Goal: Task Accomplishment & Management: Complete application form

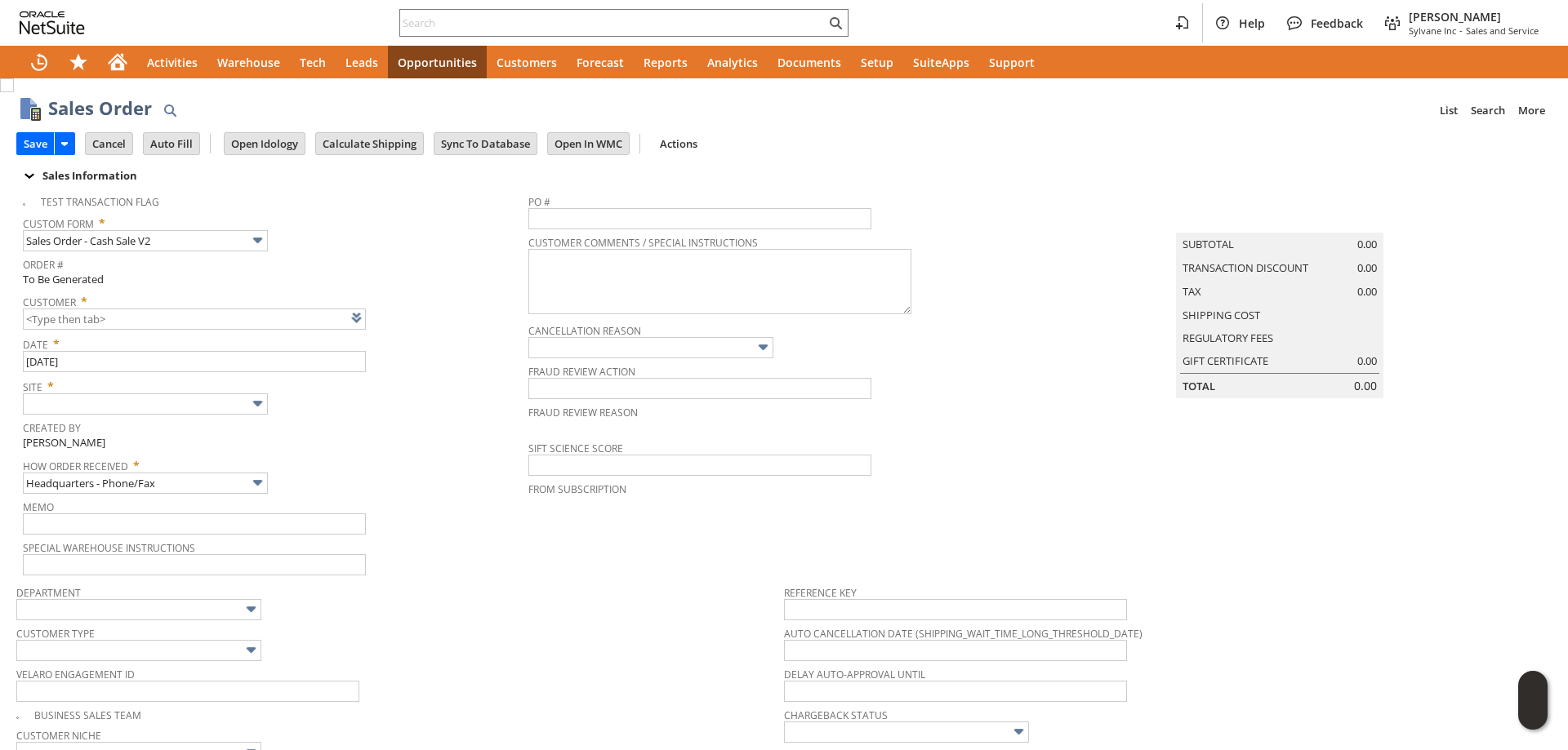
type input "CU1237239 Scott Hopper"
click at [179, 400] on input "text" at bounding box center [146, 403] width 245 height 21
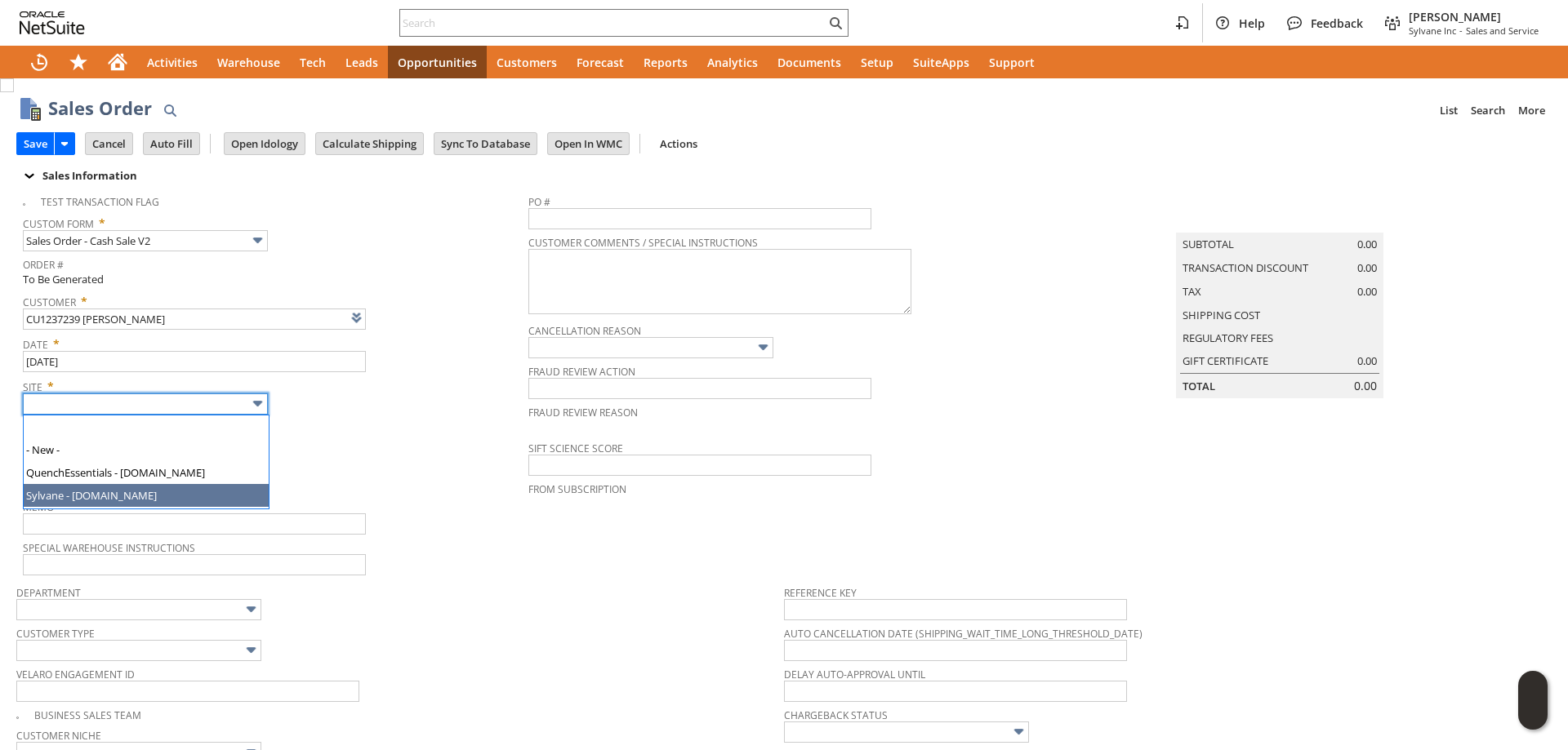
type input "Sylvane - [DOMAIN_NAME]"
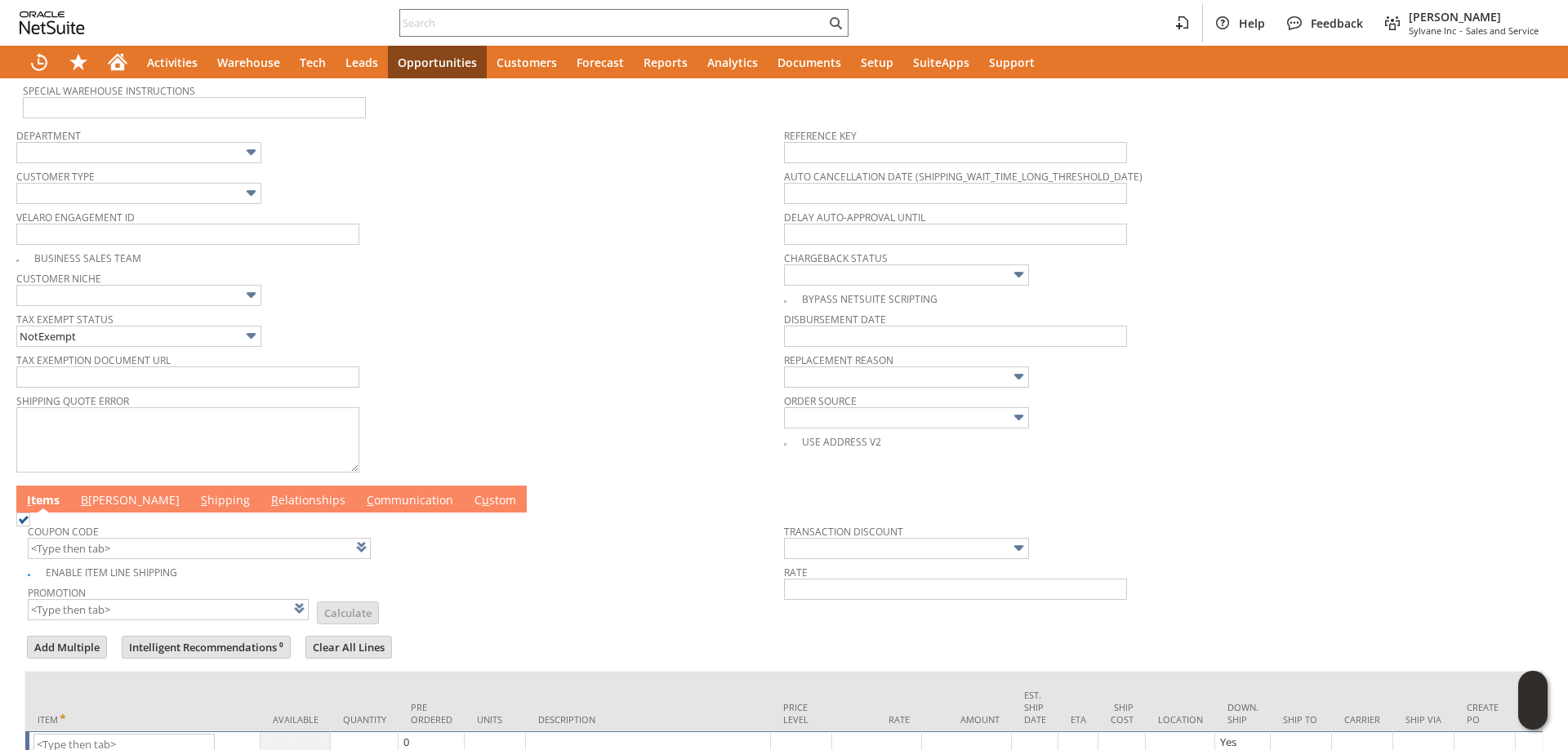
scroll to position [571, 0]
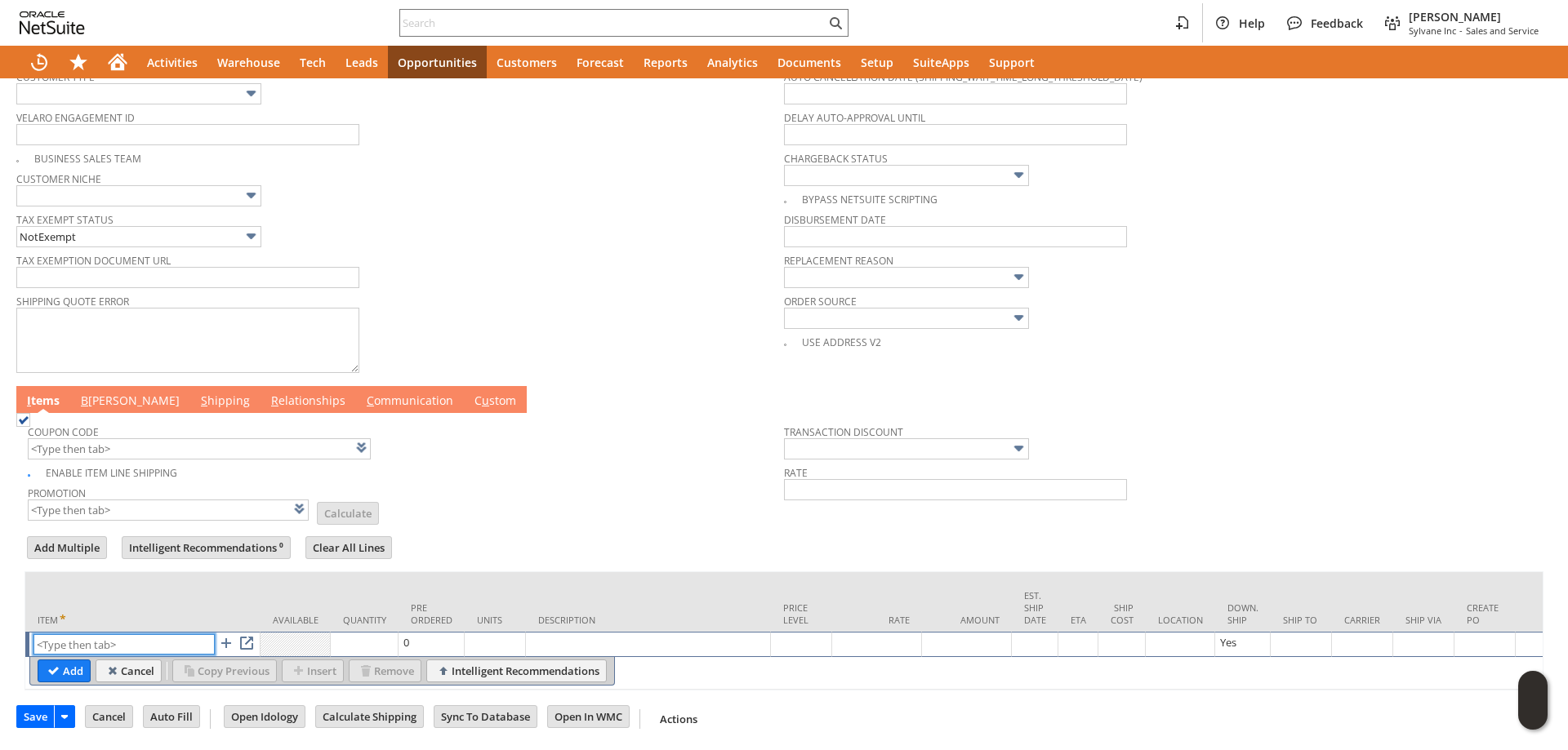
paste input "mr16754k"
type input "mr16754k"
click at [53, 660] on input "Add" at bounding box center [63, 670] width 51 height 21
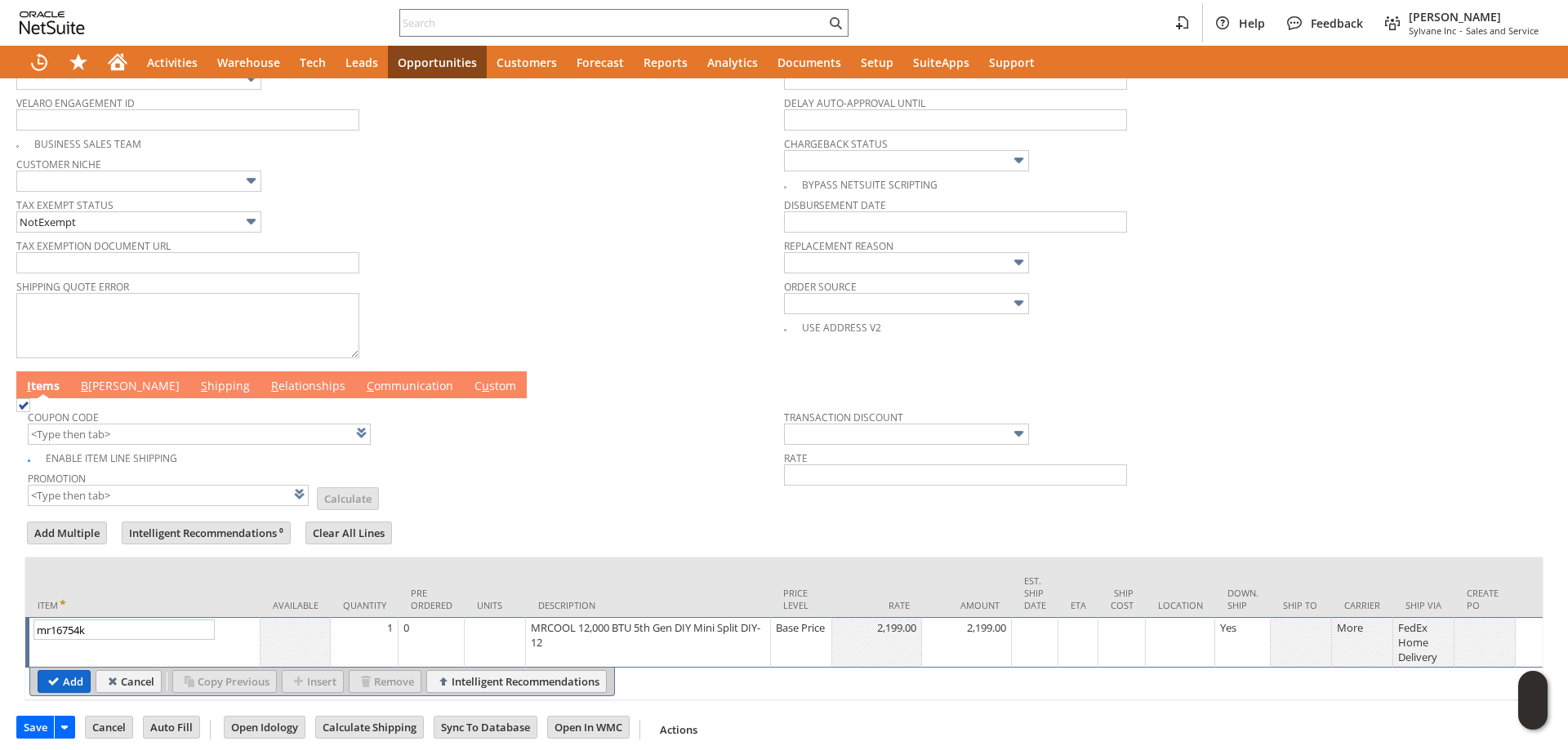
click at [61, 693] on input "Add" at bounding box center [63, 681] width 51 height 21
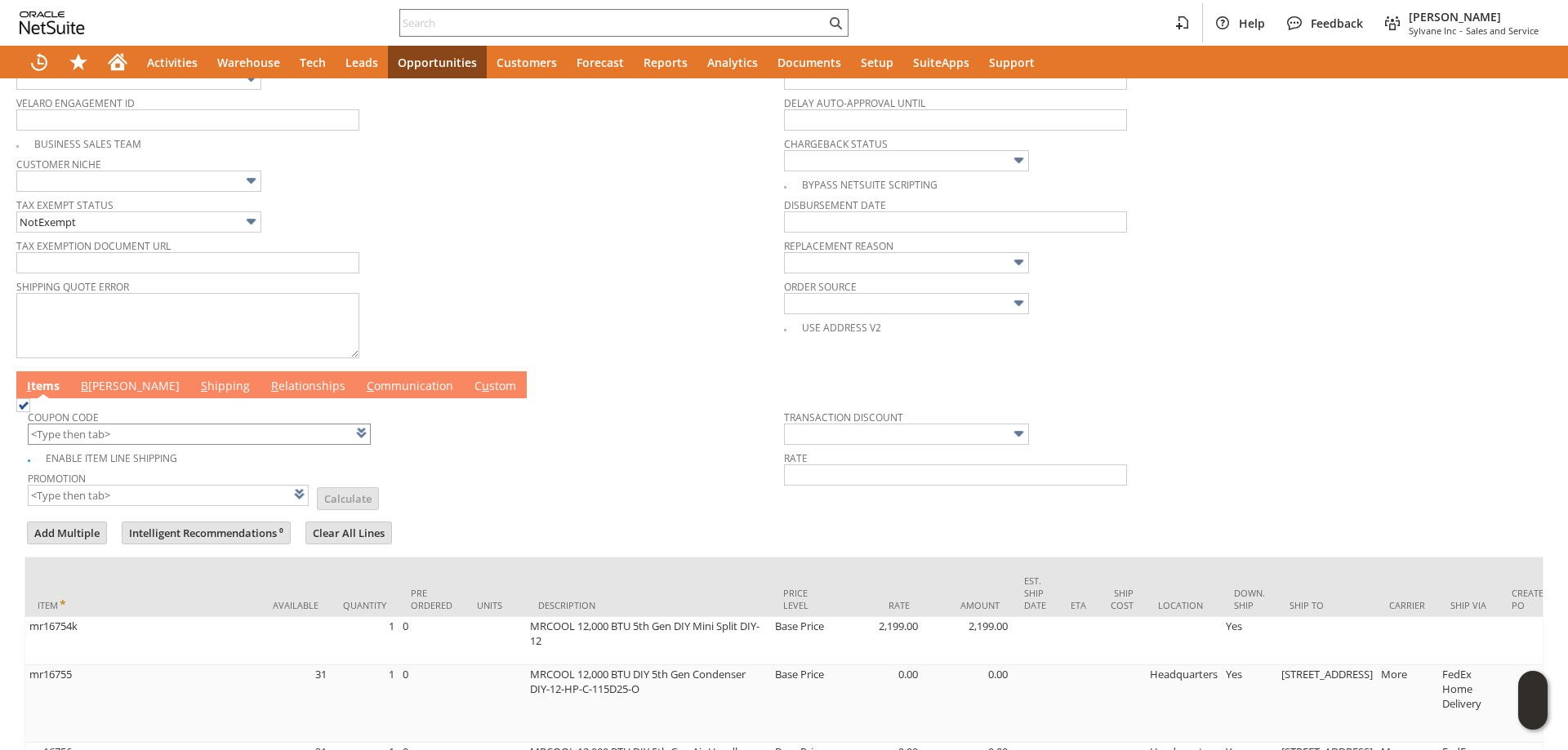
scroll to position [789, 0]
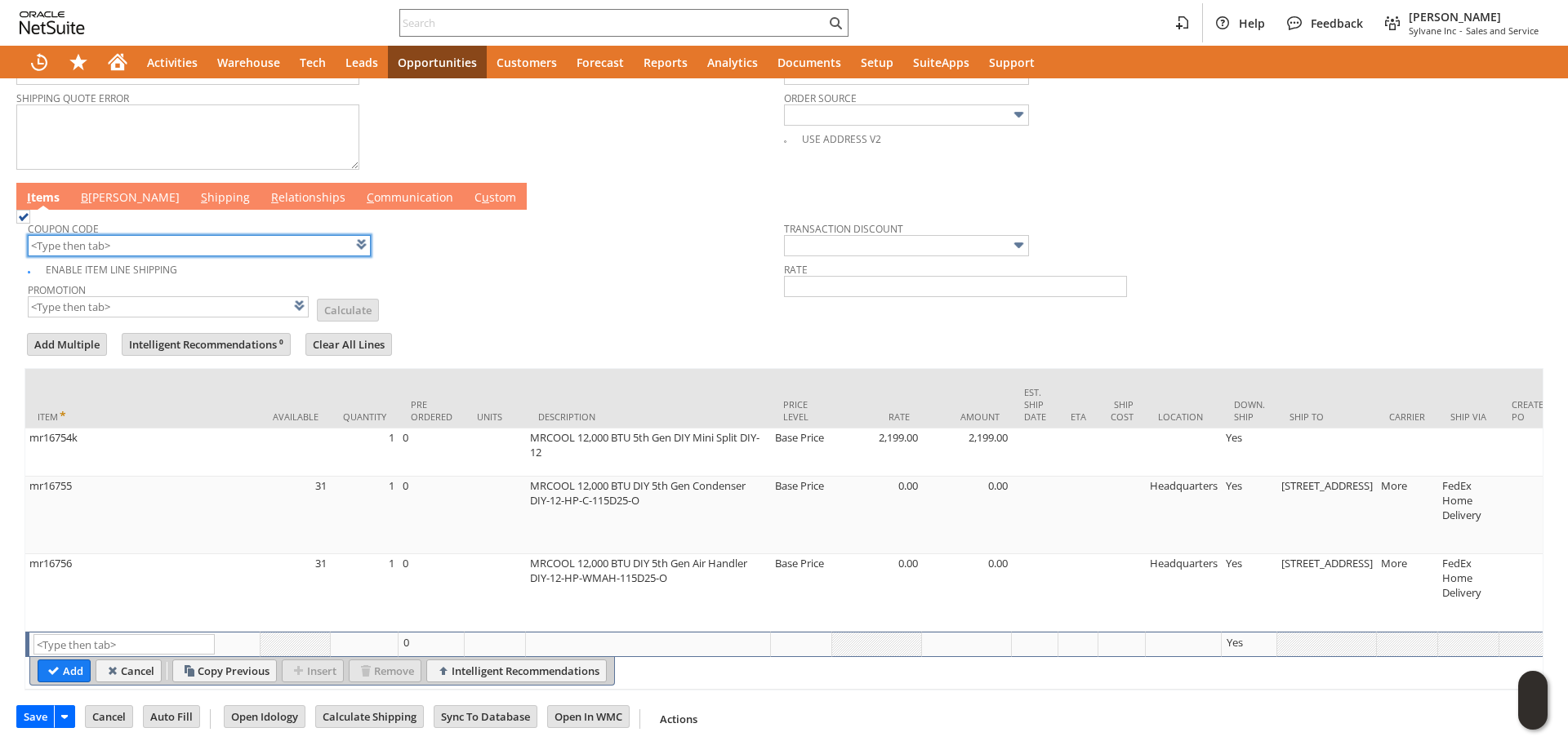
click at [193, 235] on input "text" at bounding box center [199, 246] width 343 height 21
click at [449, 258] on div "Enable Item Line Shipping" at bounding box center [405, 267] width 756 height 19
type input "KL284"
type input "Promo Code"
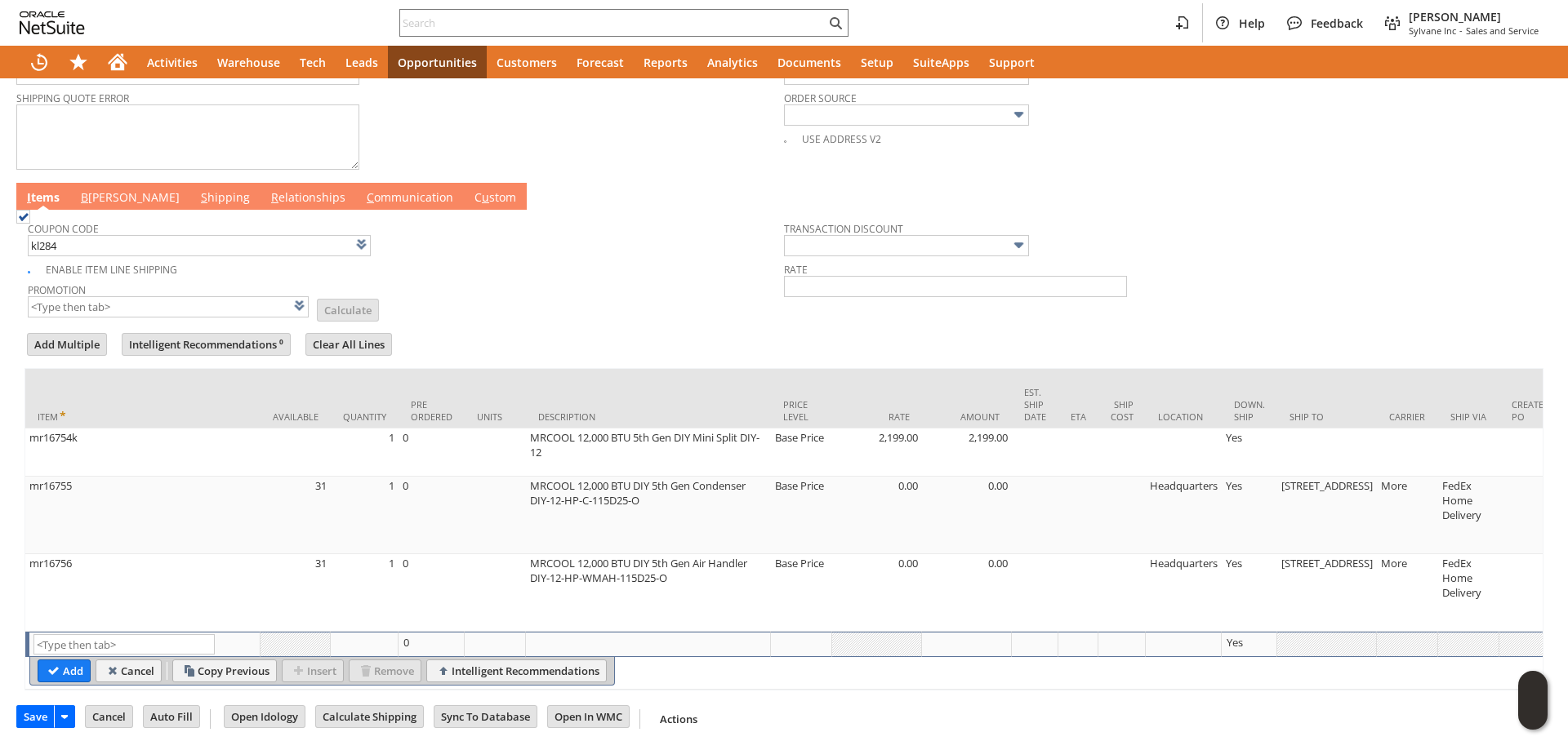
type input "-6.0%"
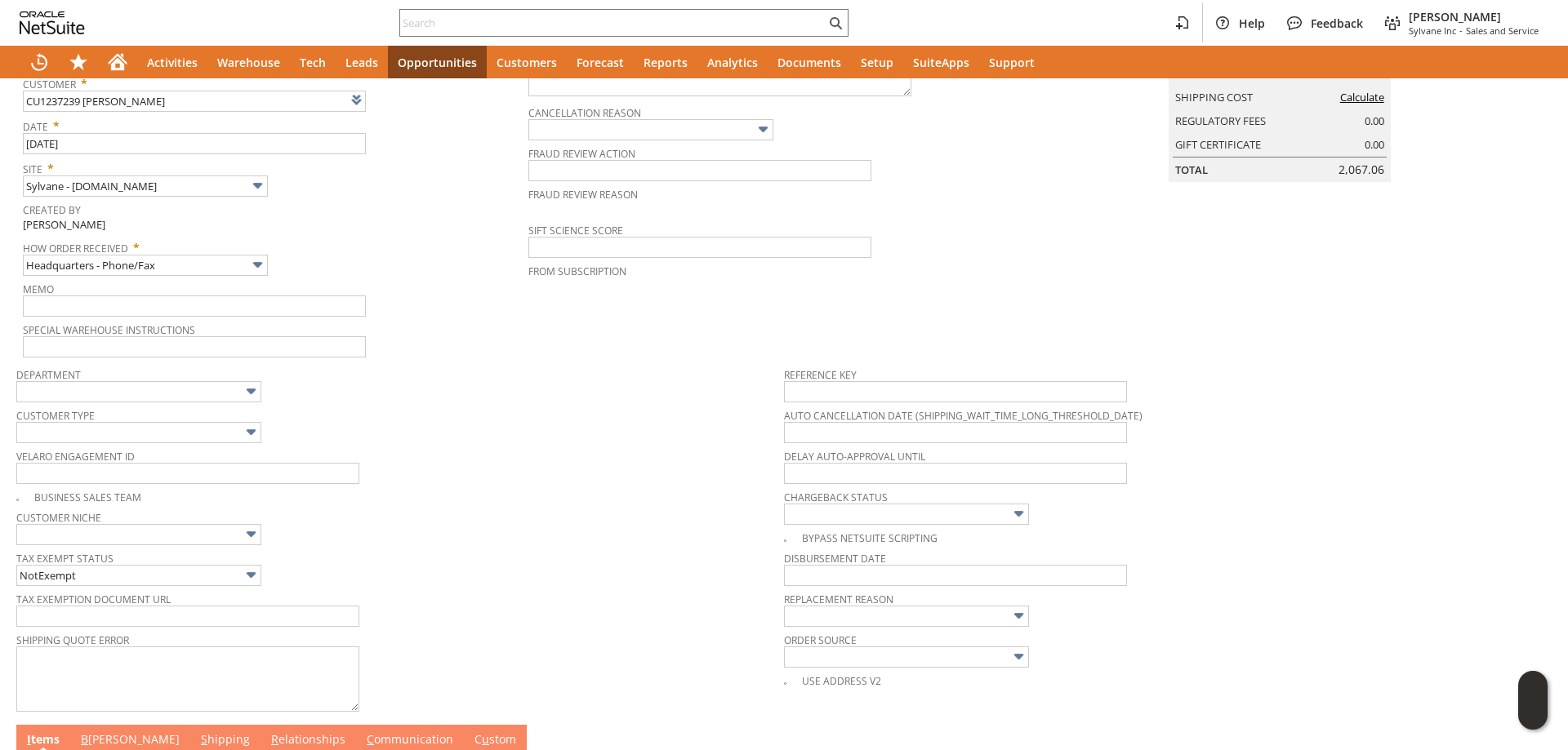
scroll to position [0, 0]
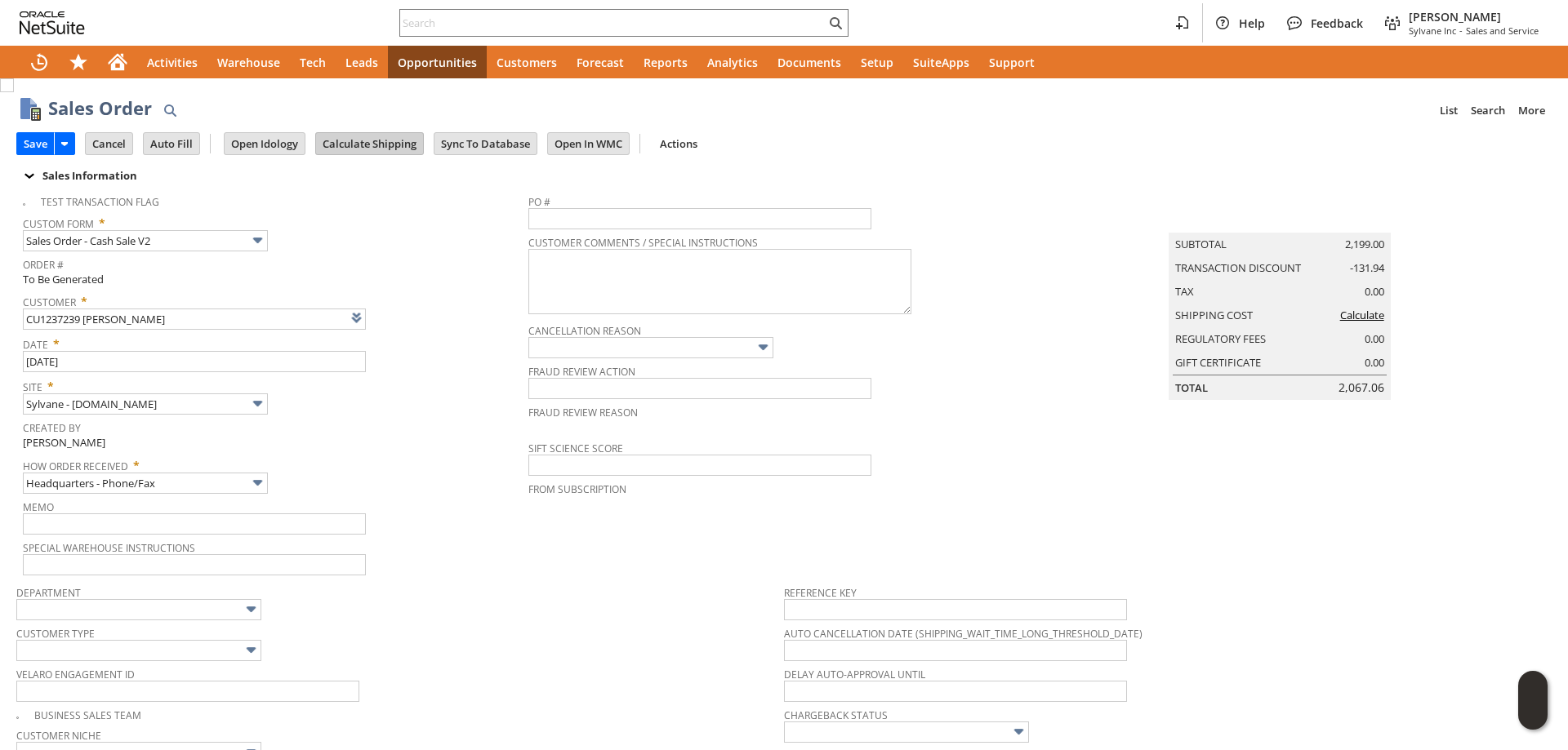
click at [348, 147] on input "Calculate Shipping" at bounding box center [369, 144] width 107 height 21
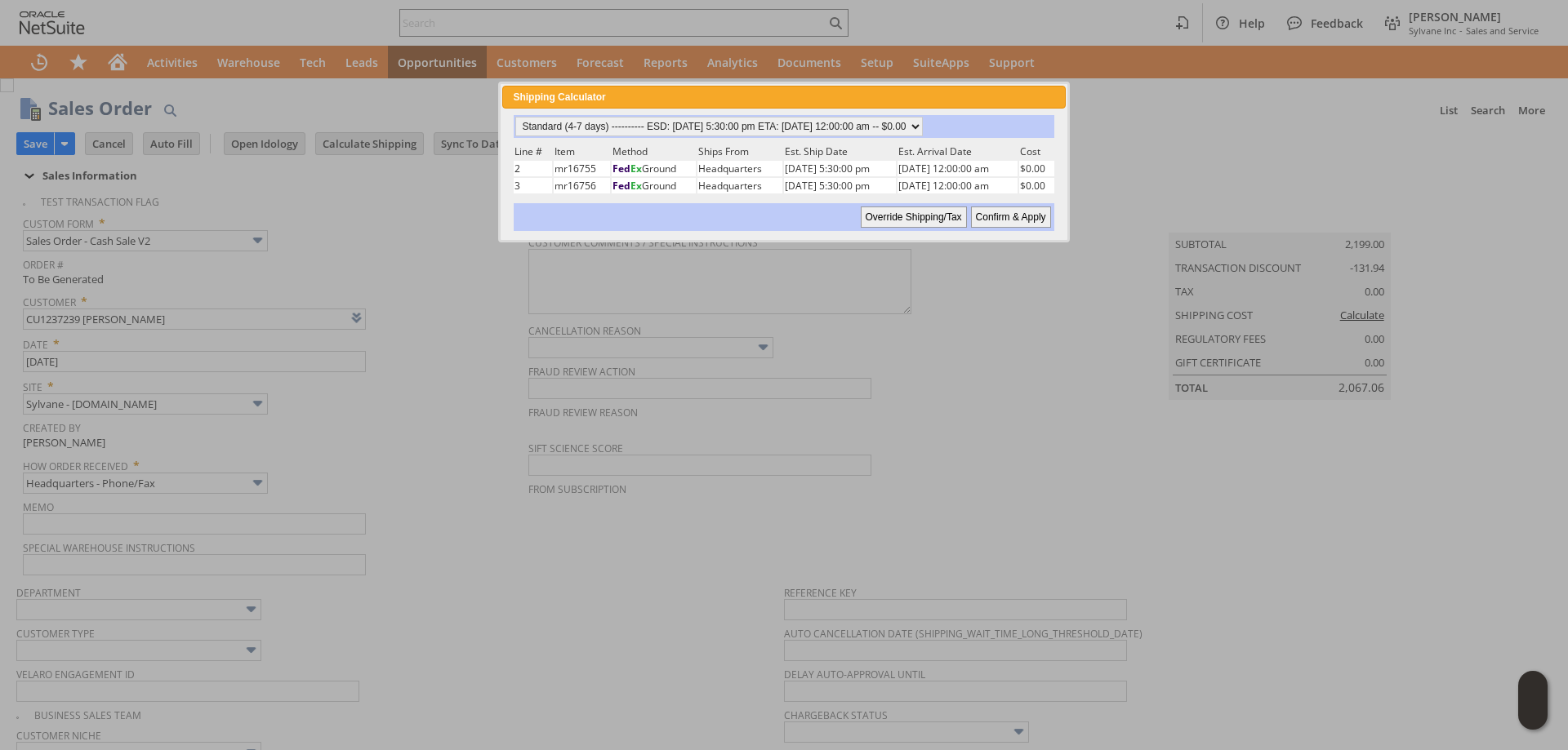
click at [1021, 217] on input "Confirm & Apply" at bounding box center [1011, 217] width 80 height 21
type input "Add"
type input "Copy Previous"
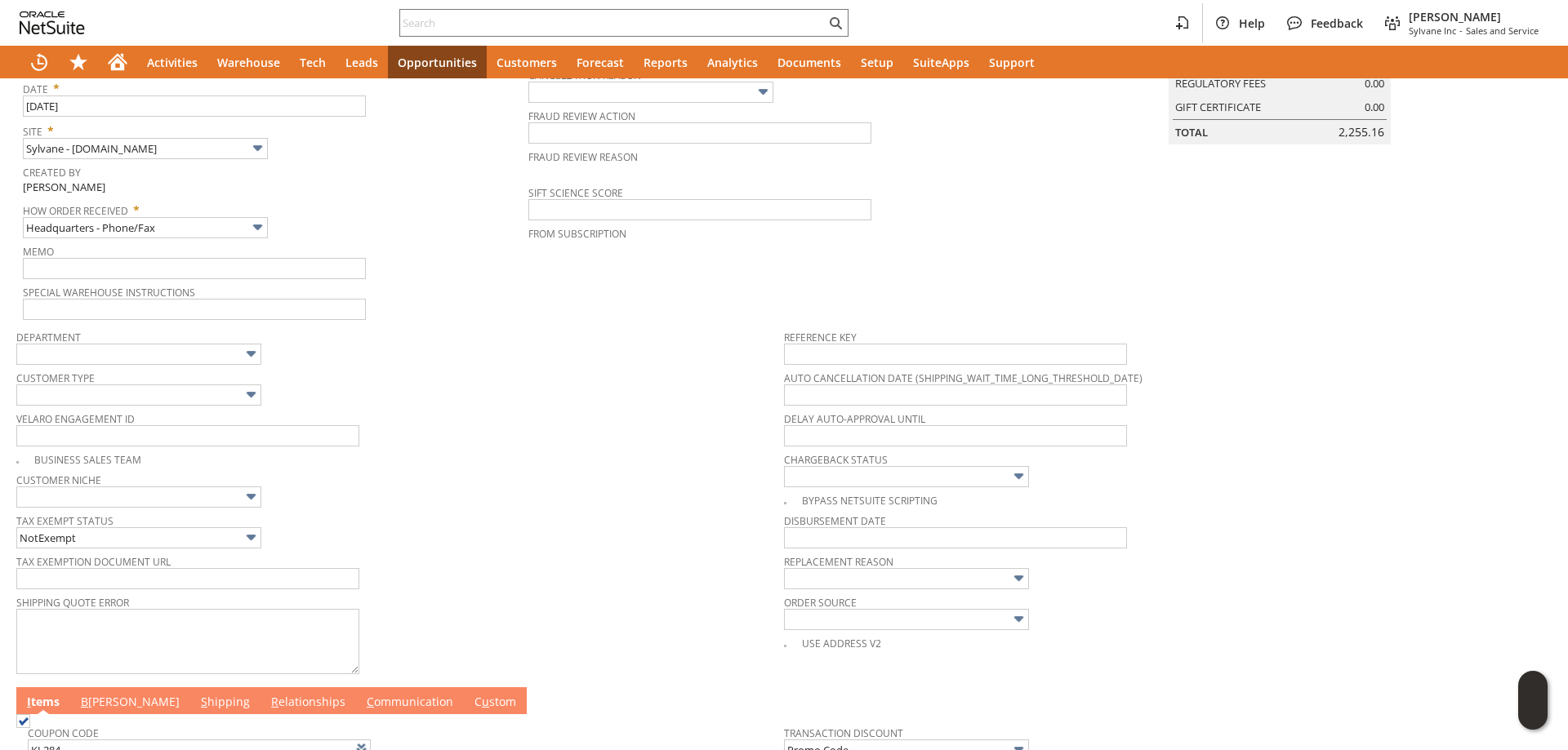
scroll to position [408, 0]
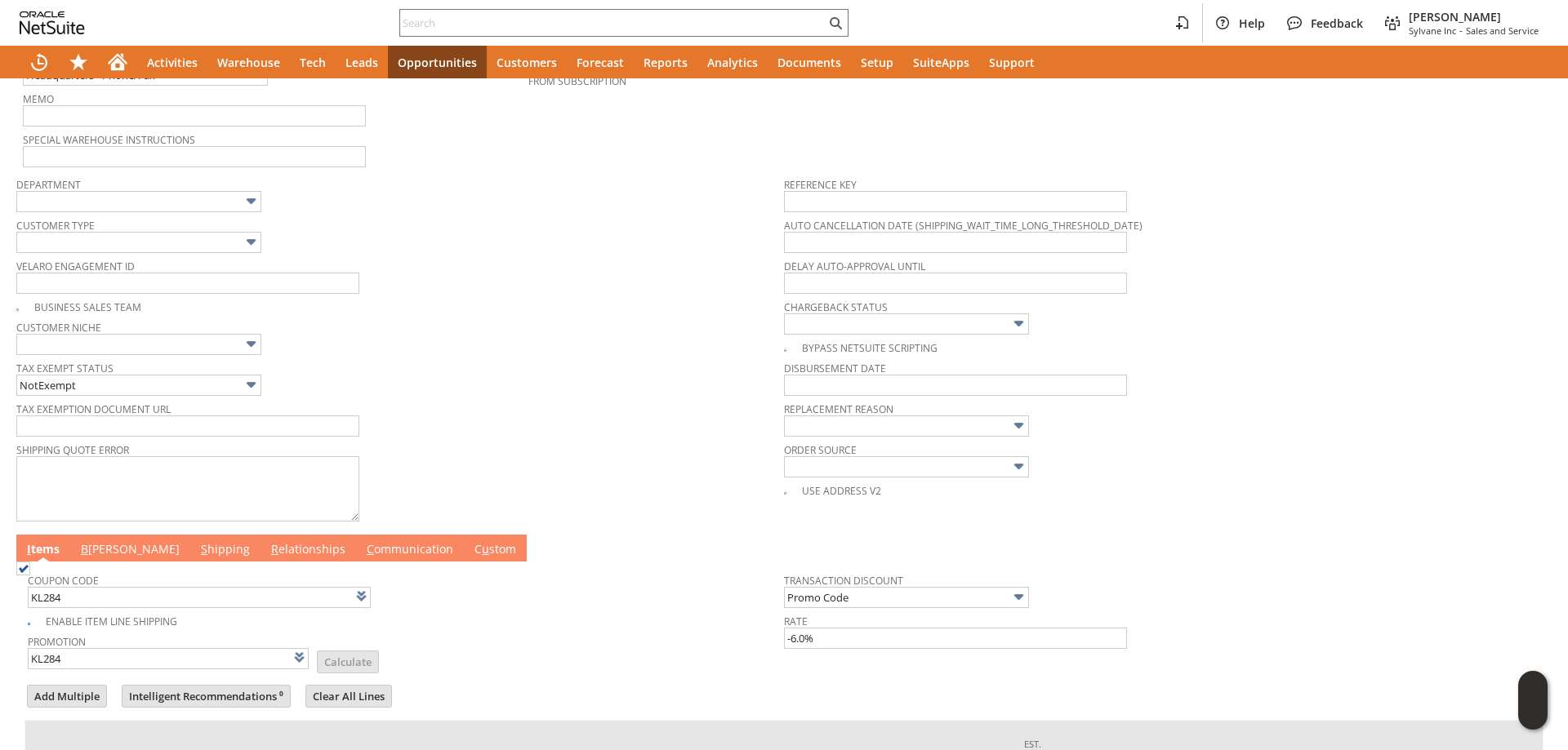
click at [103, 554] on link "B illing" at bounding box center [130, 550] width 107 height 18
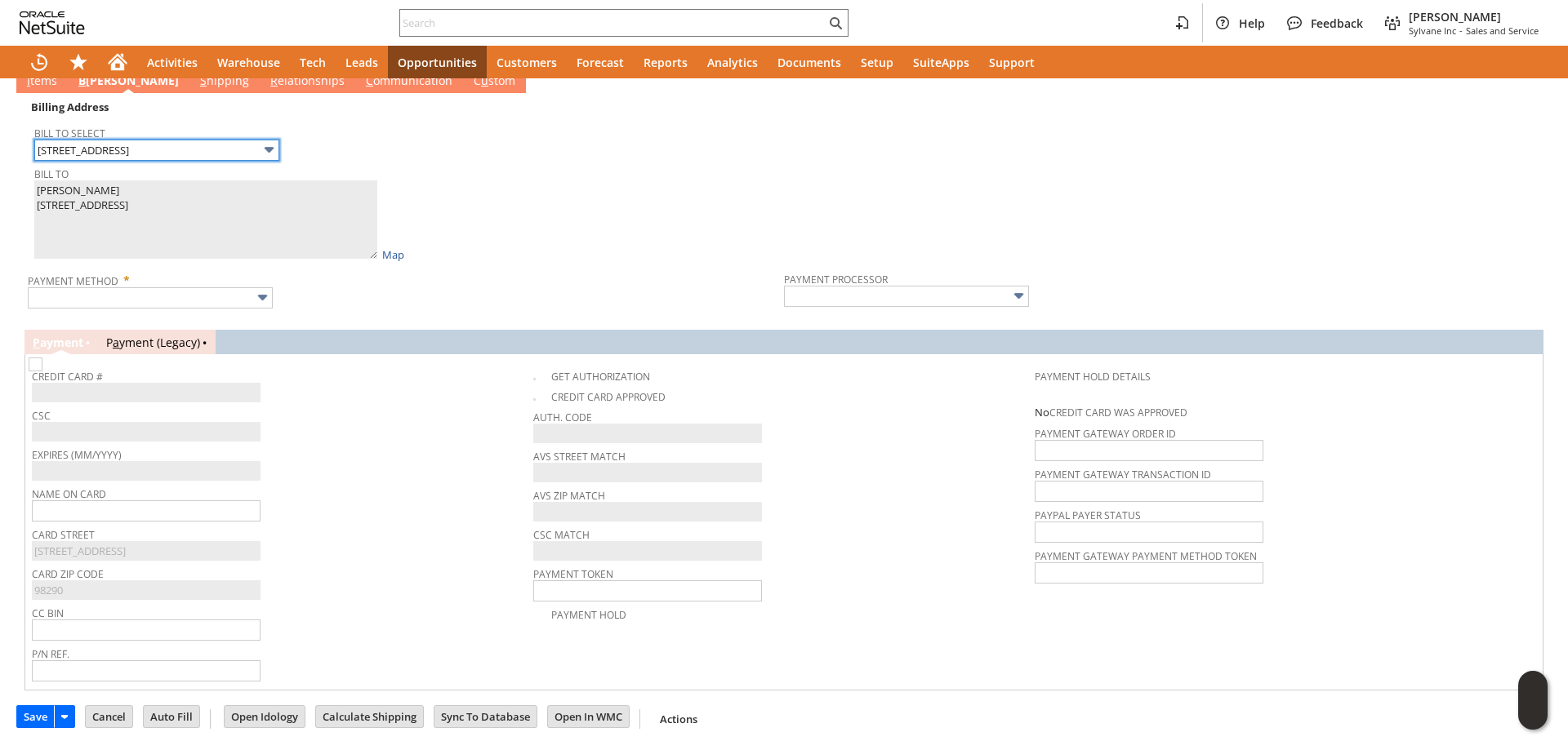
scroll to position [892, 0]
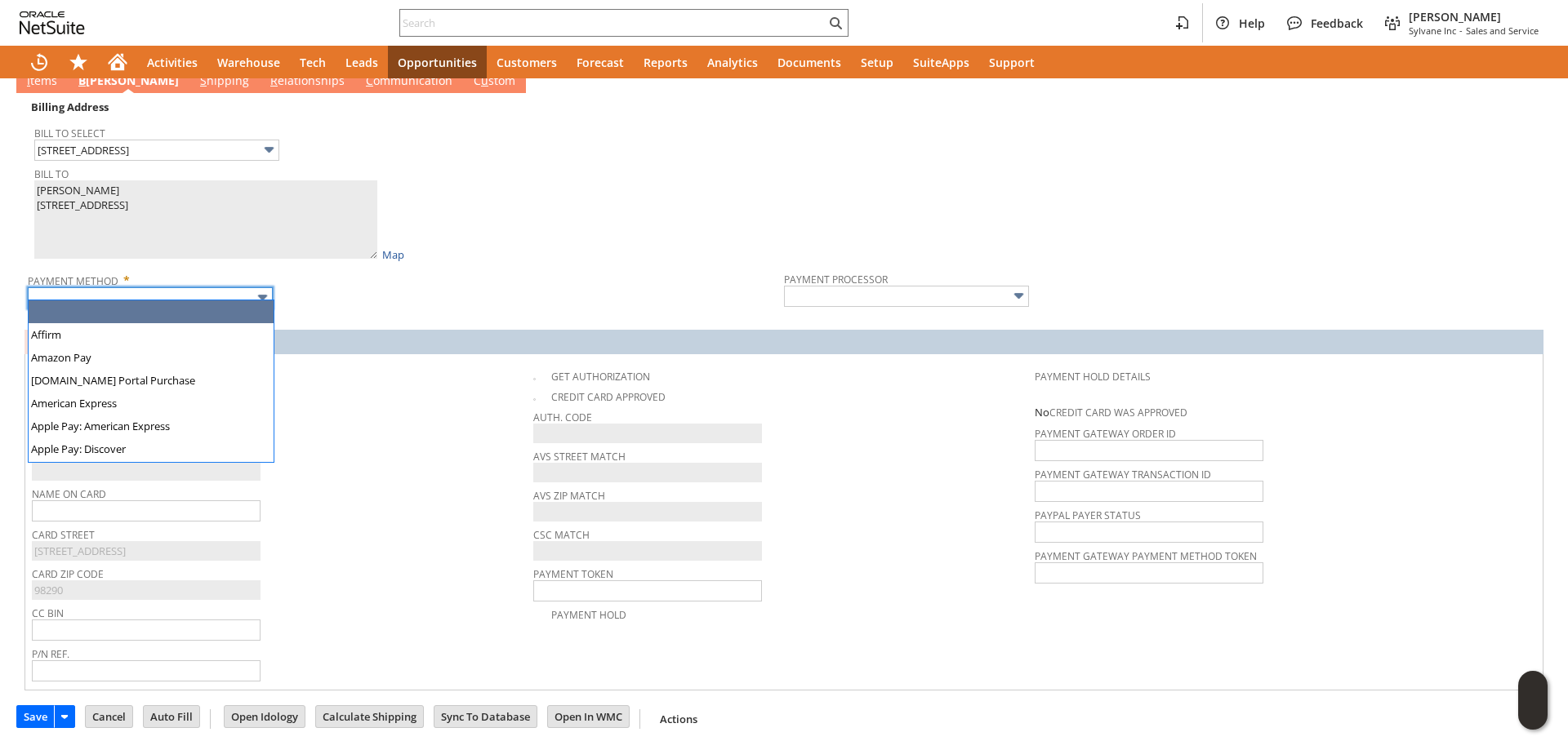
click at [215, 299] on input "text" at bounding box center [150, 298] width 245 height 21
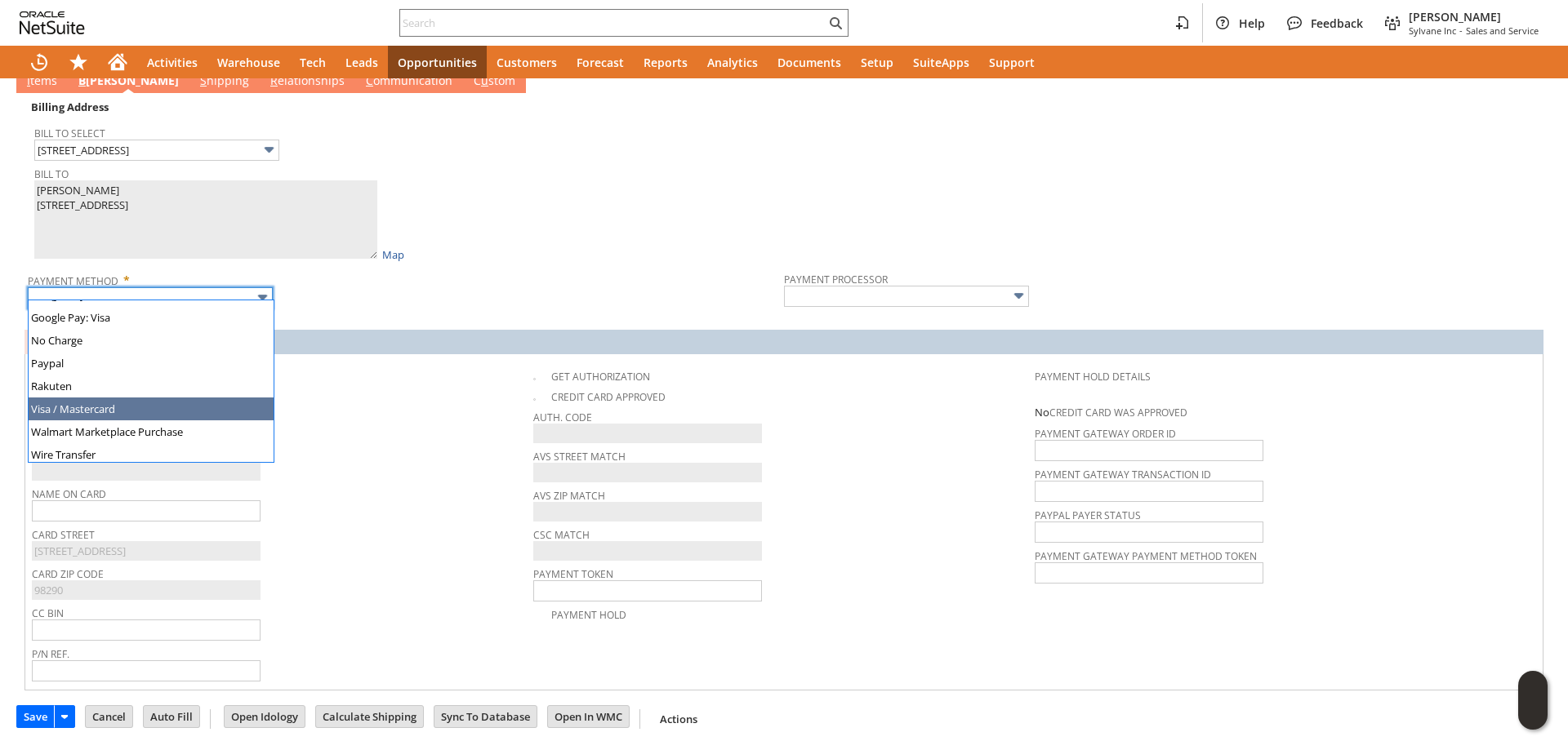
scroll to position [455, 0]
type input "Visa / Mastercard"
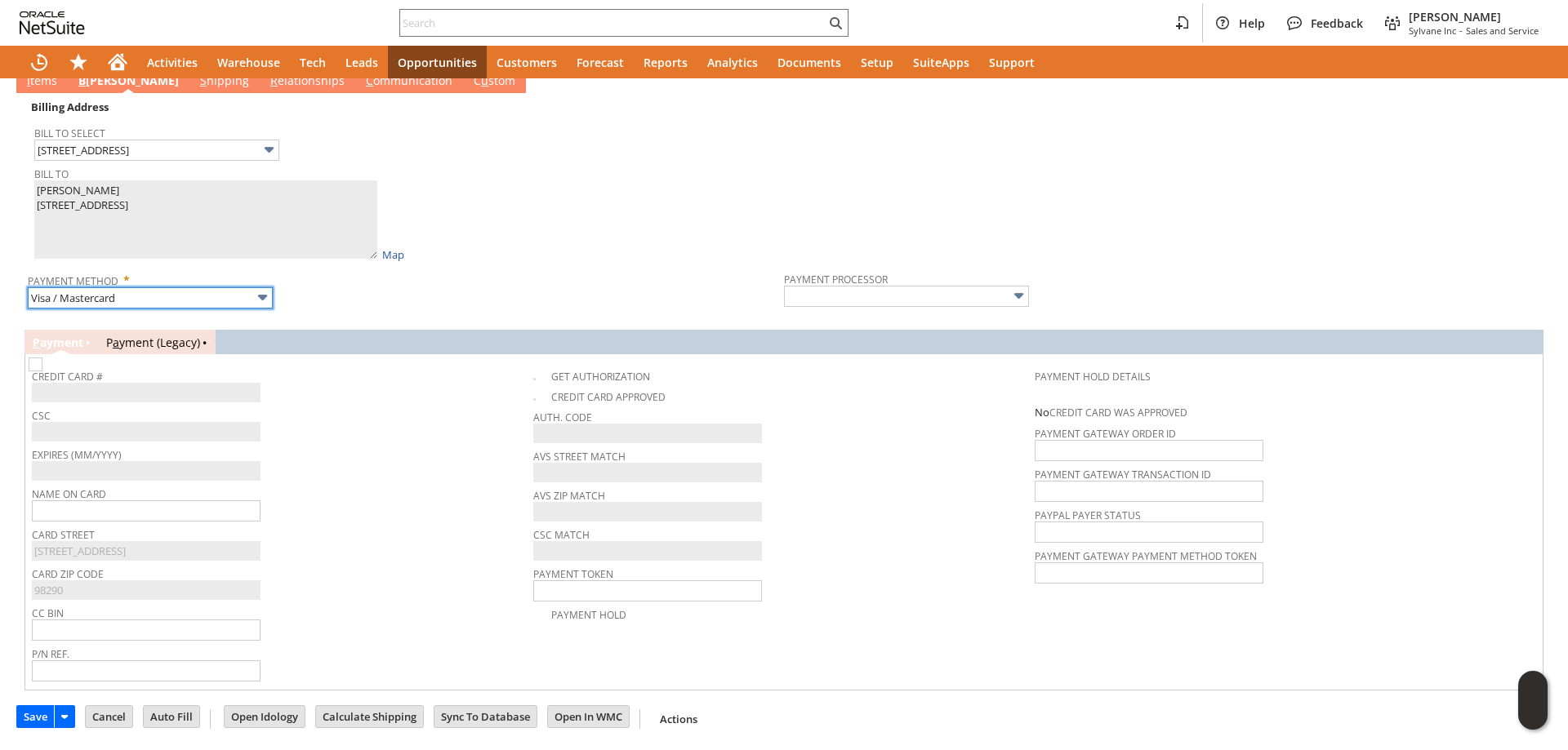
type input "Braintree"
checkbox input "true"
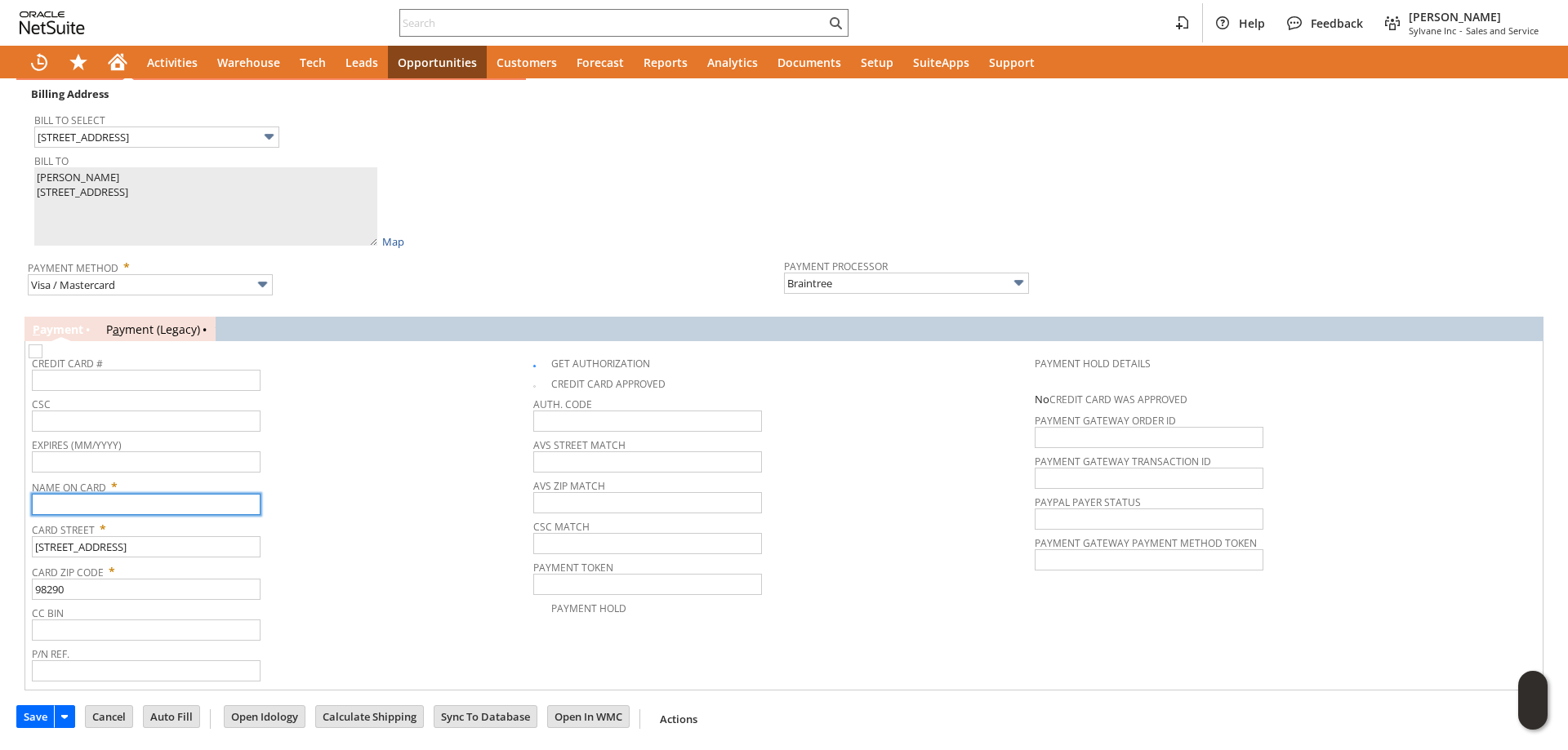
paste input "Scott Hopper"
type input "Scott Hopper"
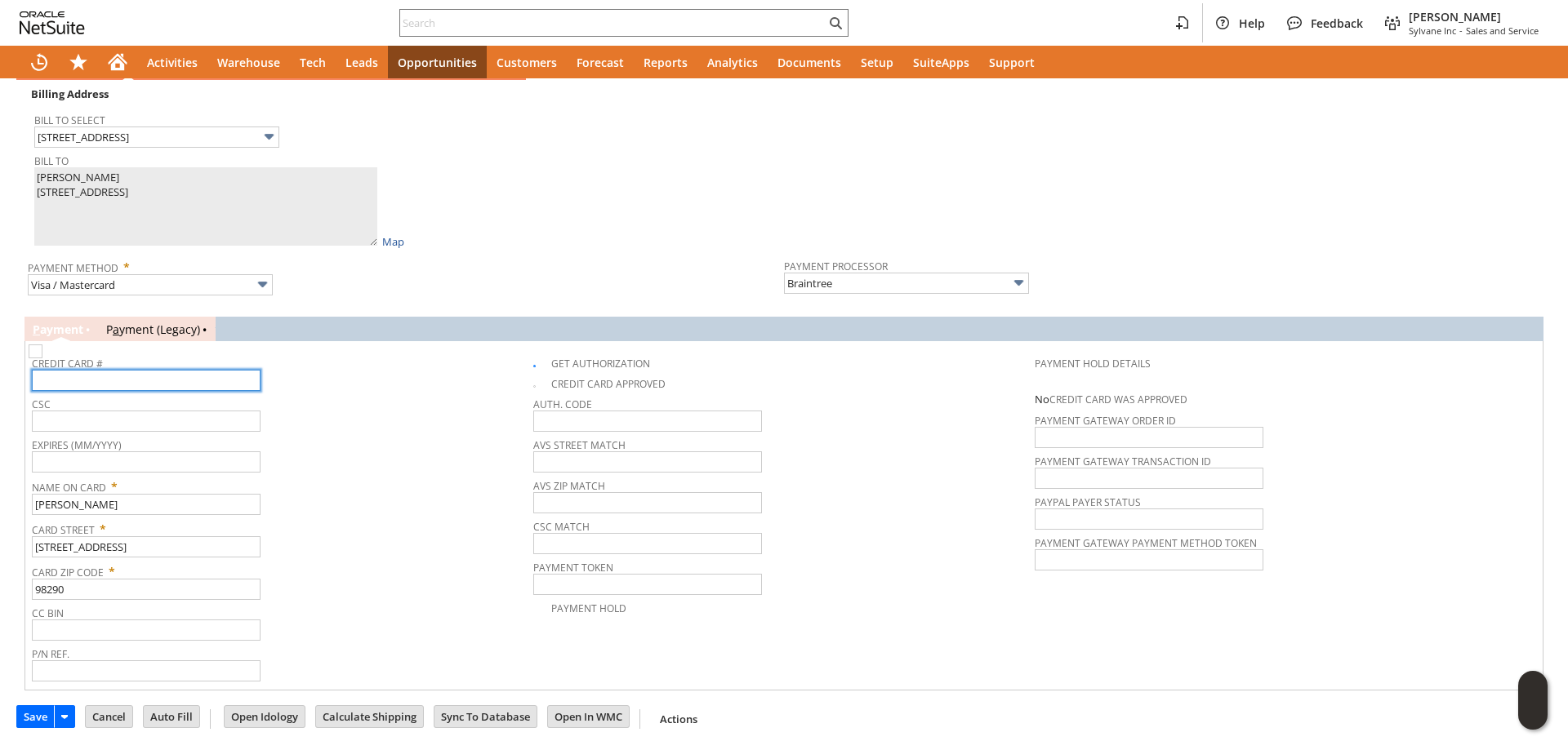
click at [152, 383] on input "text" at bounding box center [146, 380] width 229 height 21
type input "4046440002179576"
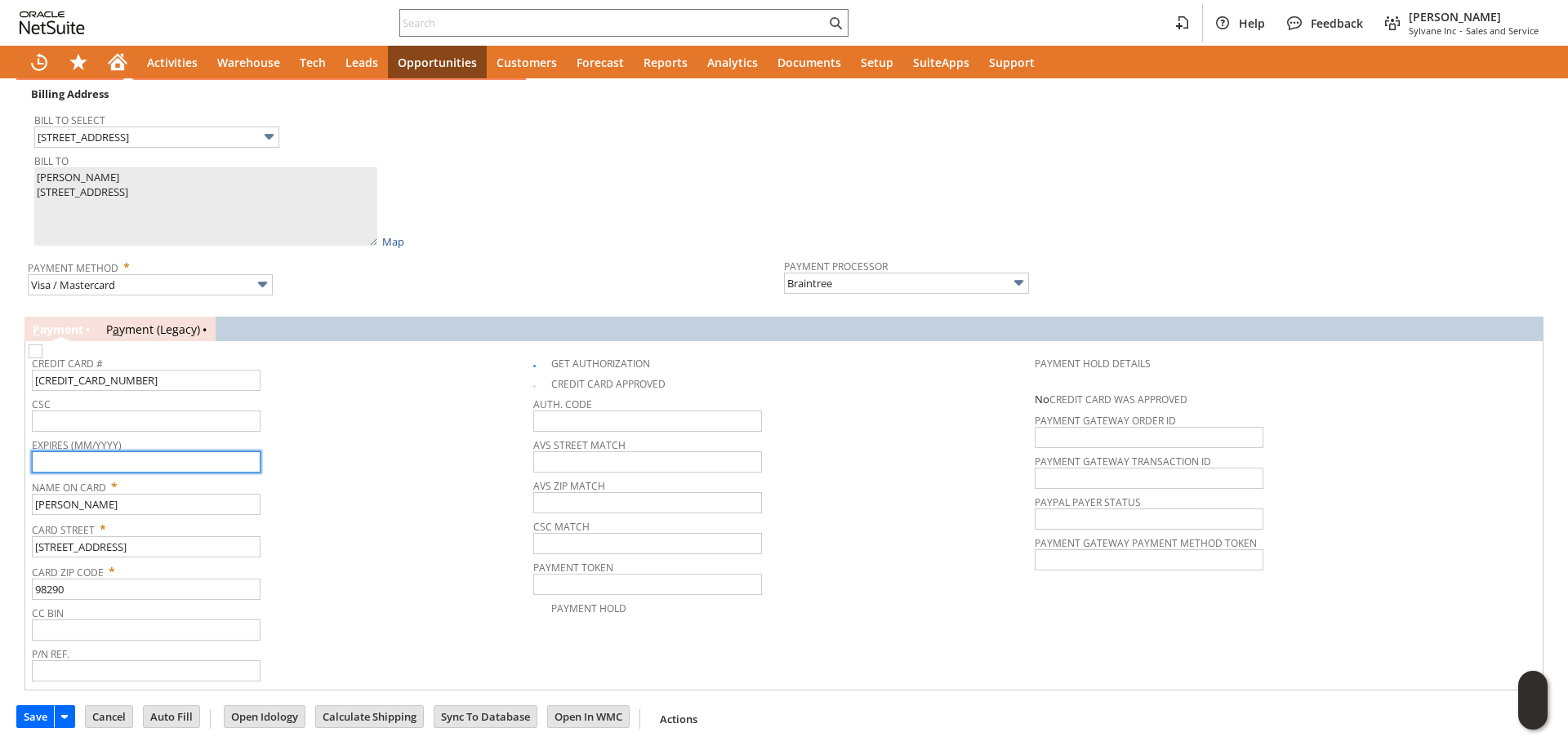
click at [172, 473] on input "text" at bounding box center [146, 462] width 229 height 21
type input "04/2027"
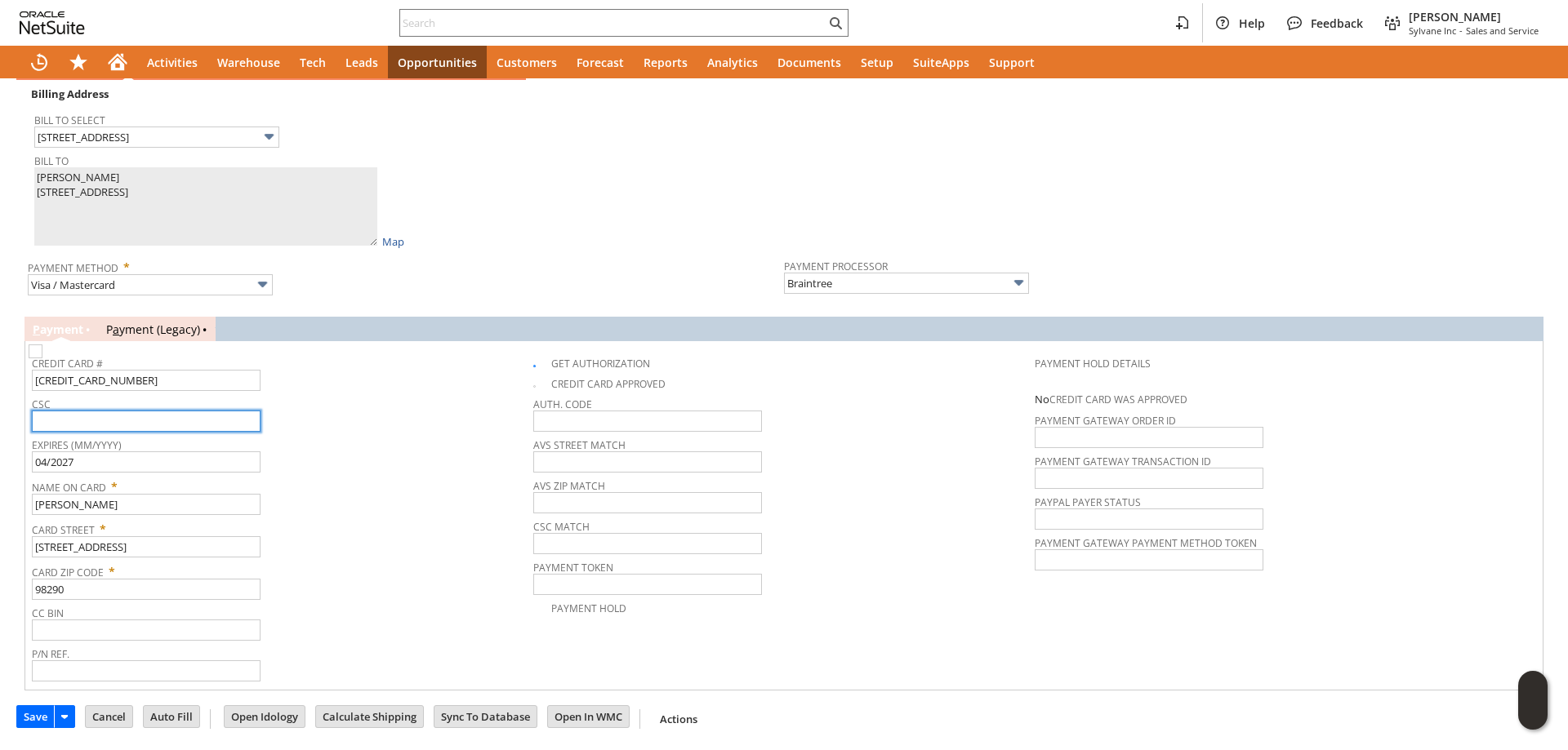
click at [183, 427] on input "text" at bounding box center [146, 421] width 229 height 21
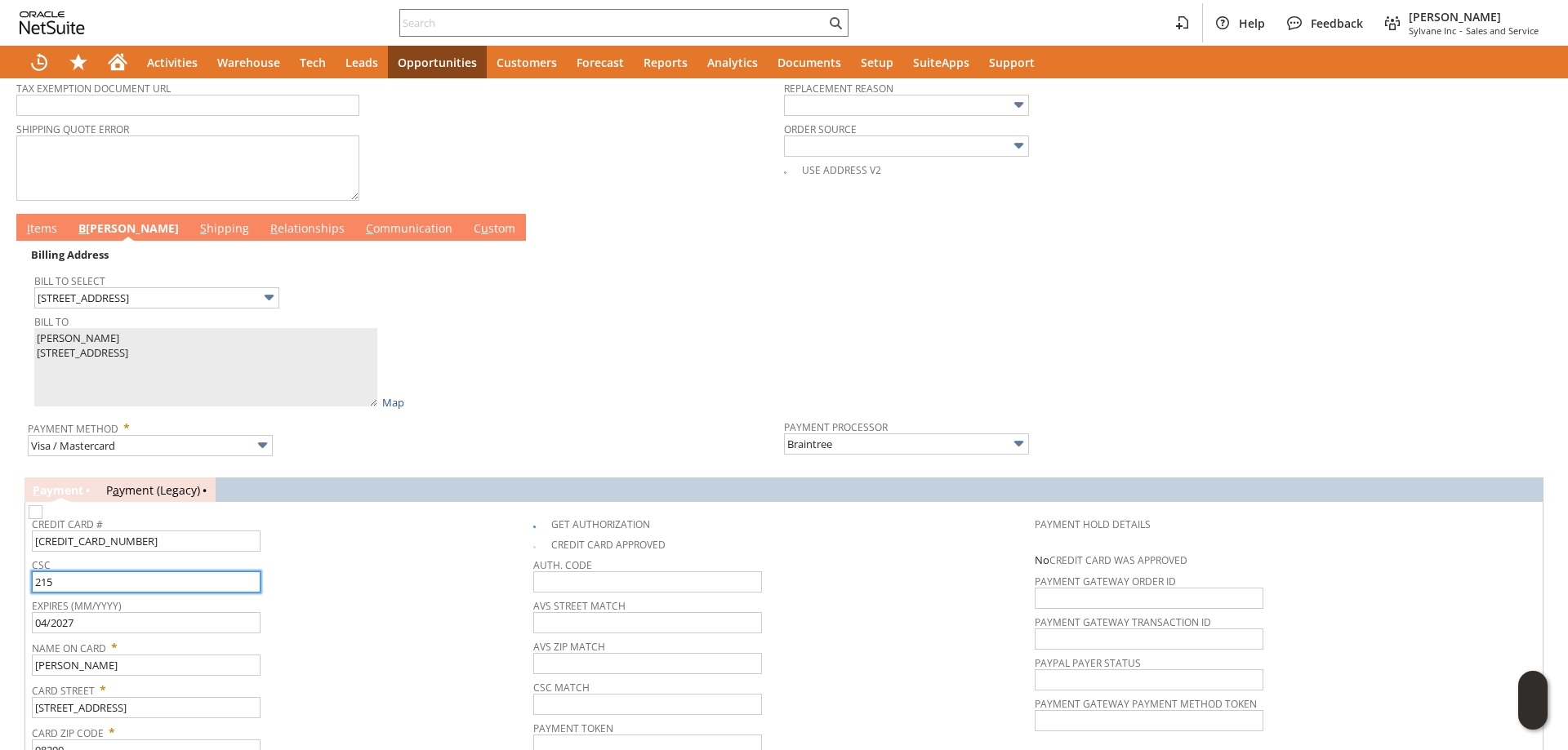
scroll to position [728, 0]
type input "215"
click at [29, 231] on span "I" at bounding box center [29, 229] width 4 height 16
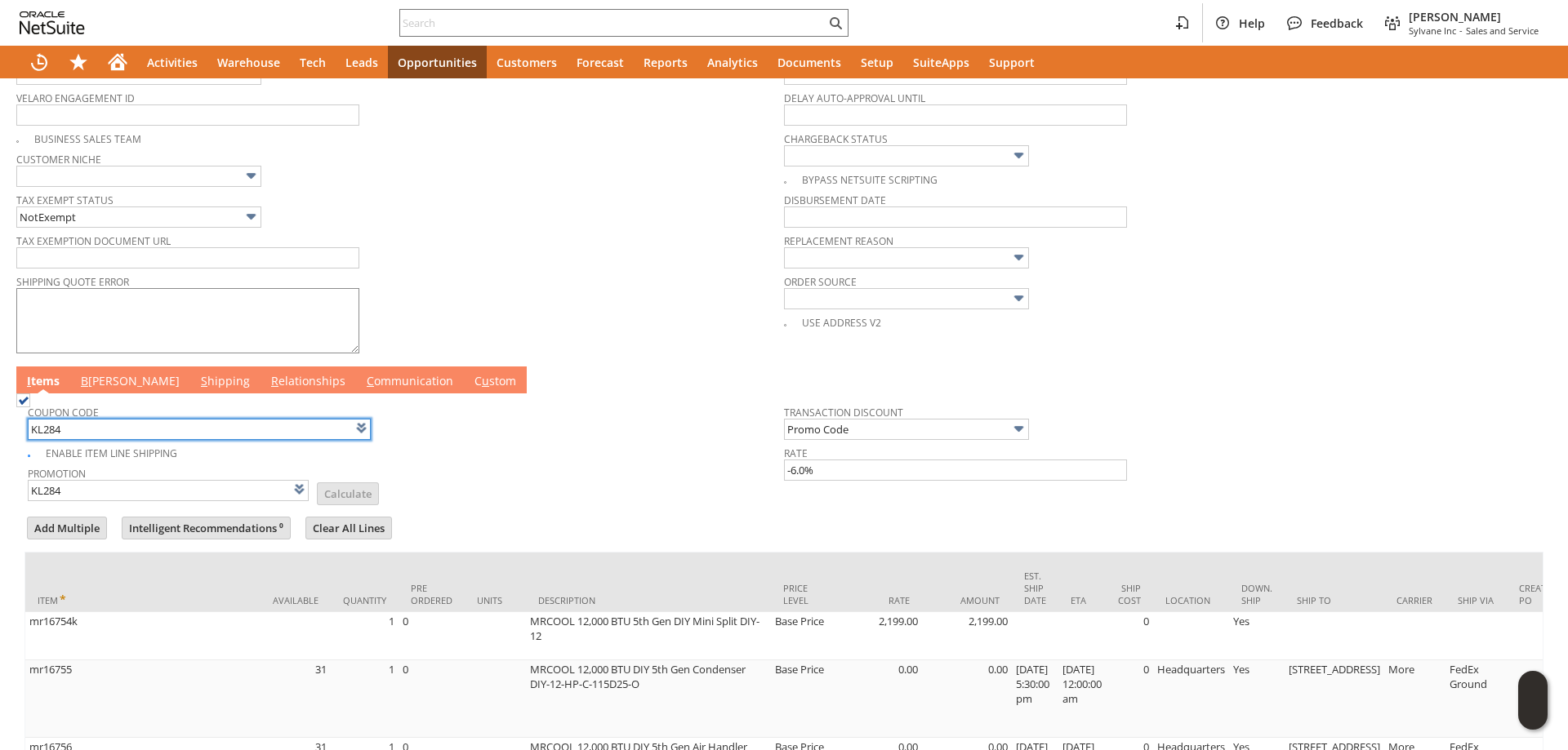
scroll to position [0, 0]
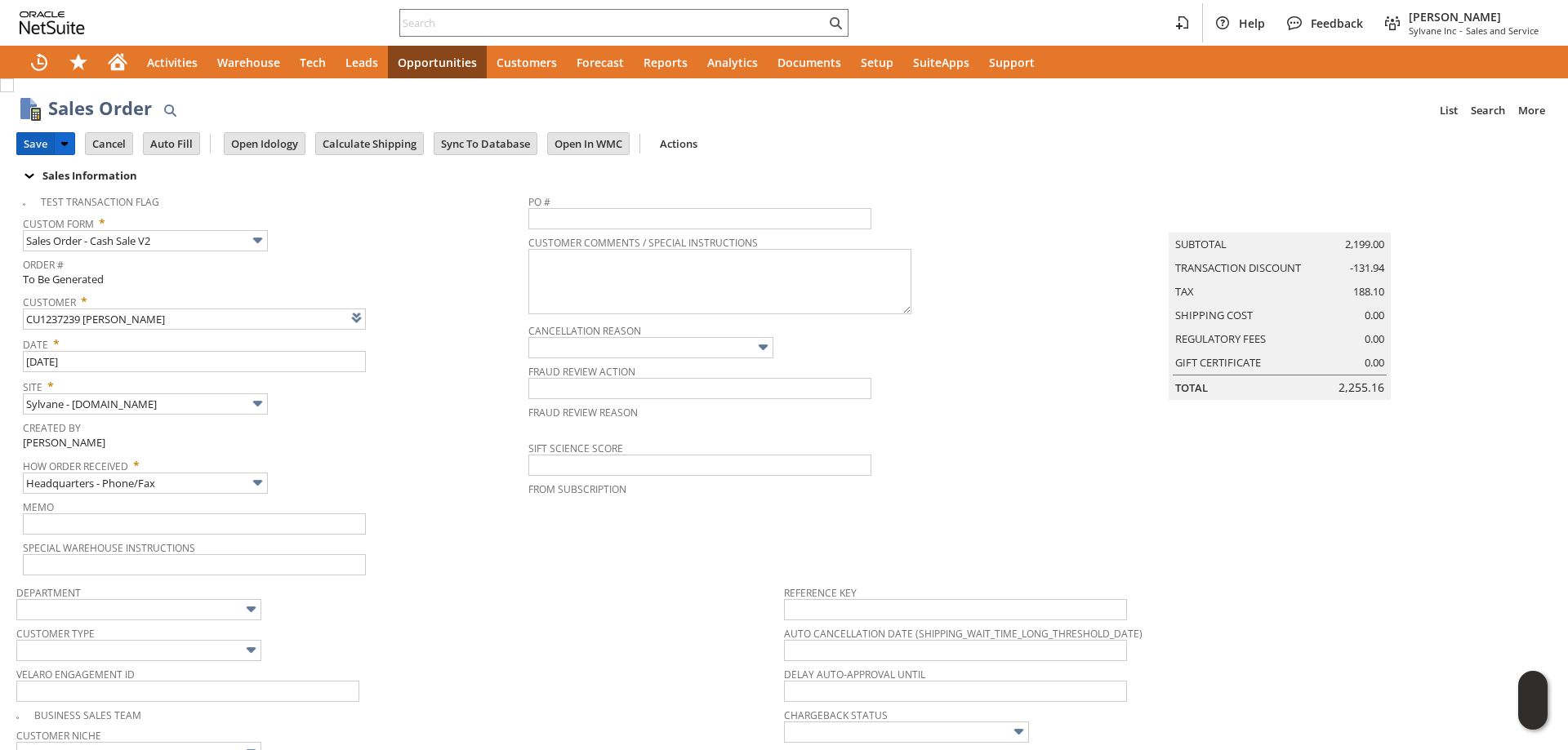
click at [36, 147] on input "Save" at bounding box center [35, 144] width 37 height 21
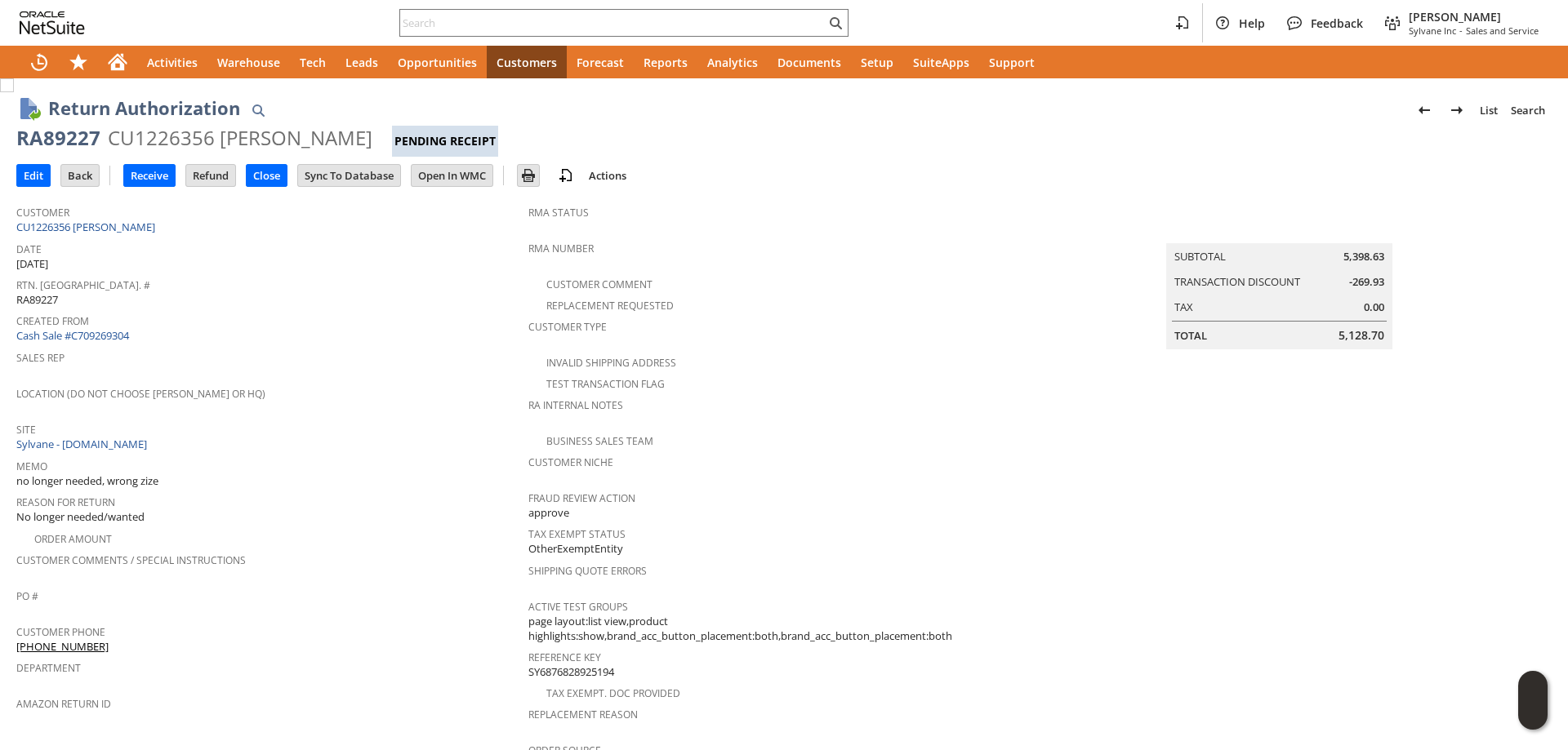
click at [67, 137] on div "RA89227" at bounding box center [58, 138] width 84 height 26
drag, startPoint x: 67, startPoint y: 137, endPoint x: 290, endPoint y: 133, distance: 223.0
click at [290, 133] on div "RA89227 CU1226356 Alex Naumenko Pending Receipt" at bounding box center [784, 141] width 1535 height 32
copy div "RA89227 CU1226356 Alex Naumenko"
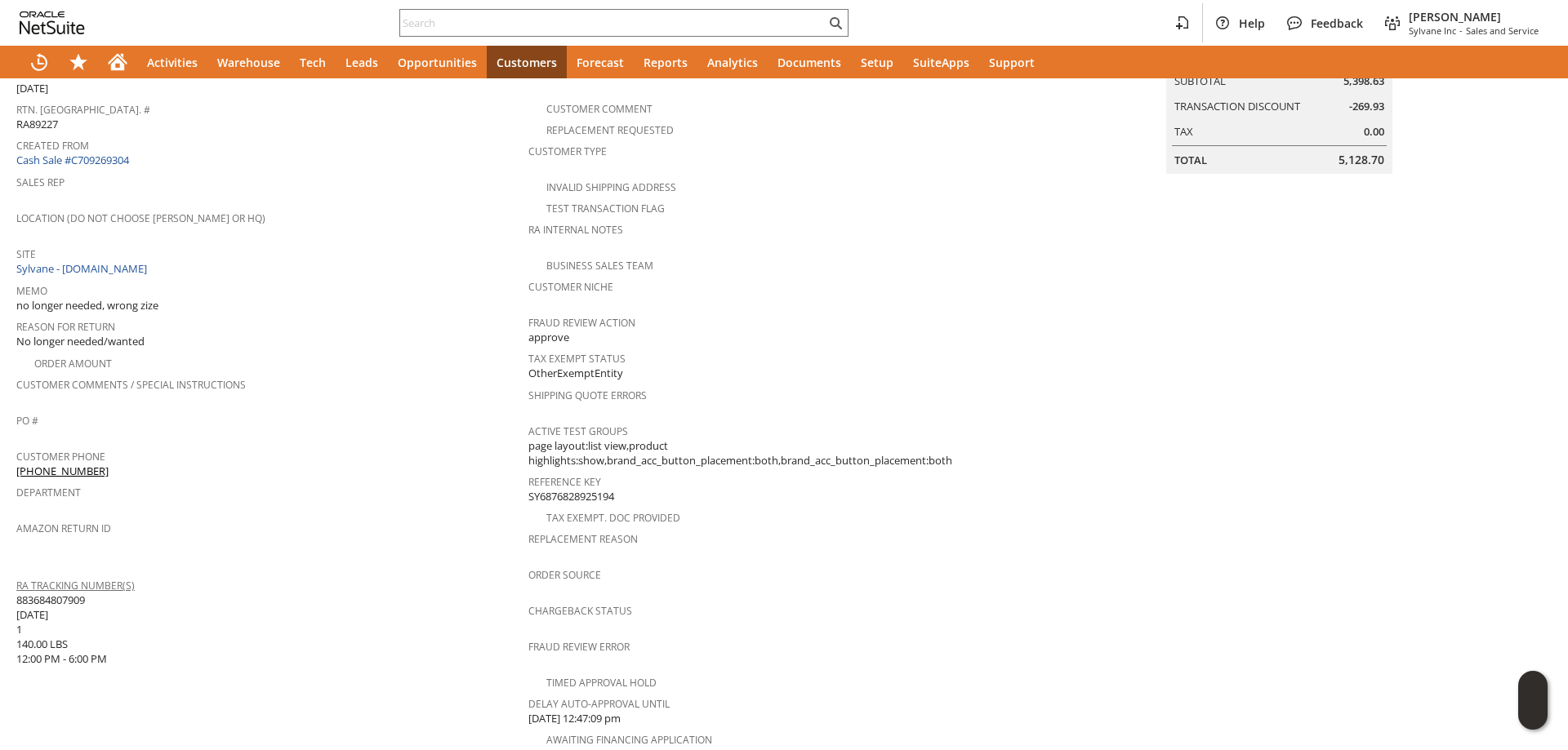
scroll to position [245, 0]
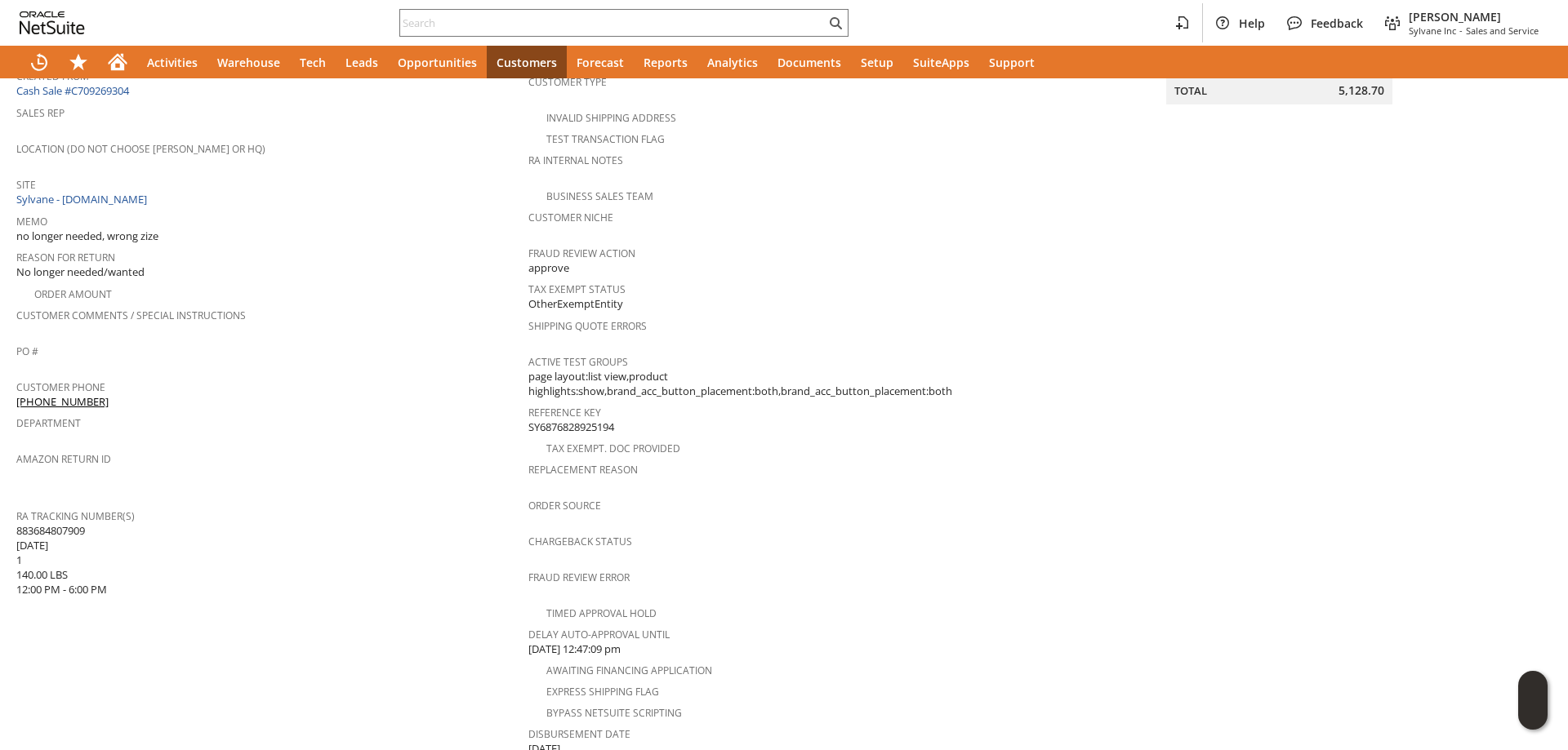
click at [31, 523] on span "883684807909 08/22/2025 1 140.00 LBS 12:00 PM - 6:00 PM" at bounding box center [62, 560] width 91 height 74
click at [35, 523] on span "883684807909 08/22/2025 1 140.00 LBS 12:00 PM - 6:00 PM" at bounding box center [62, 560] width 91 height 74
copy span "883684807909"
paste input "9314594459"
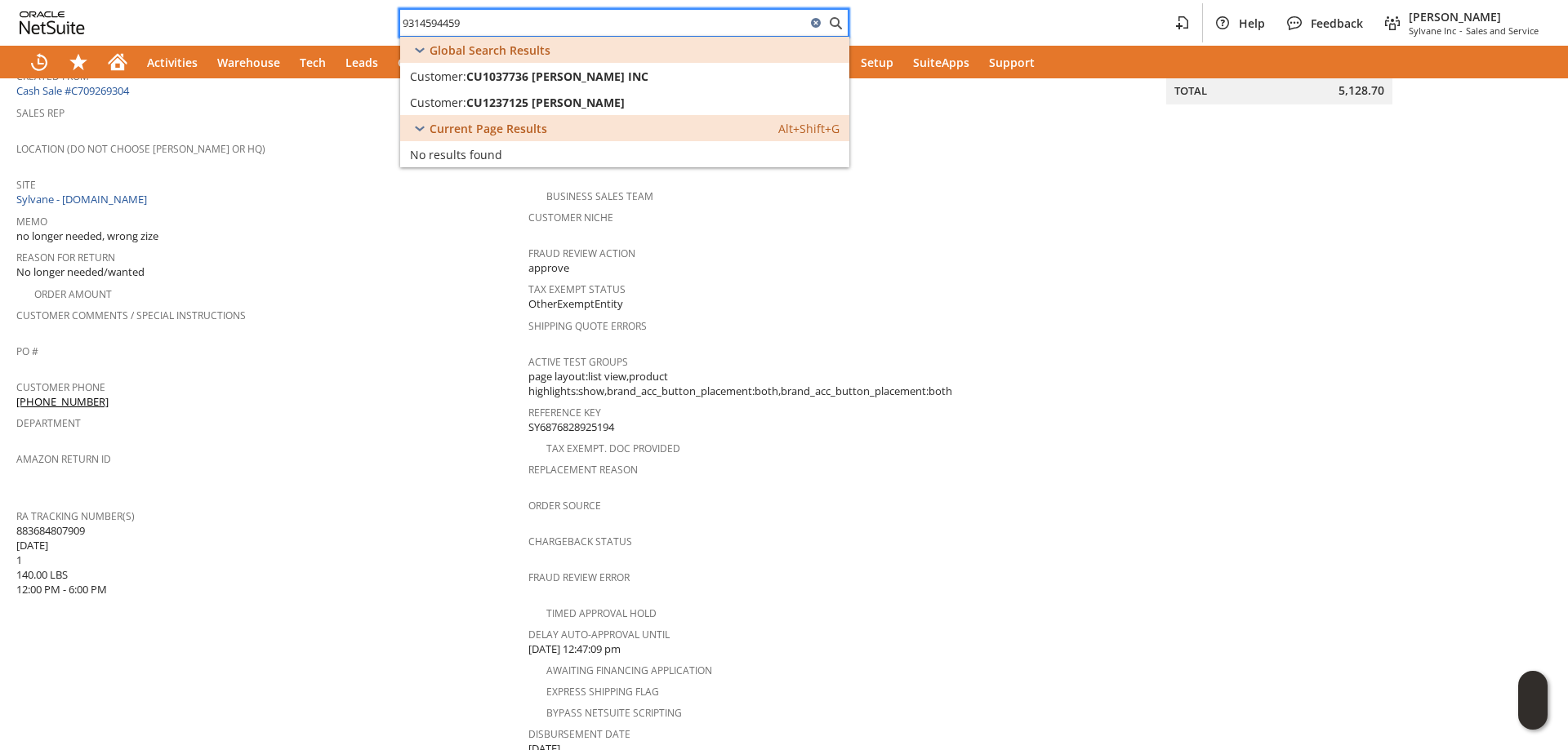
type input "9314594459"
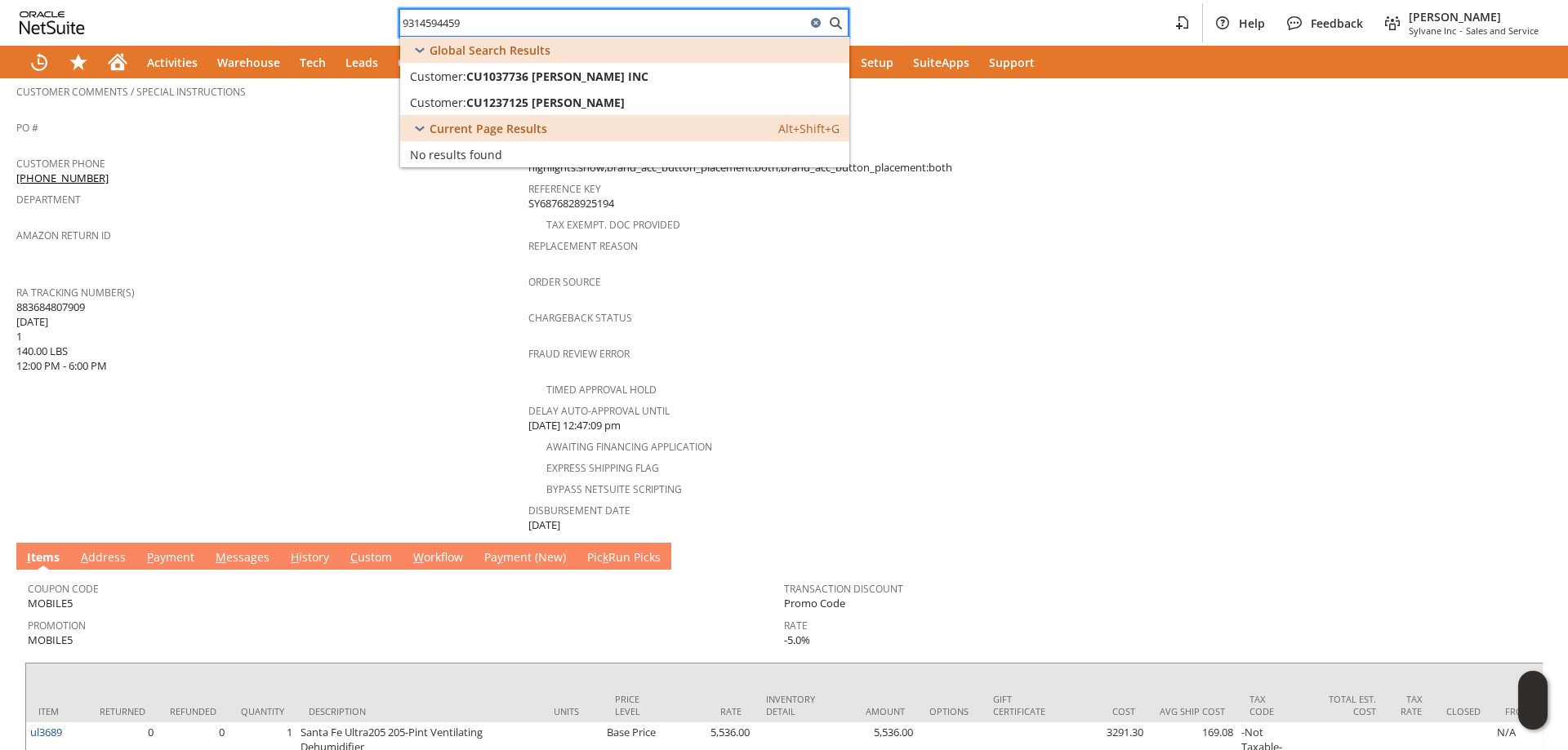
scroll to position [587, 0]
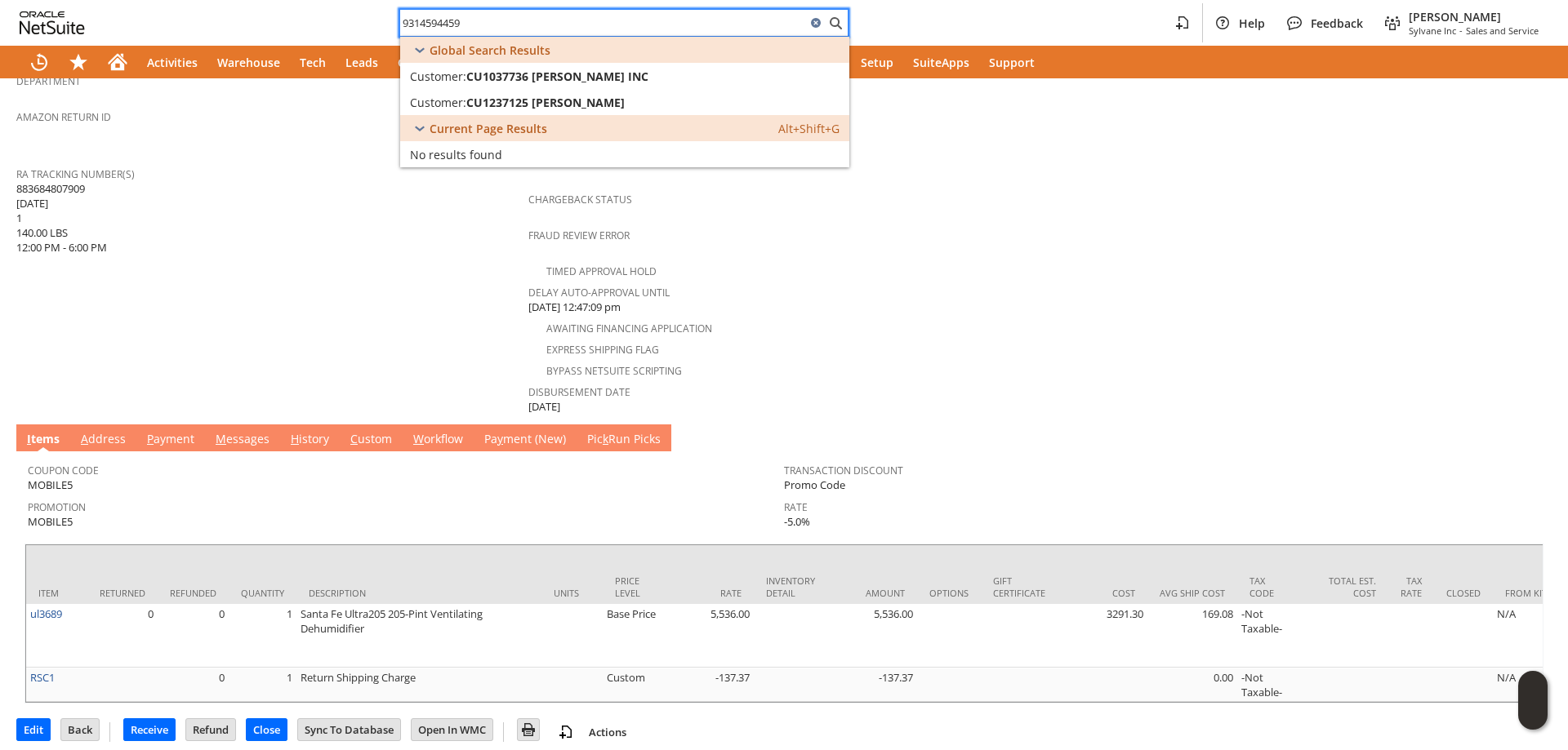
click at [248, 431] on link "M essages" at bounding box center [242, 439] width 62 height 18
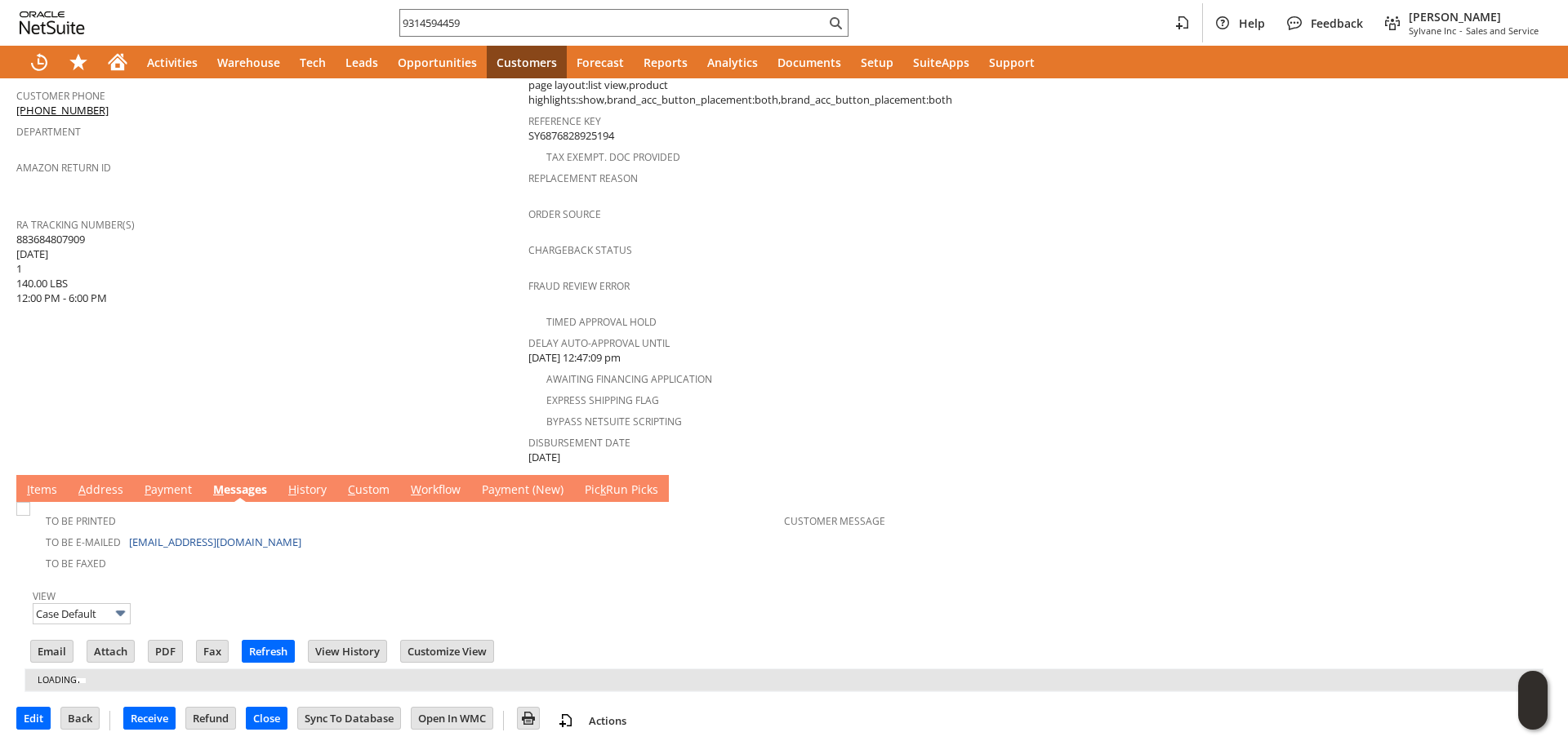
scroll to position [0, 0]
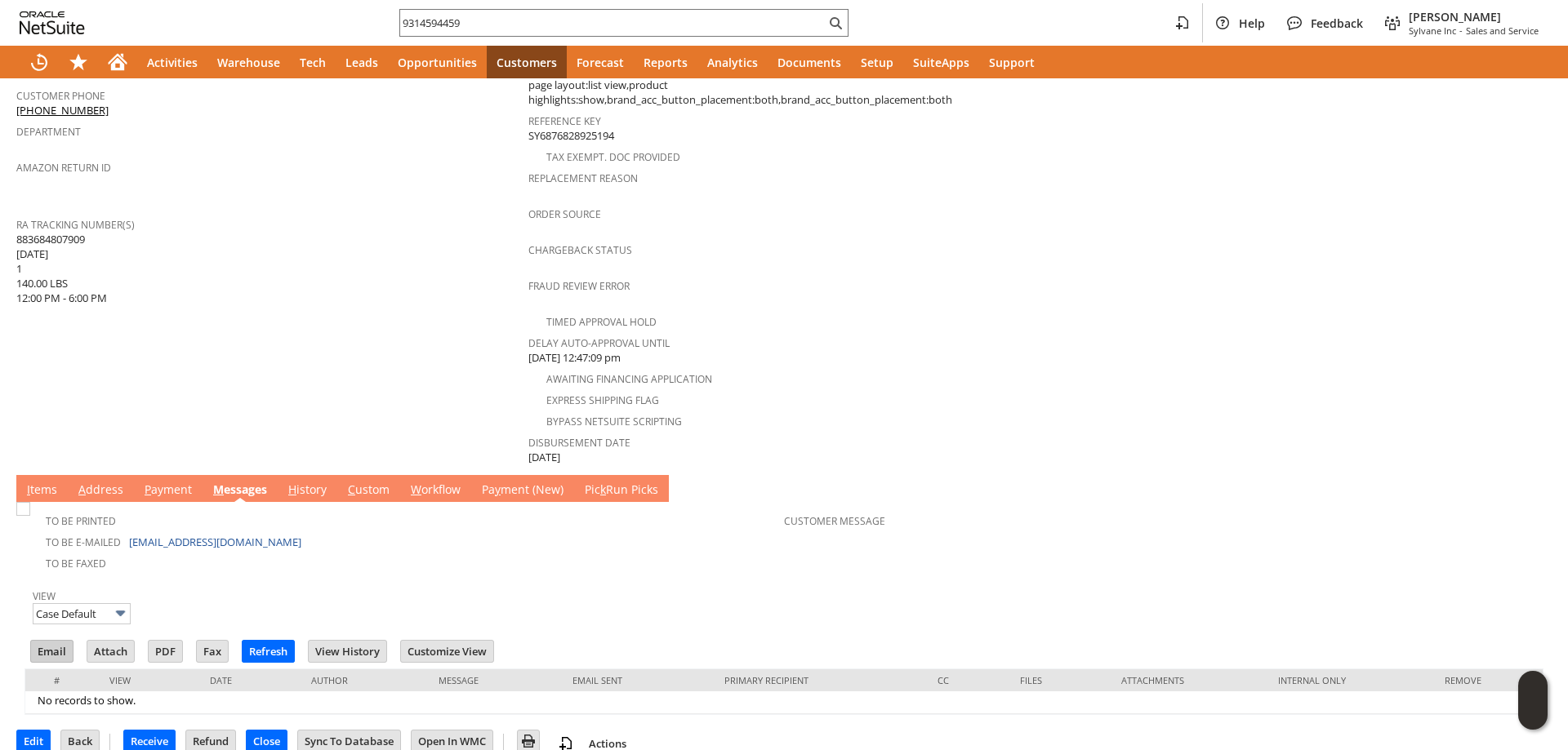
click at [58, 641] on input "Email" at bounding box center [51, 651] width 42 height 21
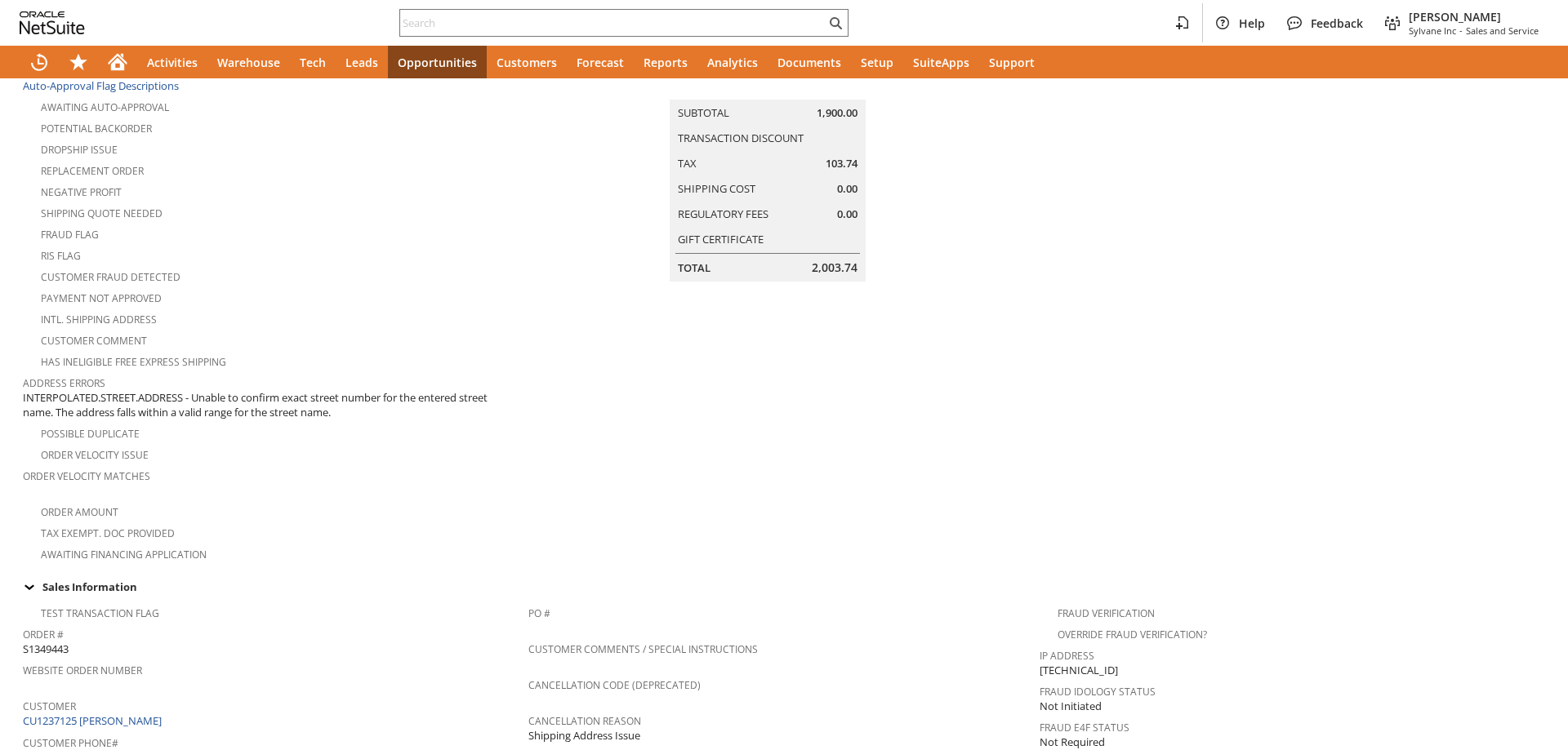
scroll to position [898, 0]
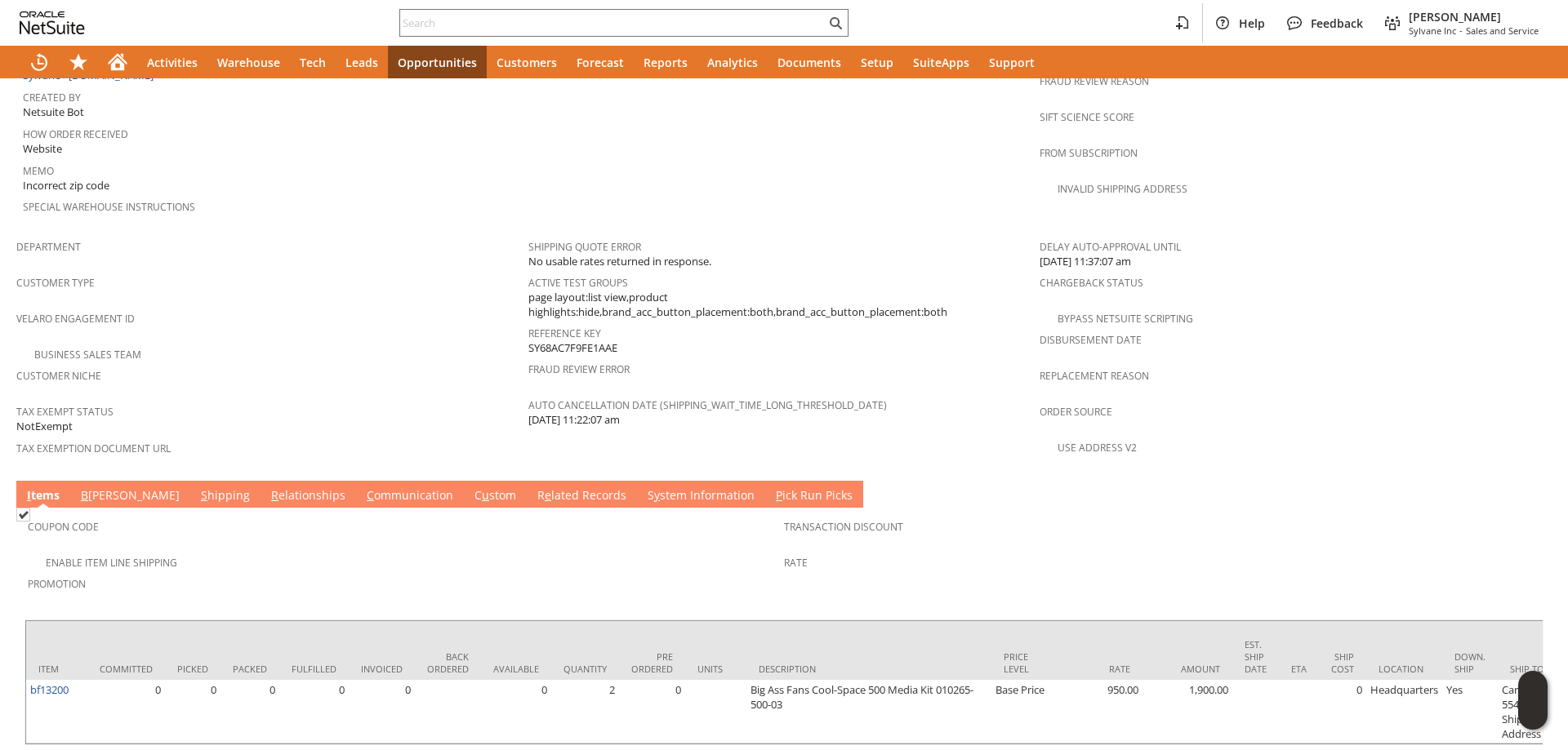
click at [197, 488] on link "S hipping" at bounding box center [225, 496] width 57 height 18
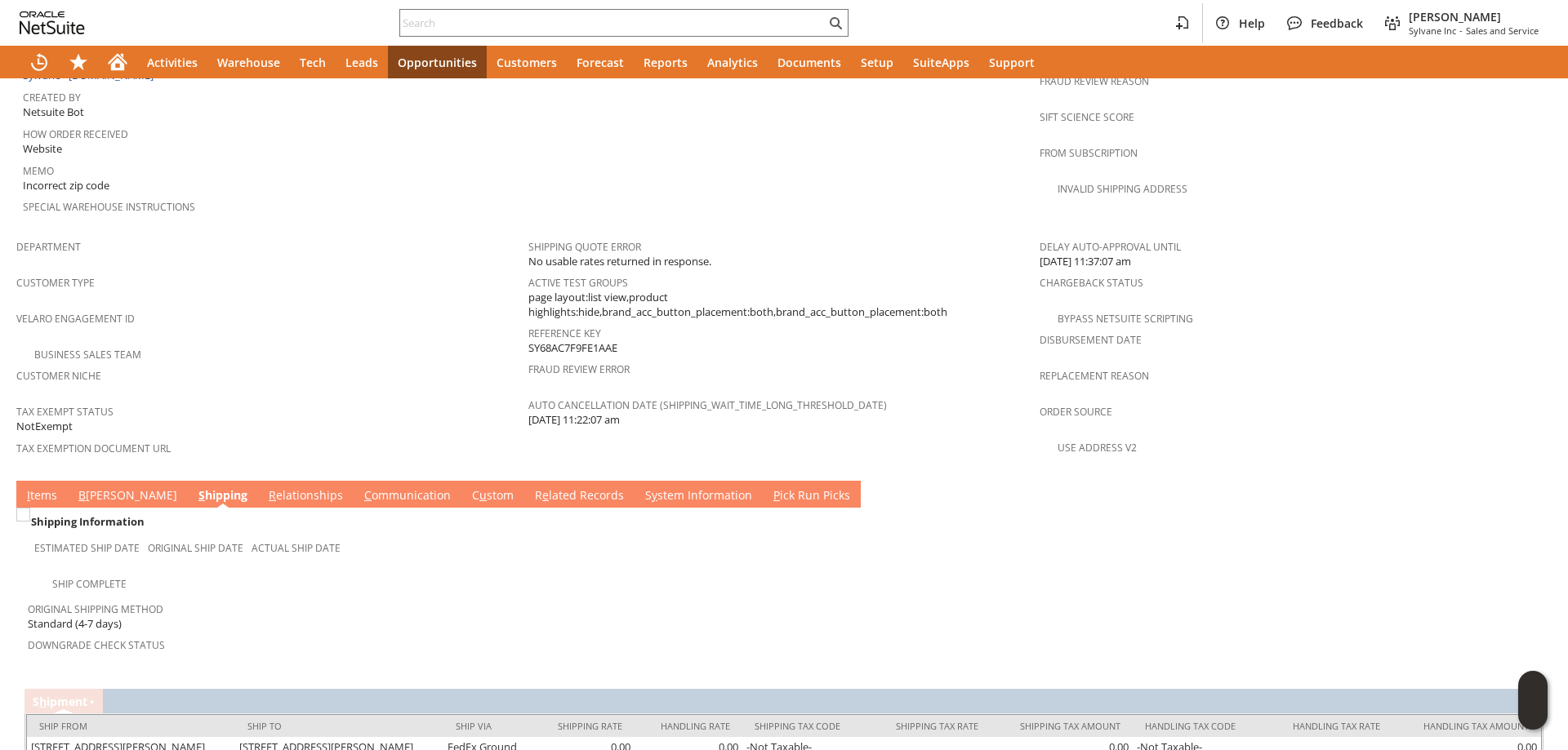
scroll to position [954, 0]
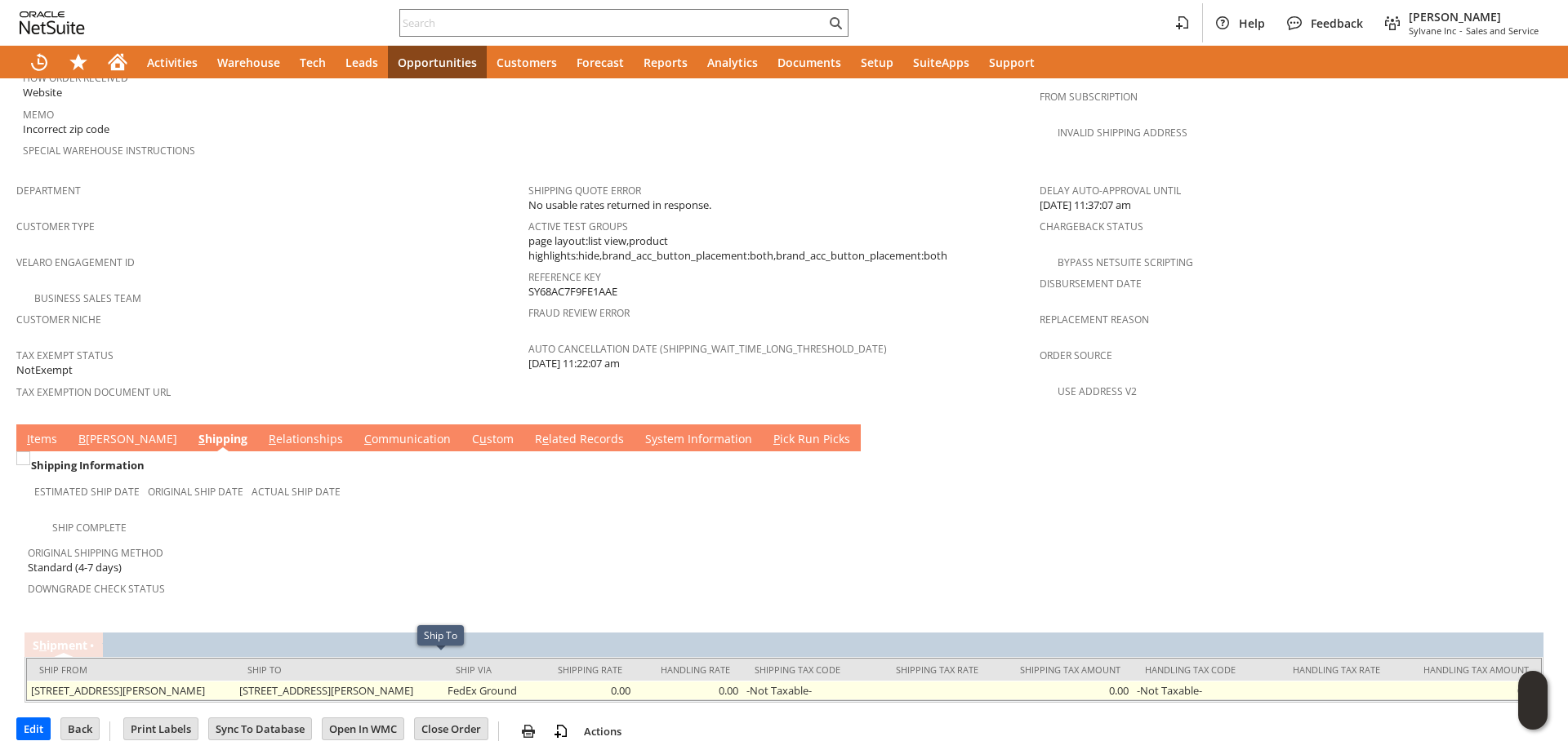
click at [321, 680] on td "108 Stafford Ct Williamsburg VA 32185 United States" at bounding box center [339, 690] width 209 height 19
drag, startPoint x: 321, startPoint y: 665, endPoint x: 483, endPoint y: 664, distance: 162.0
click at [443, 680] on td "108 Stafford Ct Williamsburg VA 32185 United States" at bounding box center [339, 690] width 209 height 19
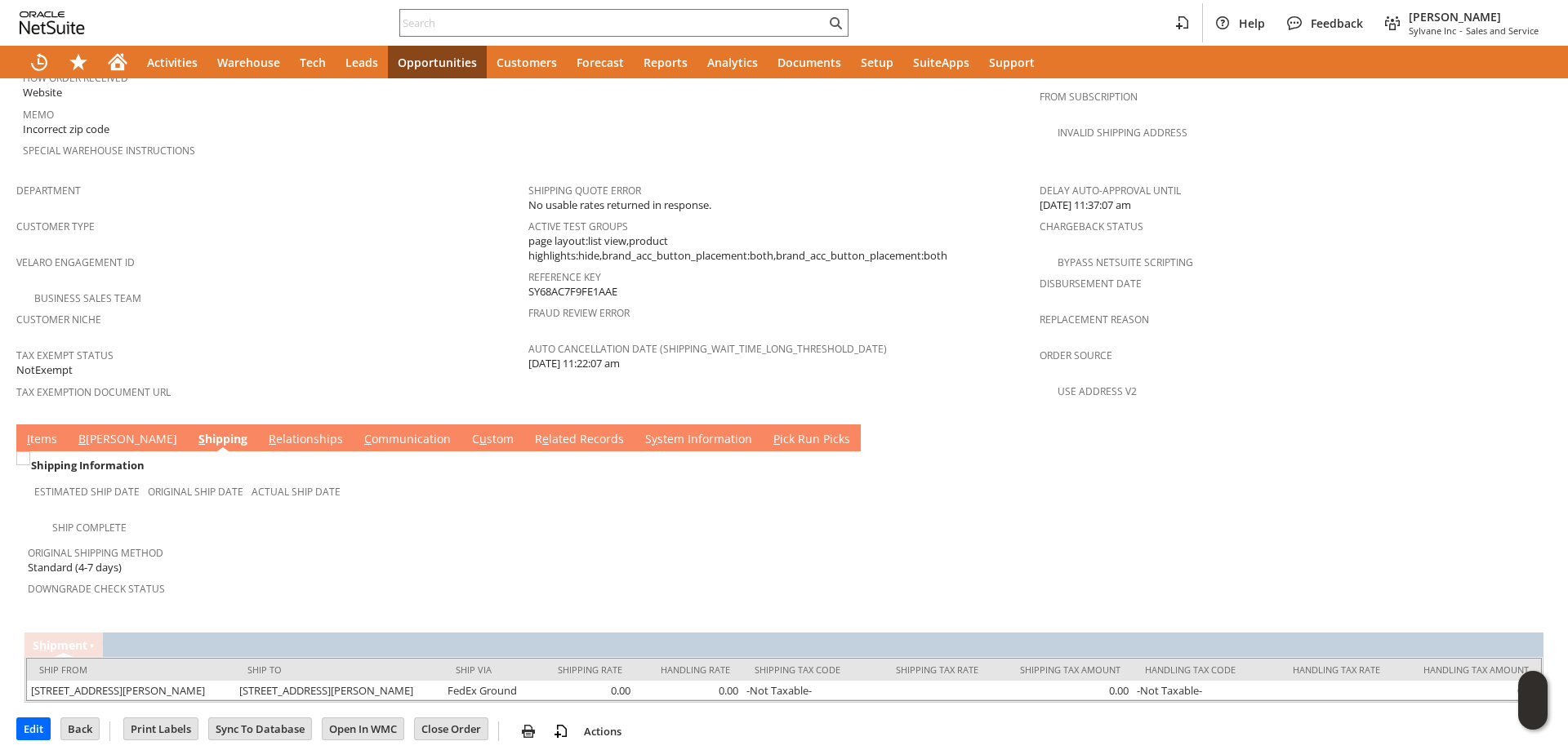
click at [498, 541] on span "Original Shipping Method" at bounding box center [402, 551] width 748 height 19
click at [360, 431] on link "C ommunication" at bounding box center [407, 439] width 95 height 18
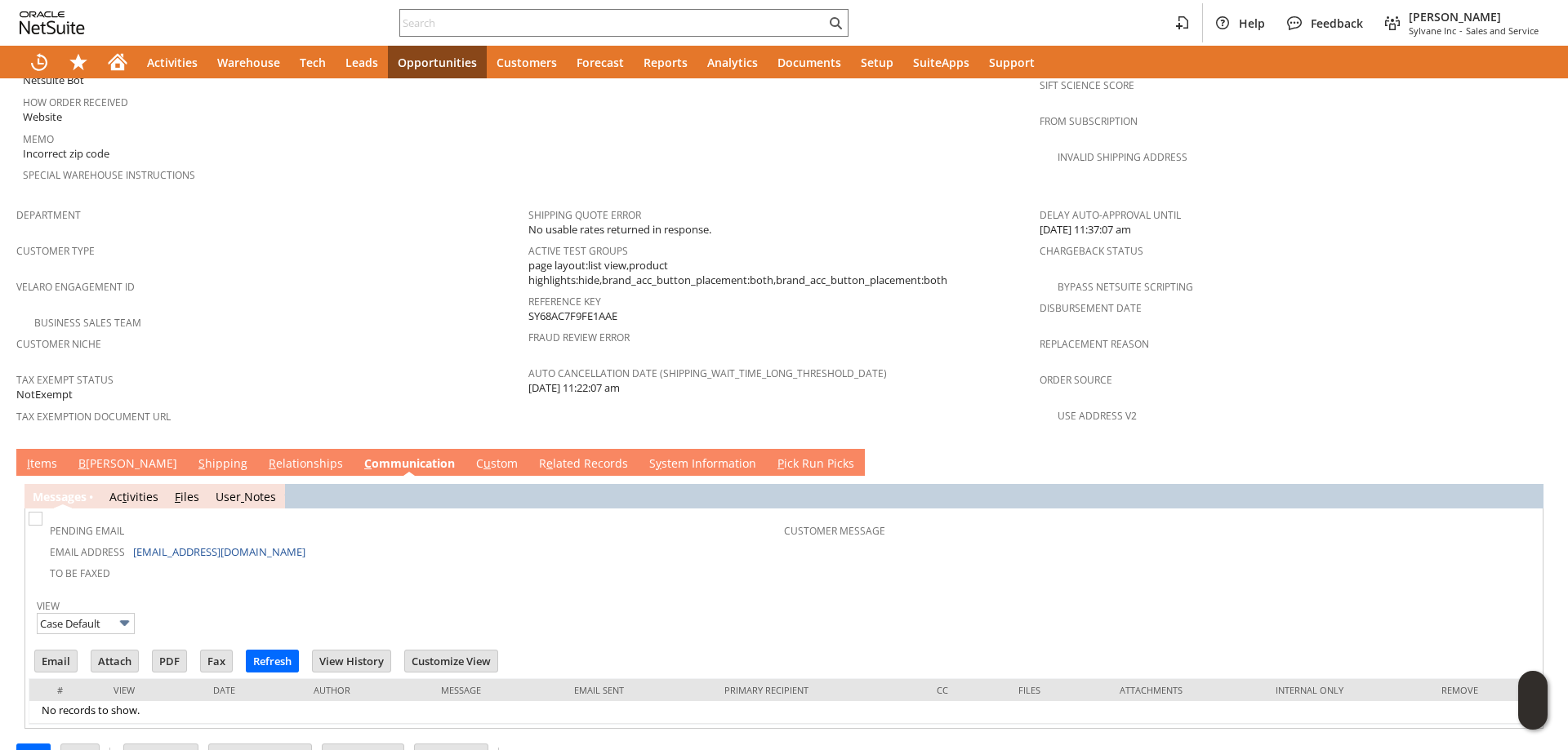
scroll to position [0, 0]
click at [52, 455] on link "I tems" at bounding box center [42, 464] width 38 height 18
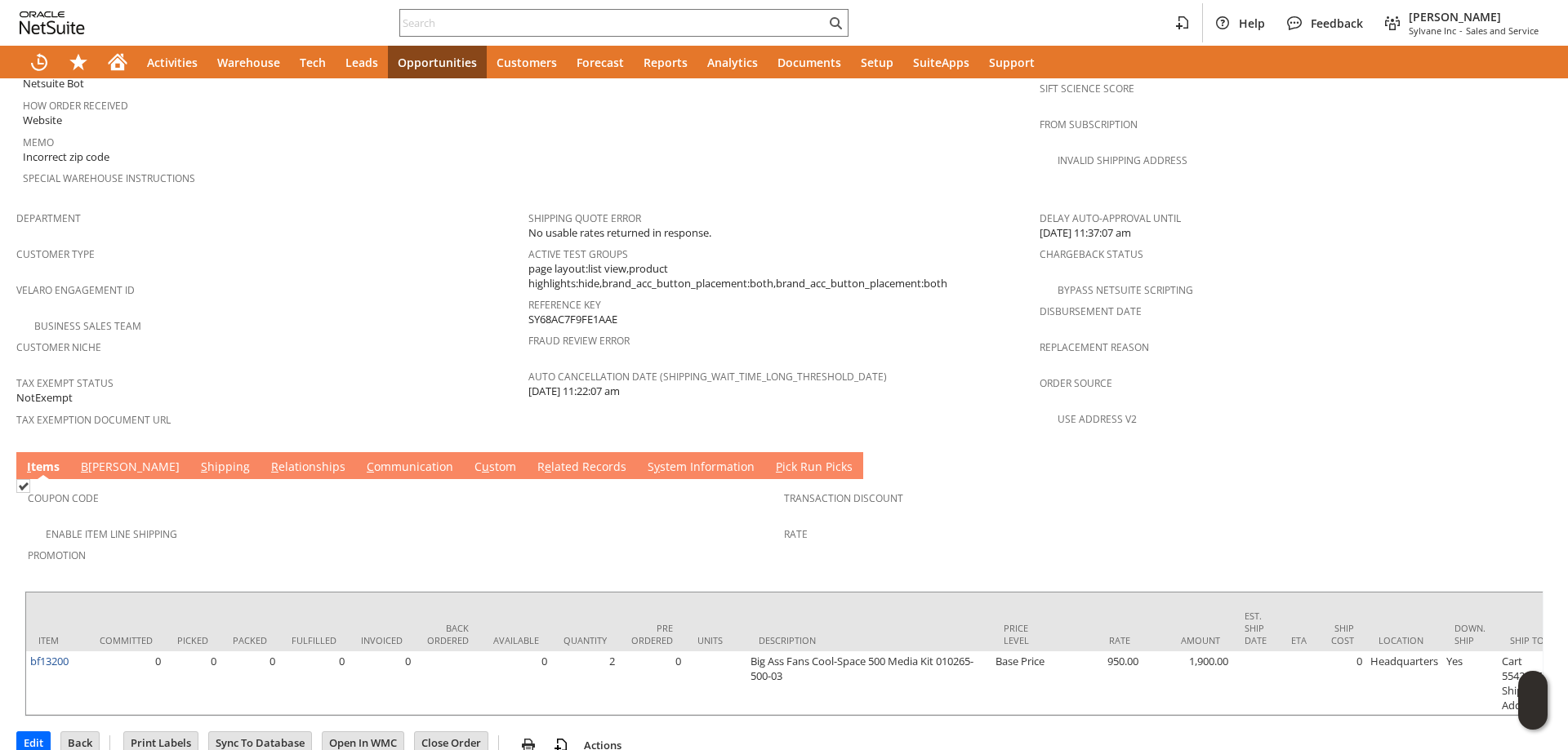
click at [113, 459] on link "B illing" at bounding box center [130, 467] width 107 height 18
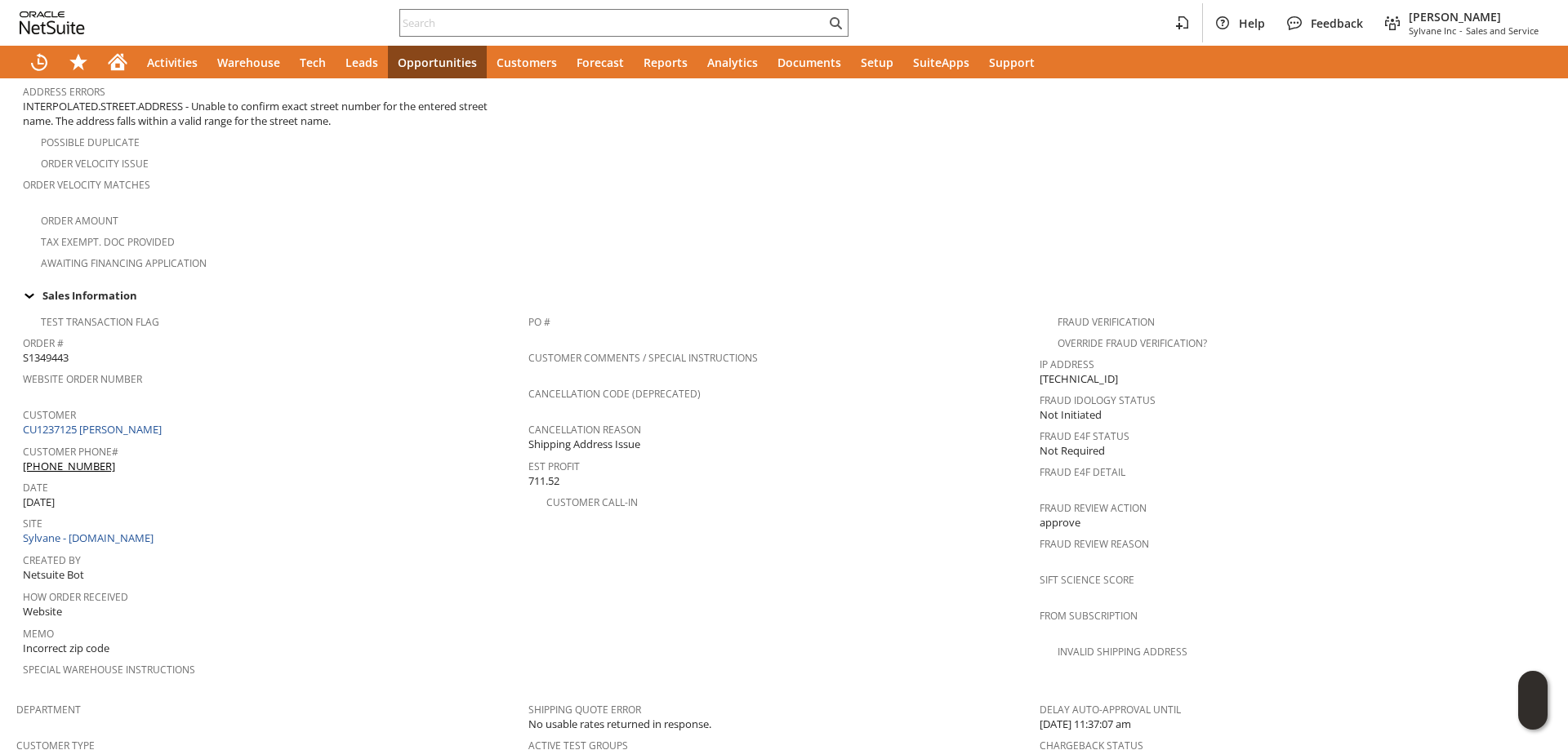
scroll to position [0, 0]
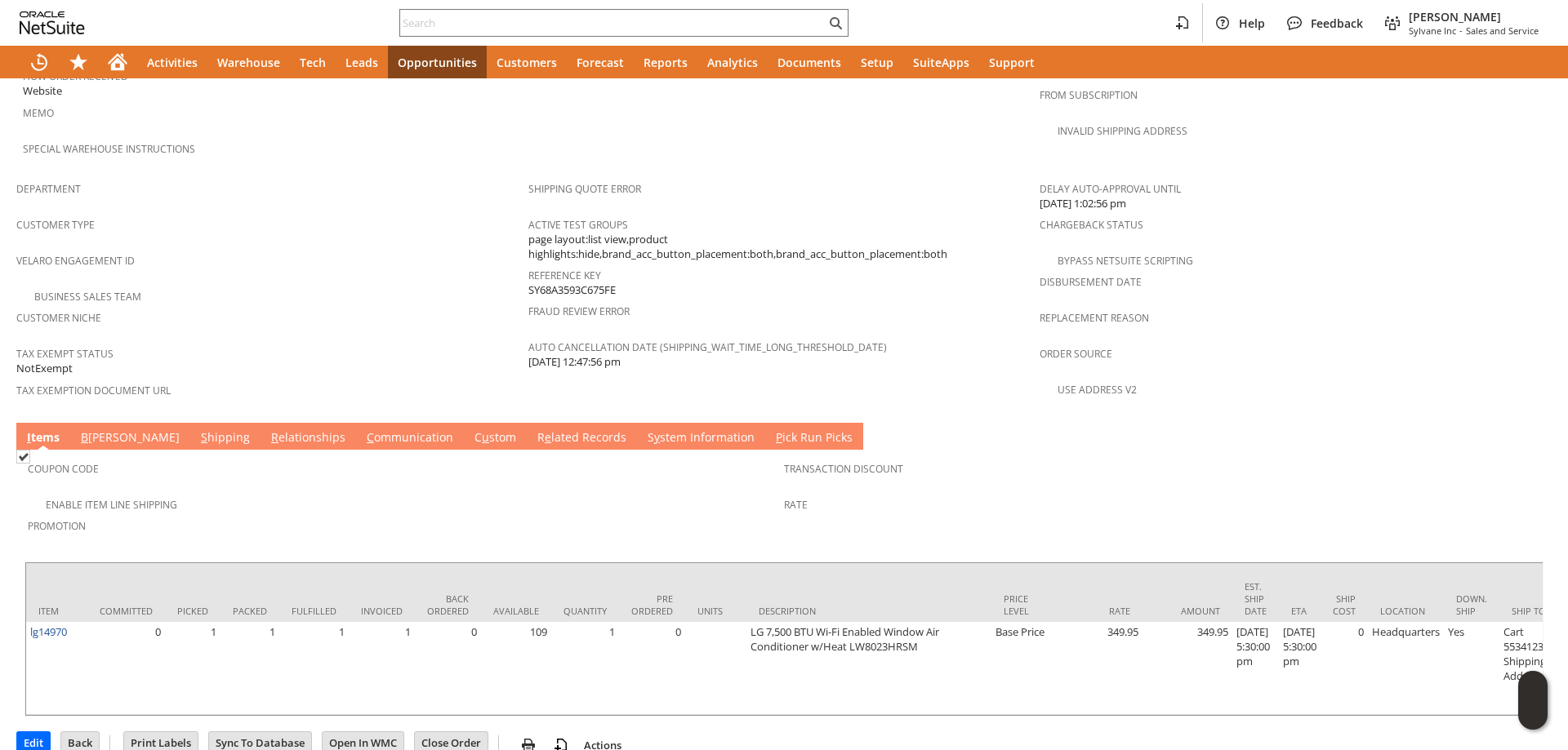
drag, startPoint x: 342, startPoint y: 396, endPoint x: 351, endPoint y: 381, distance: 17.5
click at [363, 429] on link "C ommunication" at bounding box center [410, 438] width 95 height 18
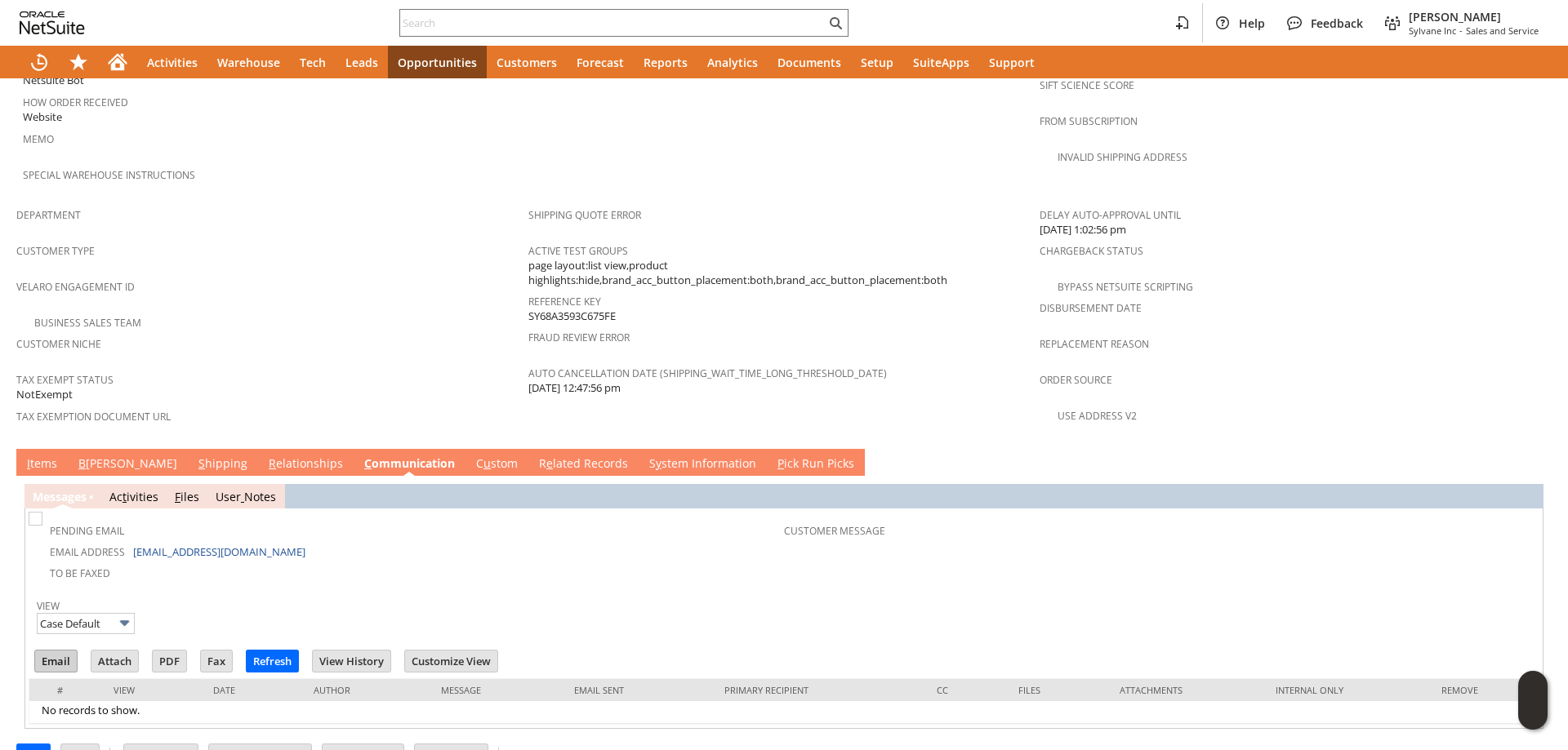
click at [56, 651] on input "Email" at bounding box center [56, 661] width 42 height 21
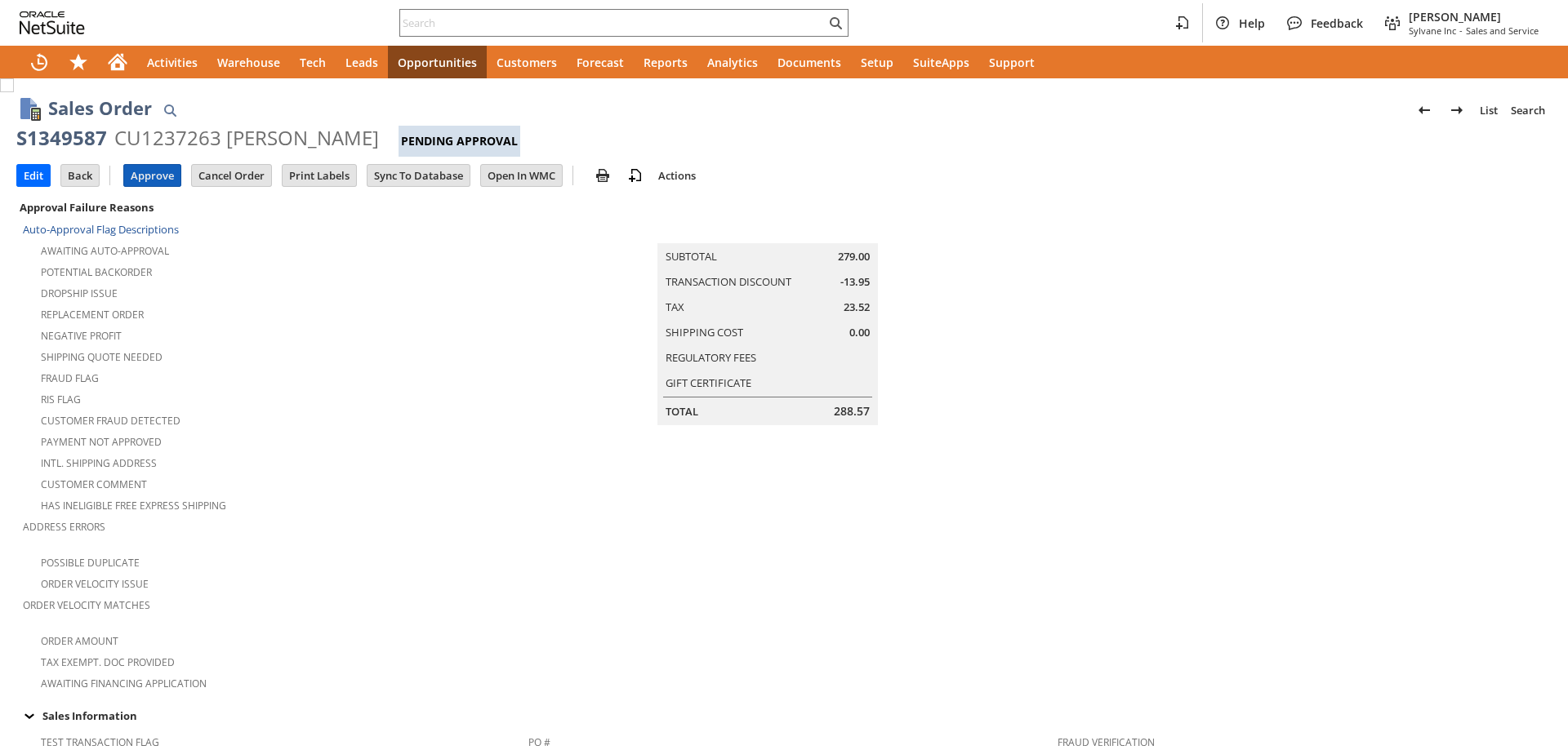
click at [165, 176] on input "Approve" at bounding box center [152, 175] width 57 height 21
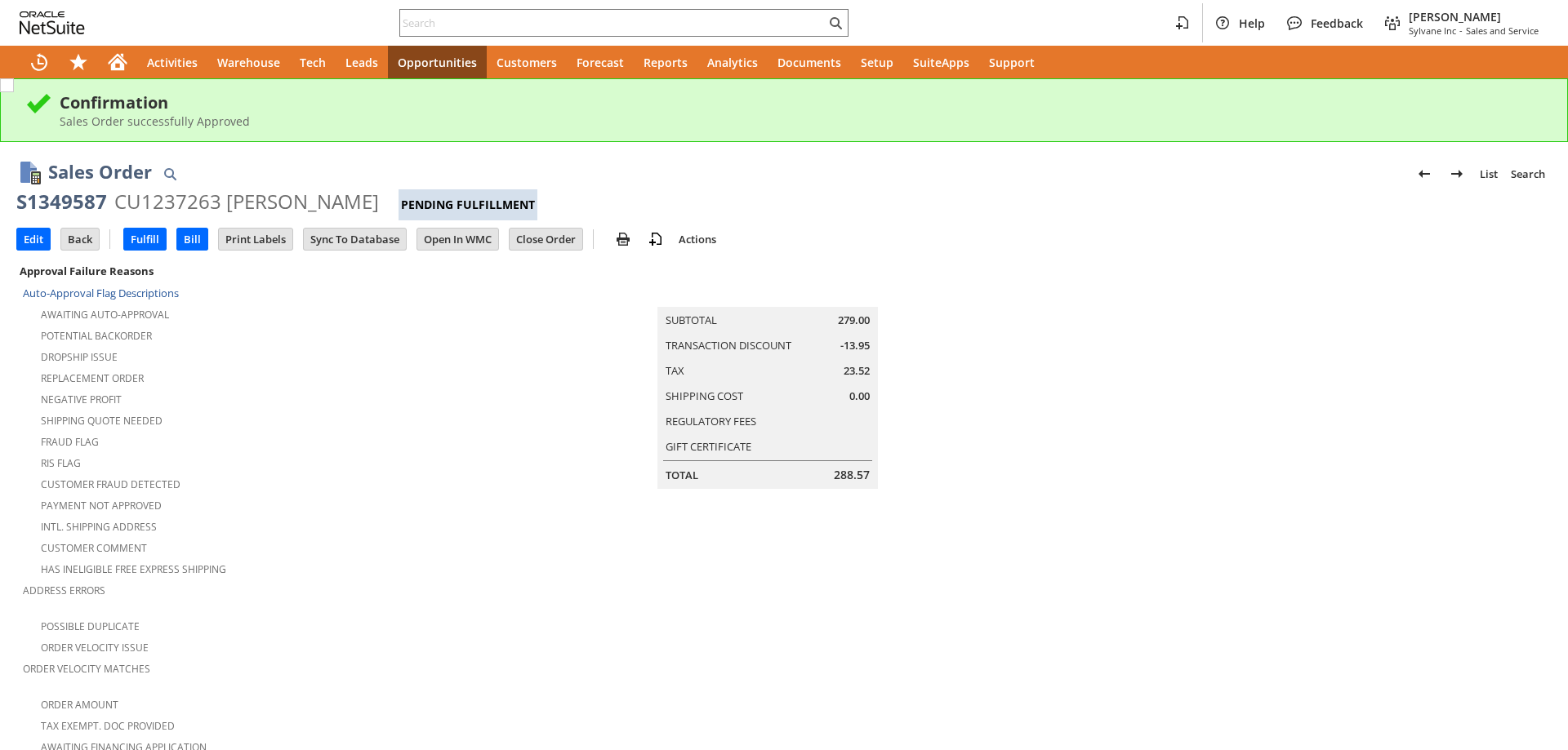
scroll to position [1005, 0]
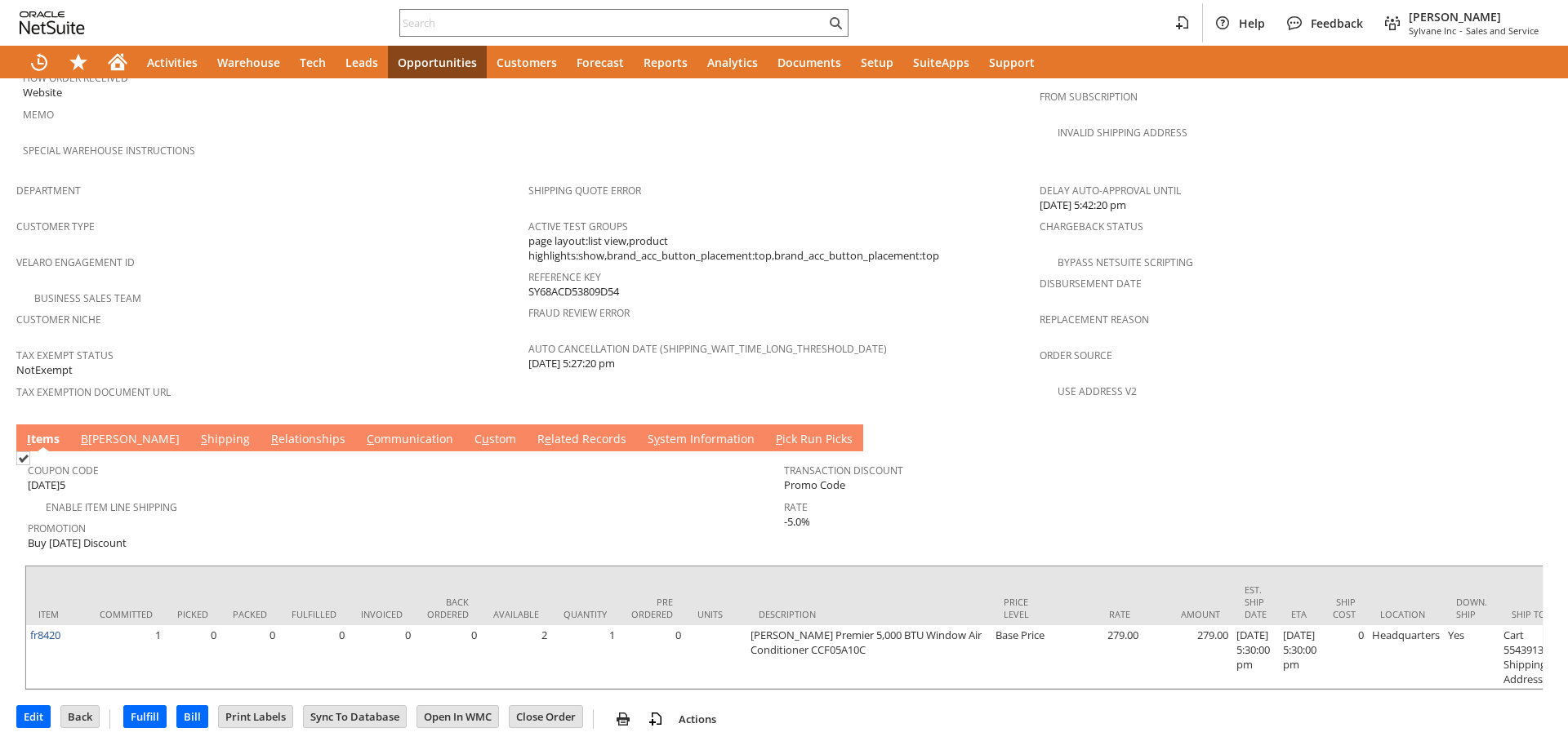
click at [197, 431] on link "S hipping" at bounding box center [225, 439] width 57 height 18
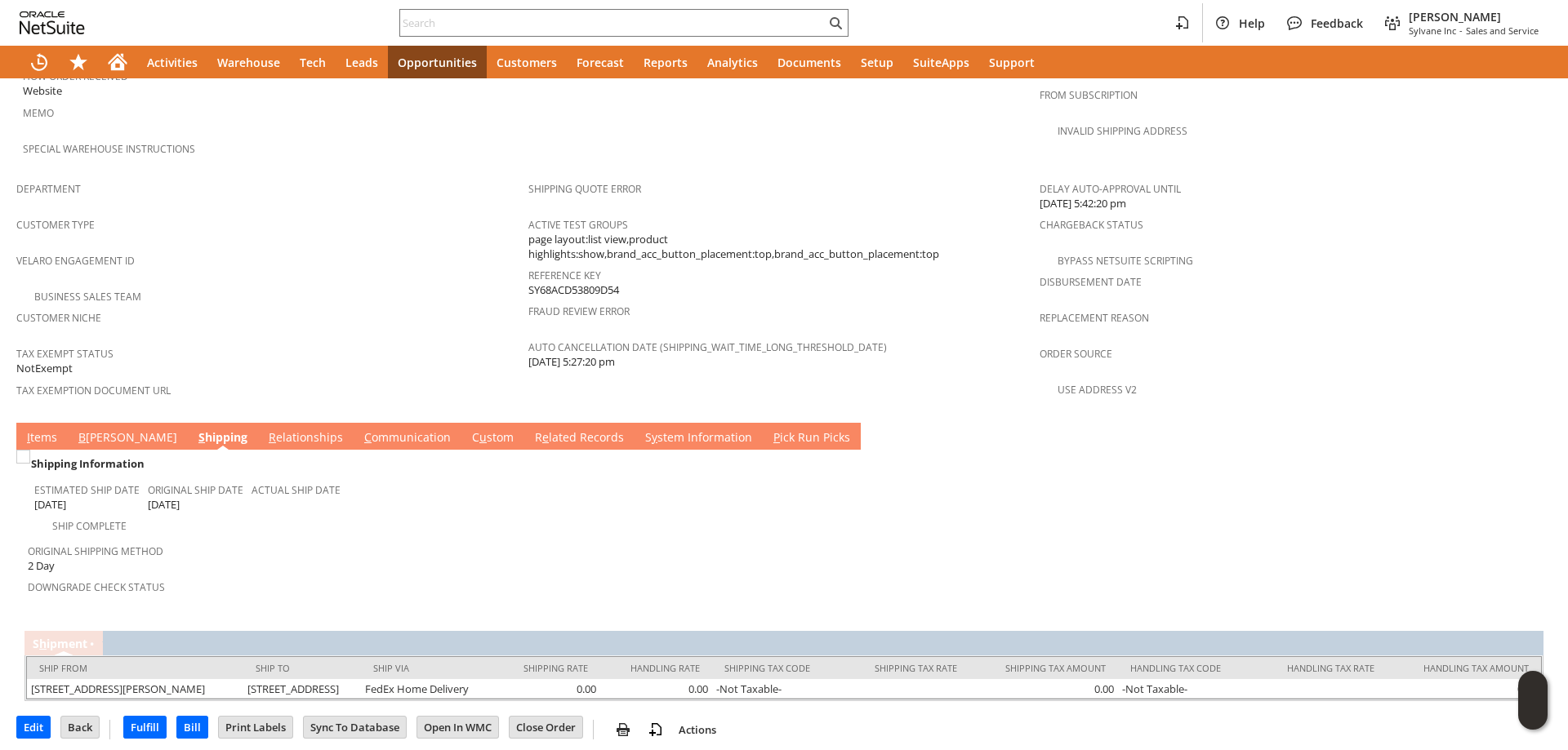
scroll to position [1003, 0]
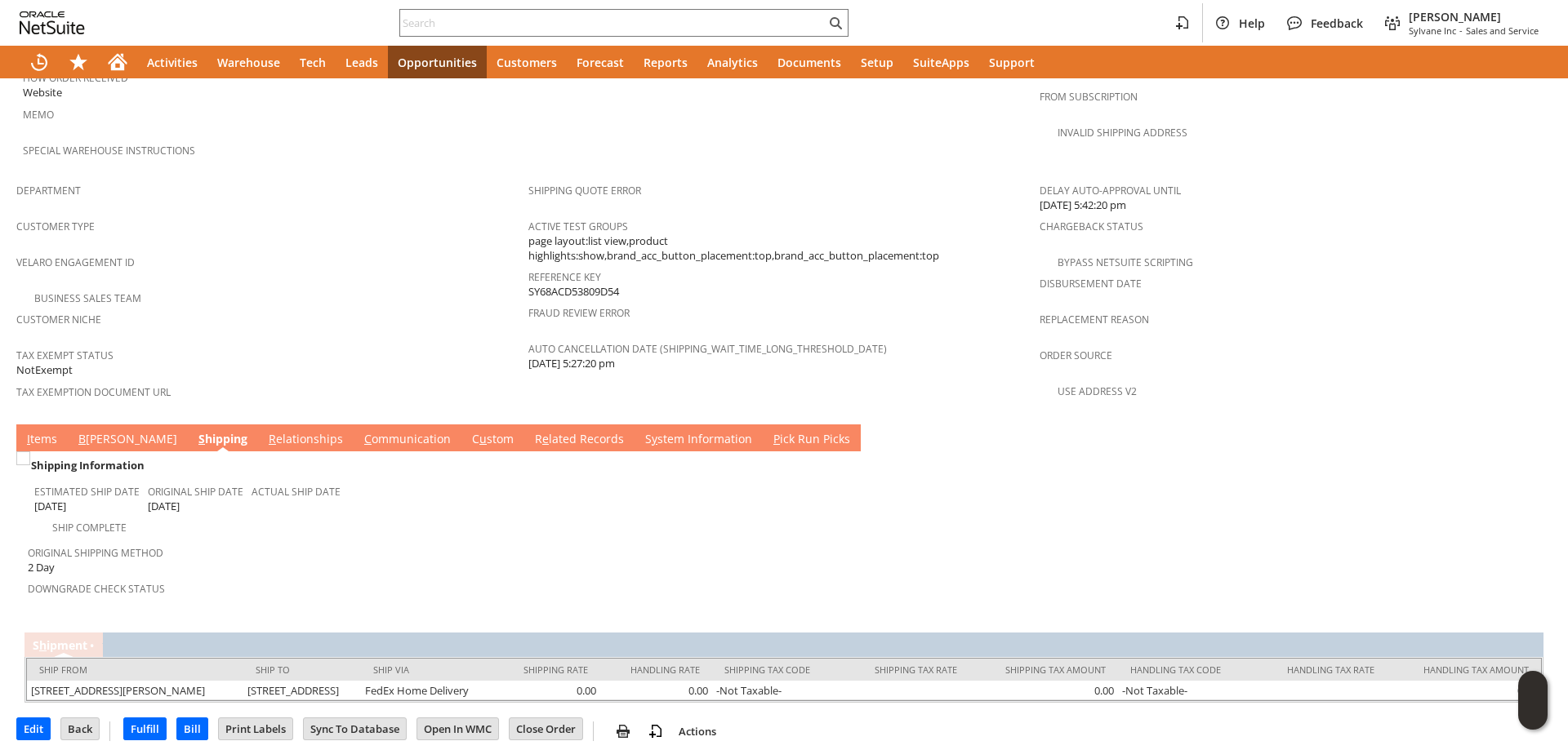
click at [195, 431] on link "S hipping" at bounding box center [223, 439] width 57 height 18
click at [101, 431] on link "B illing" at bounding box center [127, 439] width 107 height 18
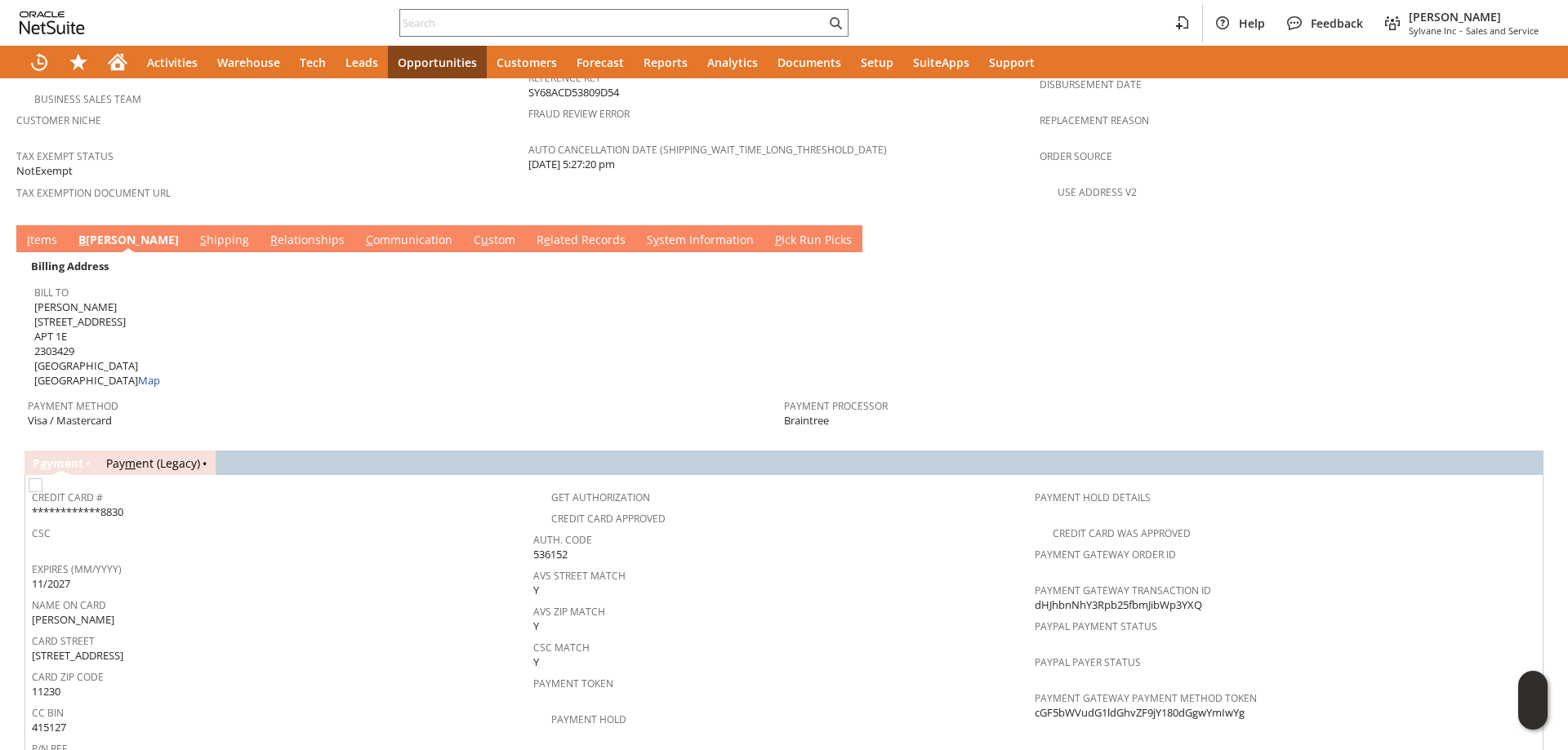
scroll to position [1315, 0]
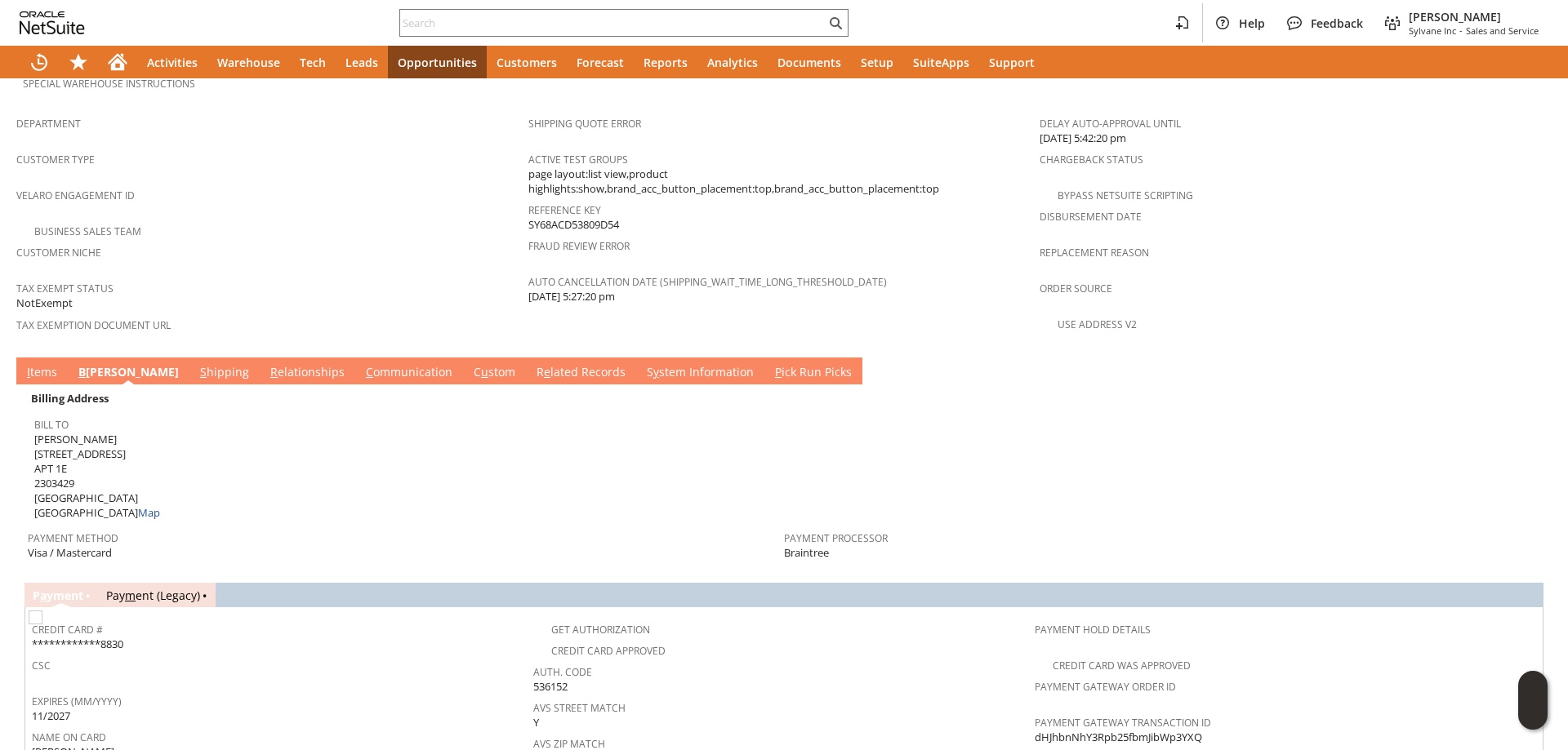
click at [196, 364] on link "S hipping" at bounding box center [224, 373] width 57 height 18
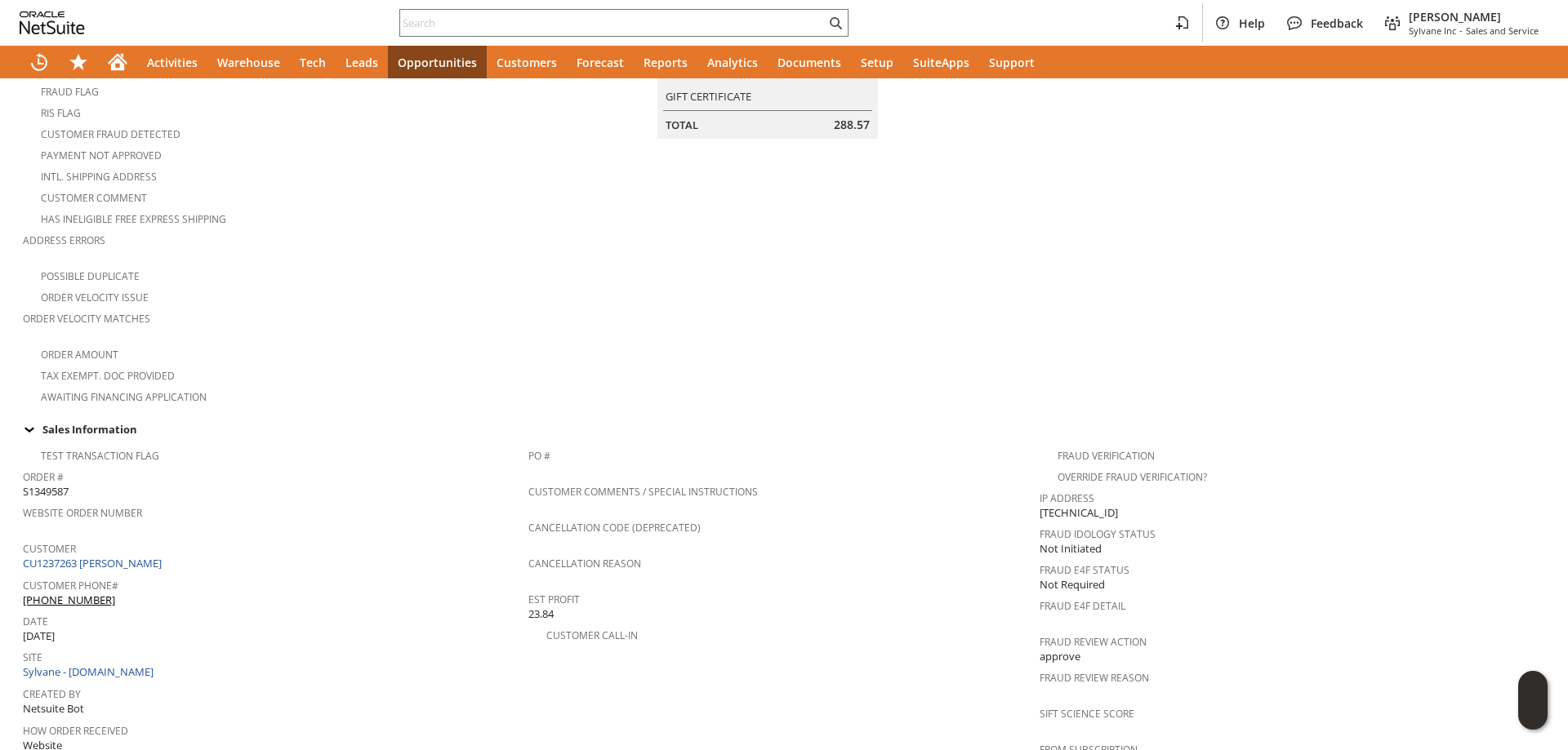
scroll to position [0, 0]
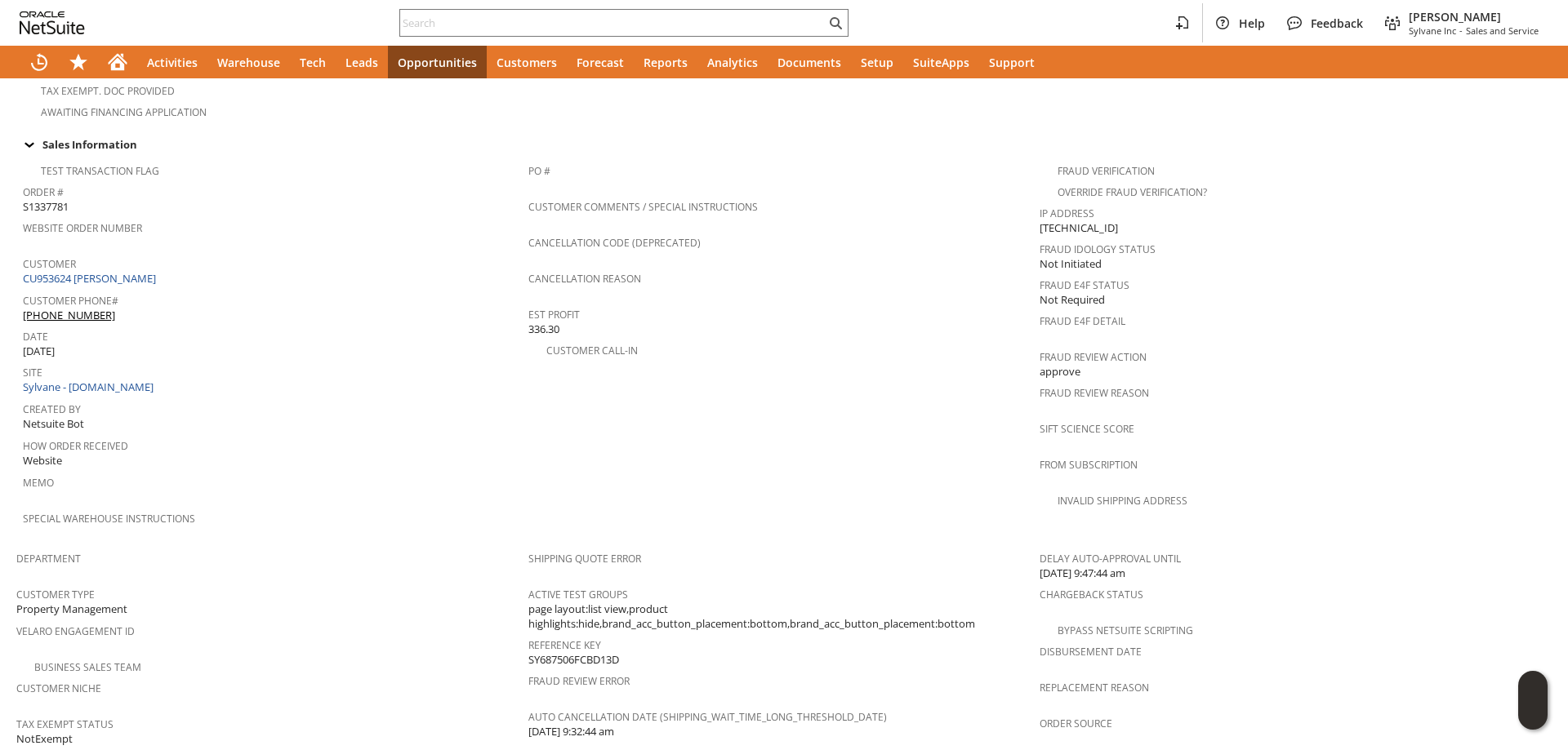
scroll to position [941, 0]
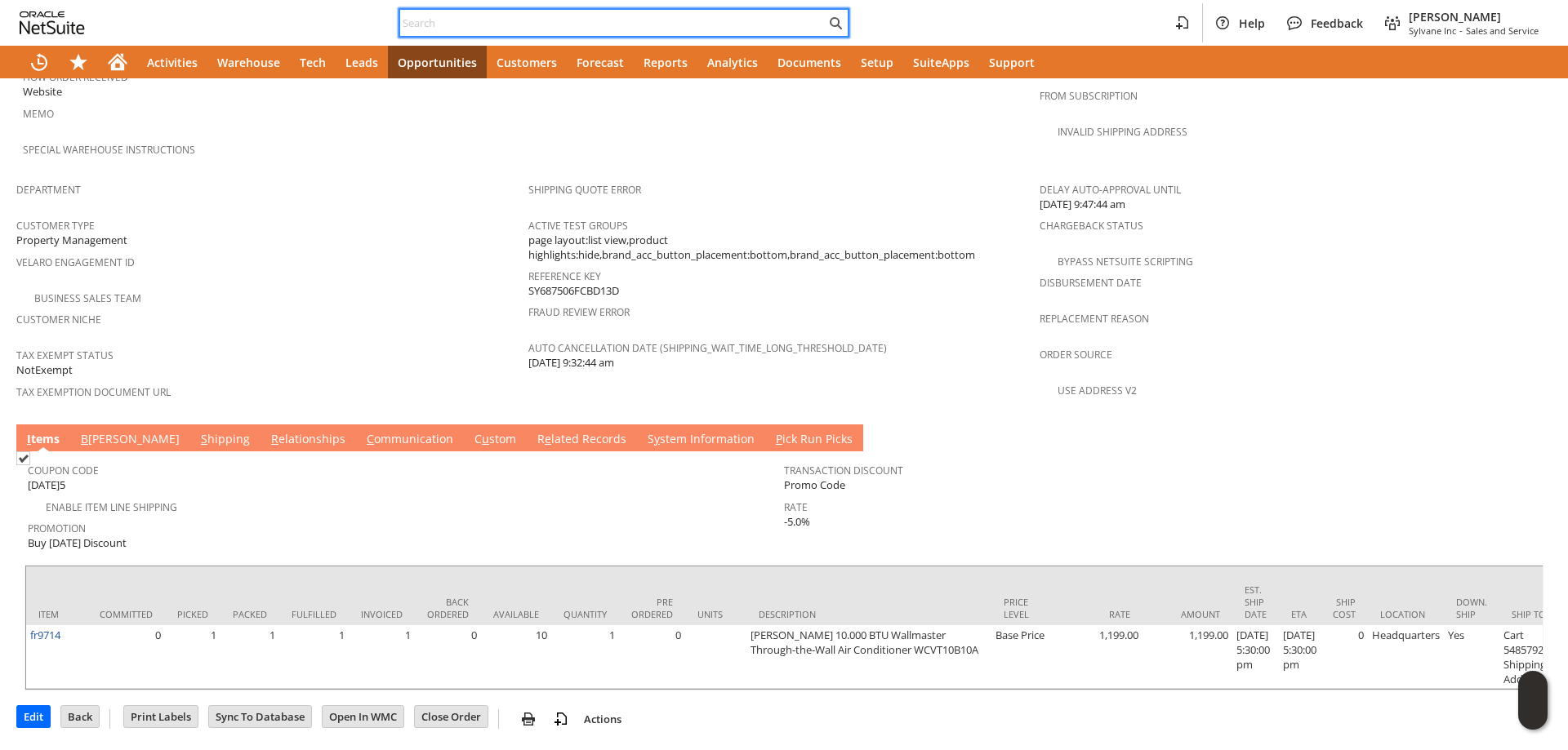
paste input "8172236417"
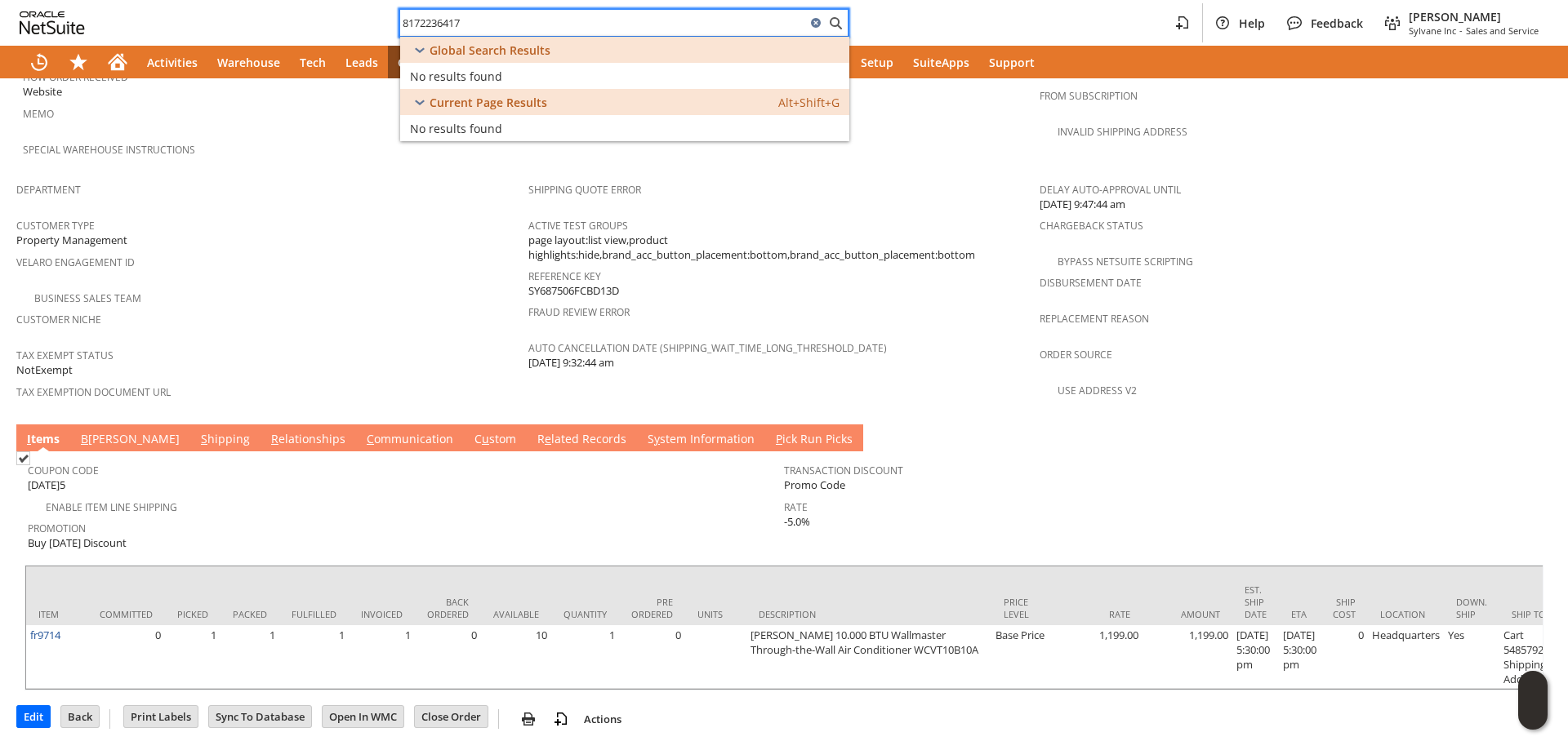
type input "8172236417"
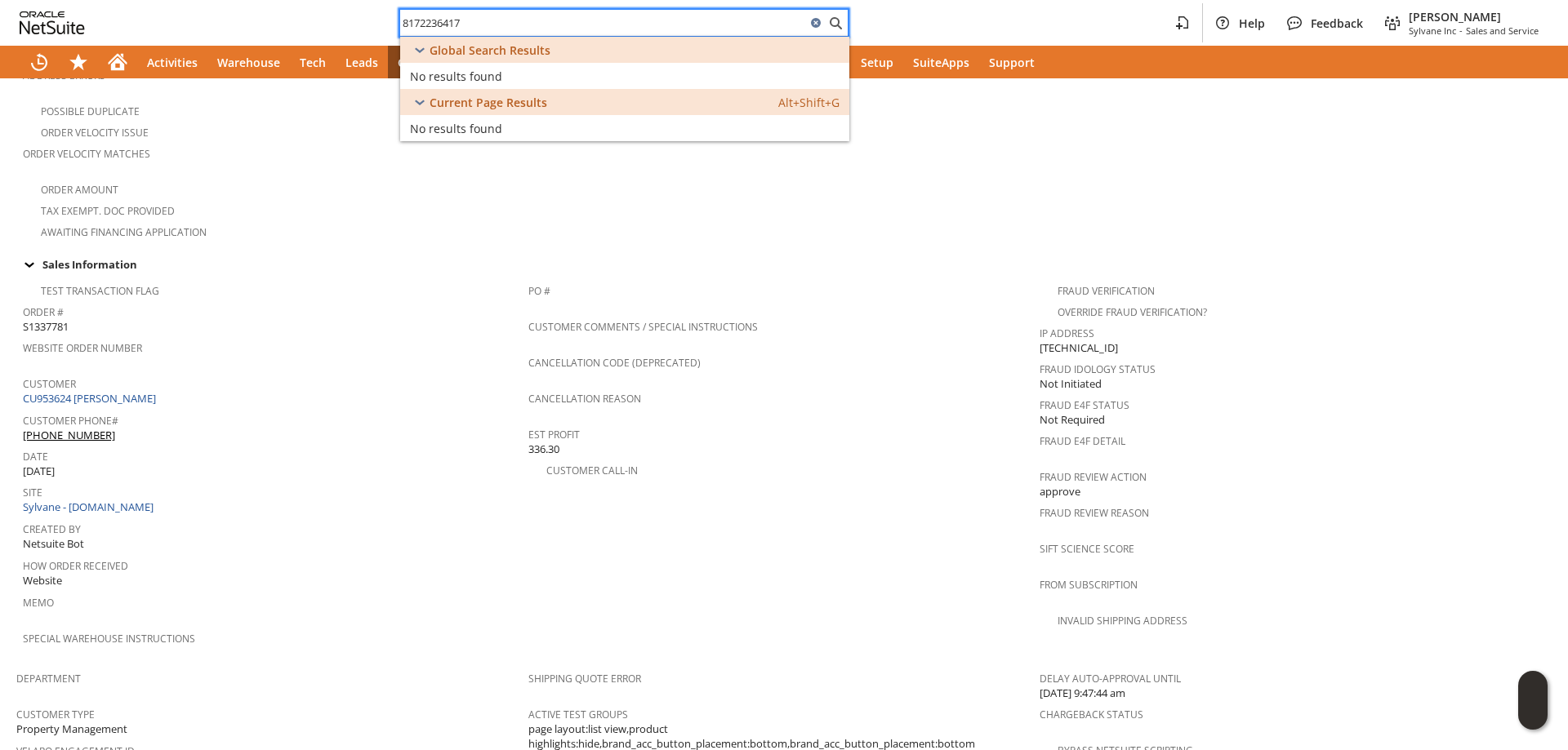
scroll to position [0, 0]
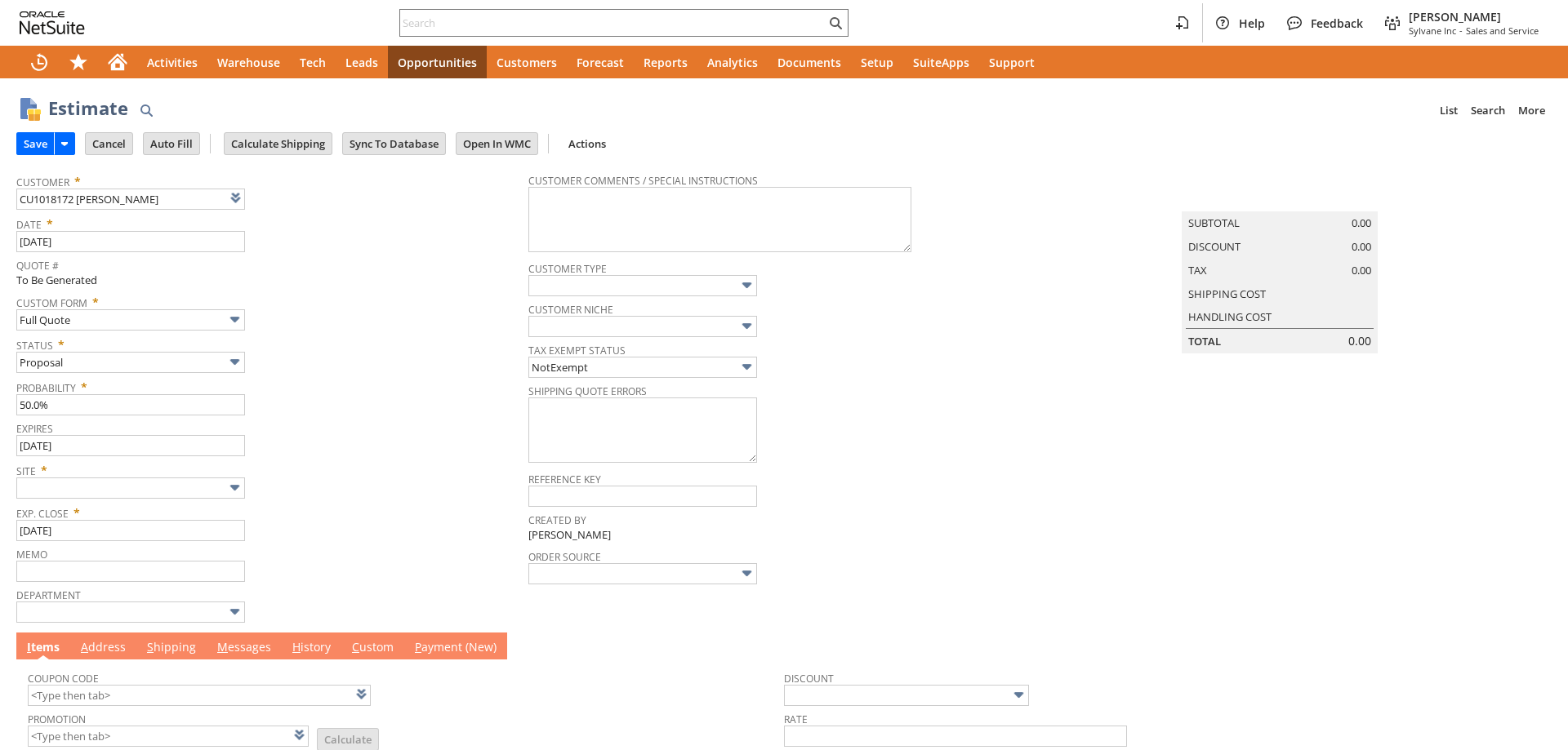
type input "Intelligent Recommendations¹⁰"
type input "Sylvane - [DOMAIN_NAME]"
type input "Intelligent Recommendations¹⁰"
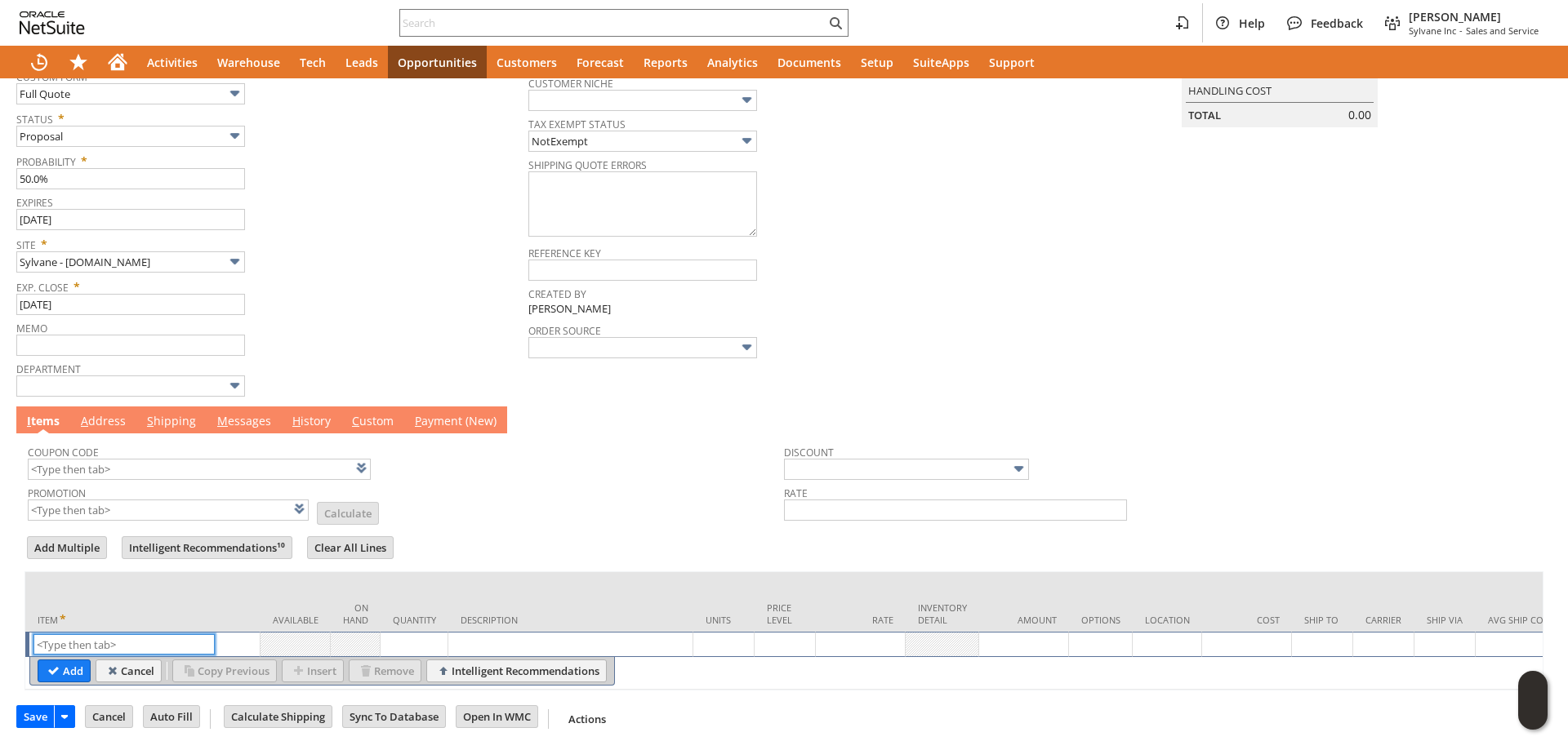
paste input "sa9008k"
type input "sa9008k"
click at [73, 660] on input "Add" at bounding box center [63, 670] width 51 height 21
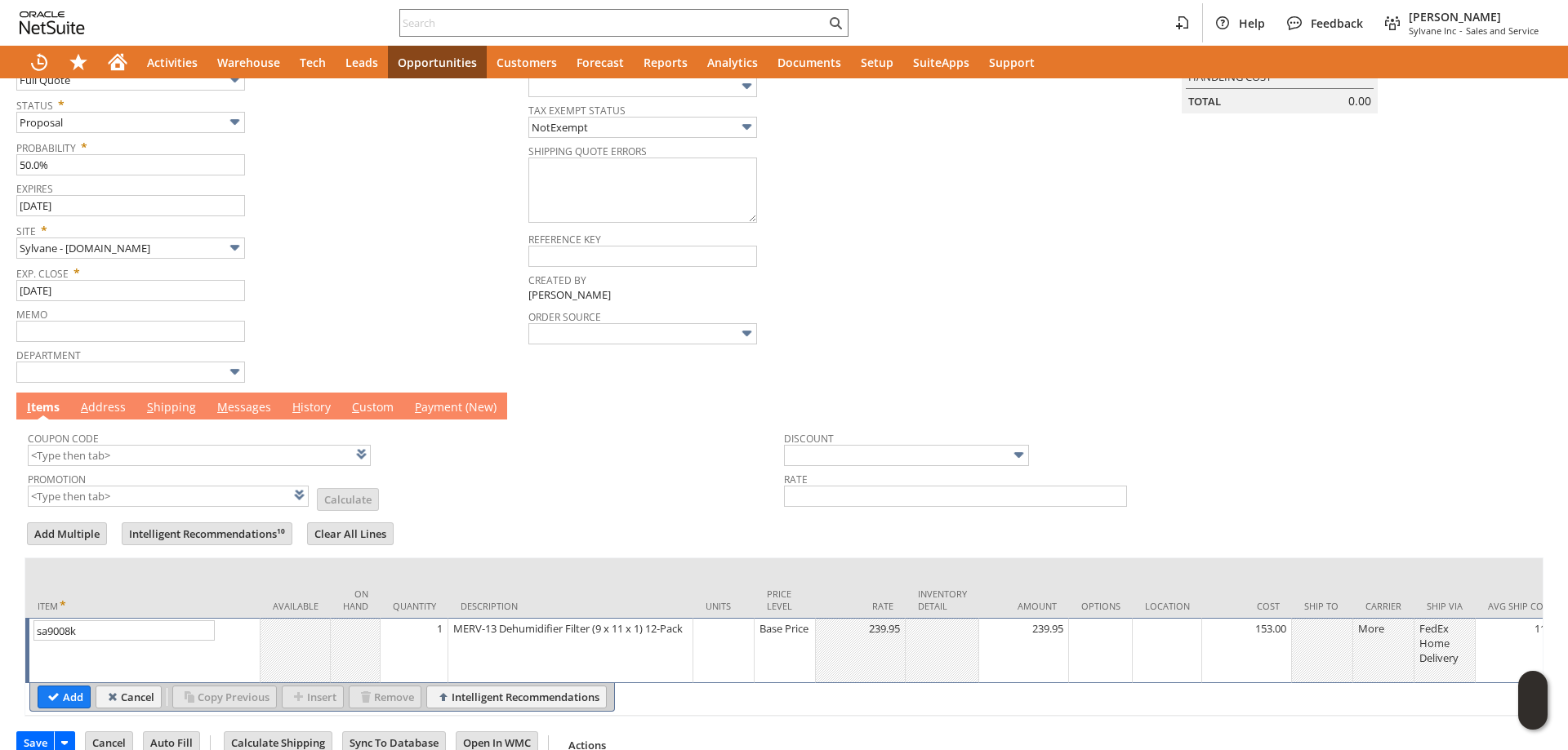
drag, startPoint x: 69, startPoint y: 704, endPoint x: 477, endPoint y: 468, distance: 471.3
click at [70, 704] on input "Add" at bounding box center [63, 696] width 51 height 21
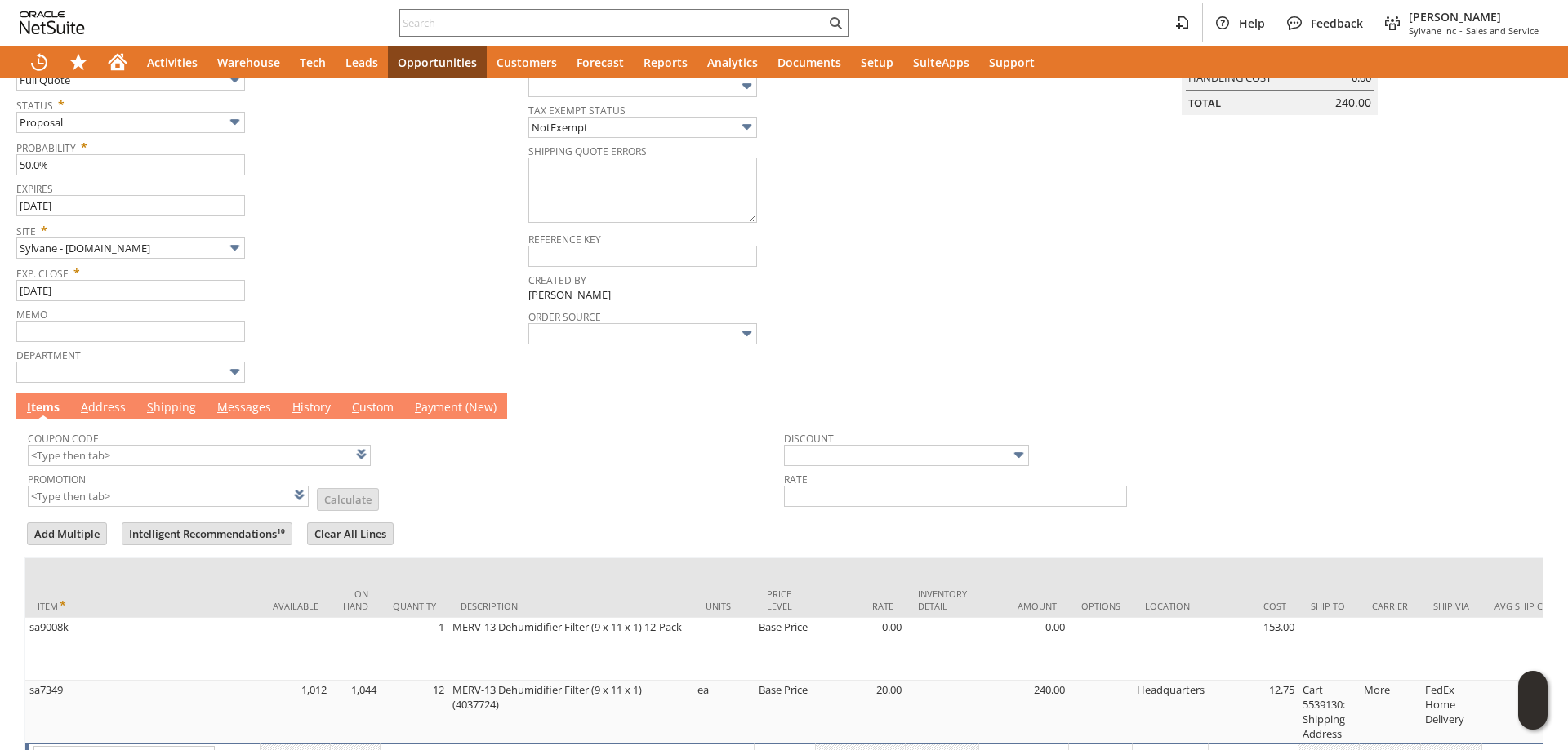
scroll to position [260, 0]
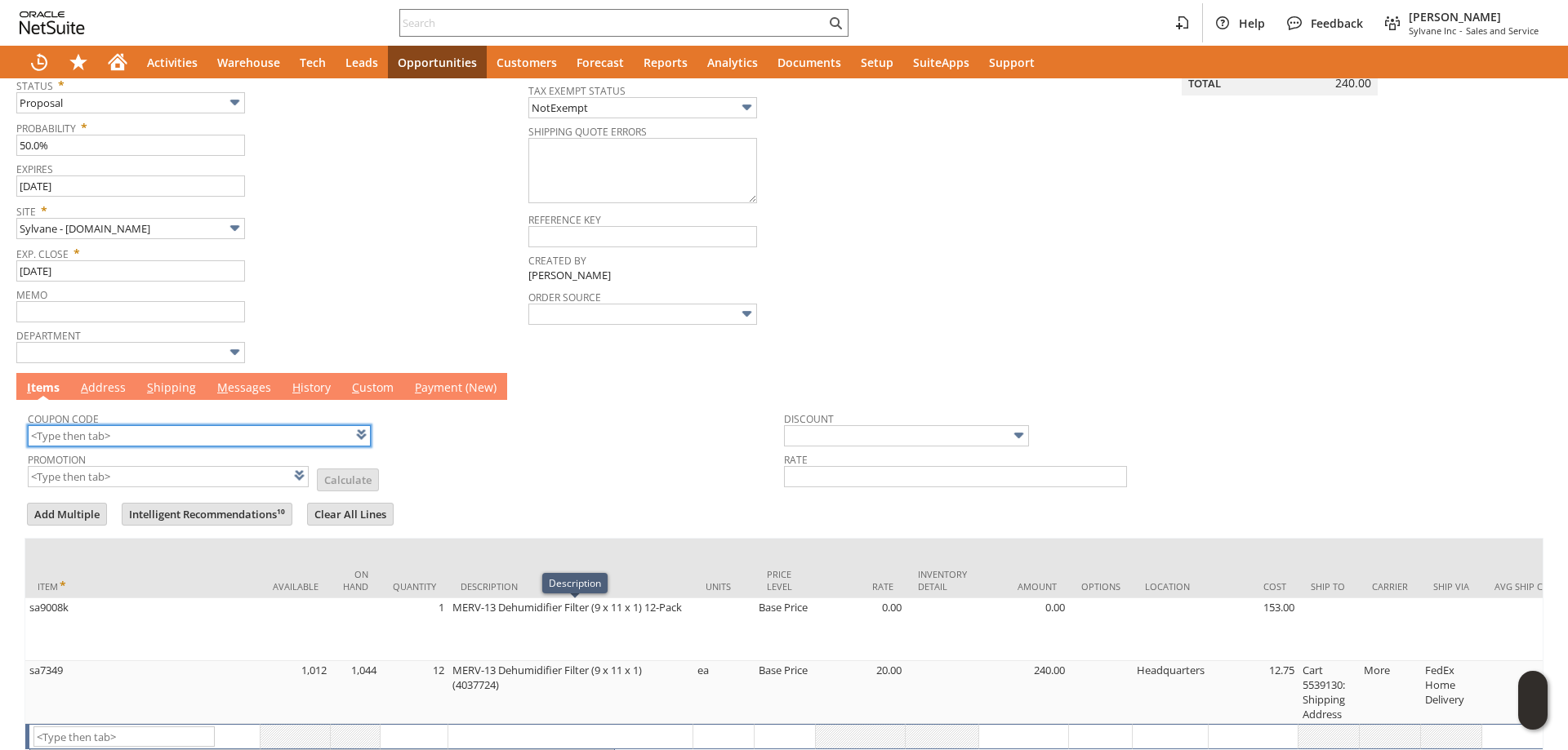
click at [141, 439] on input "text" at bounding box center [199, 436] width 343 height 21
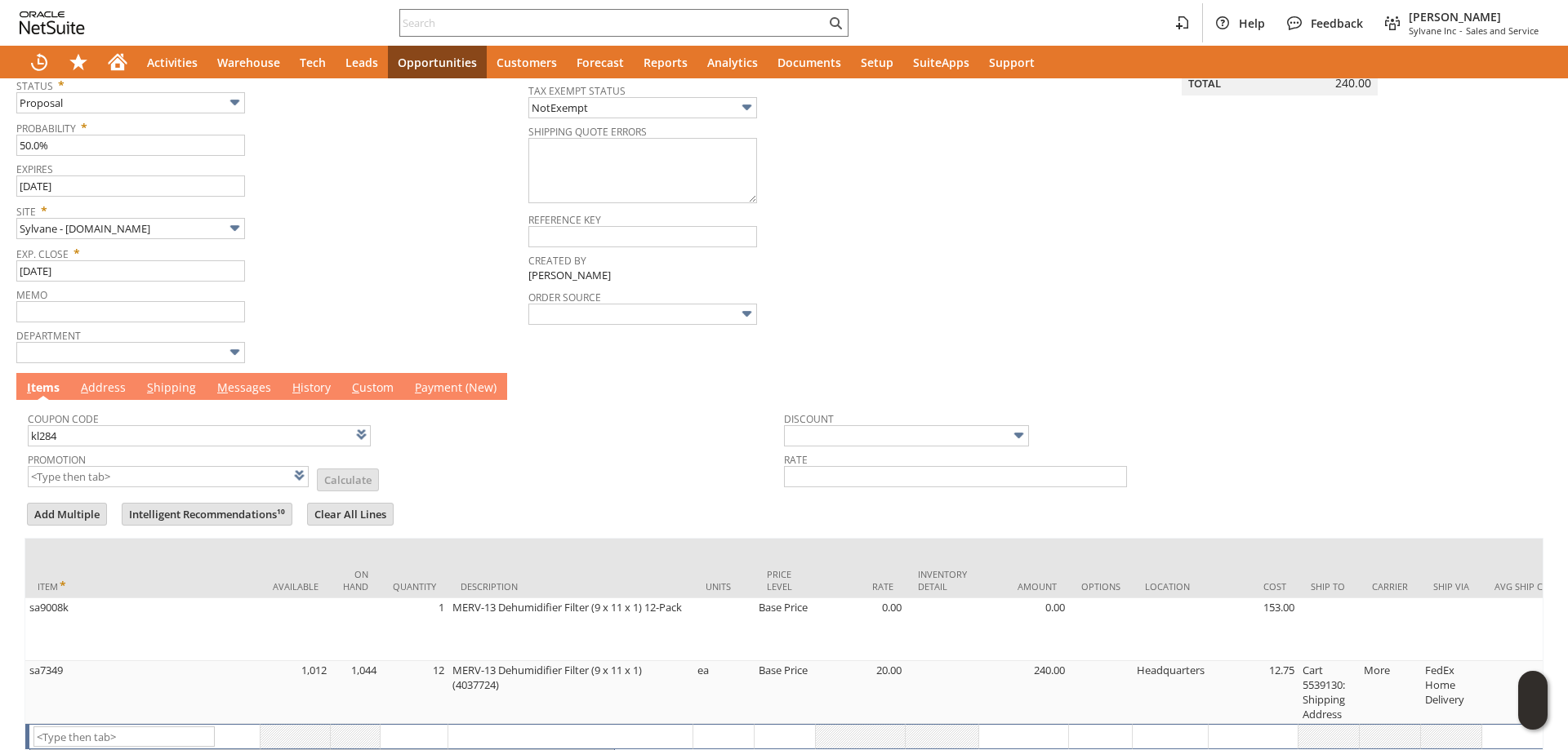
click at [605, 475] on td "Promotion List Calculate" at bounding box center [405, 468] width 756 height 41
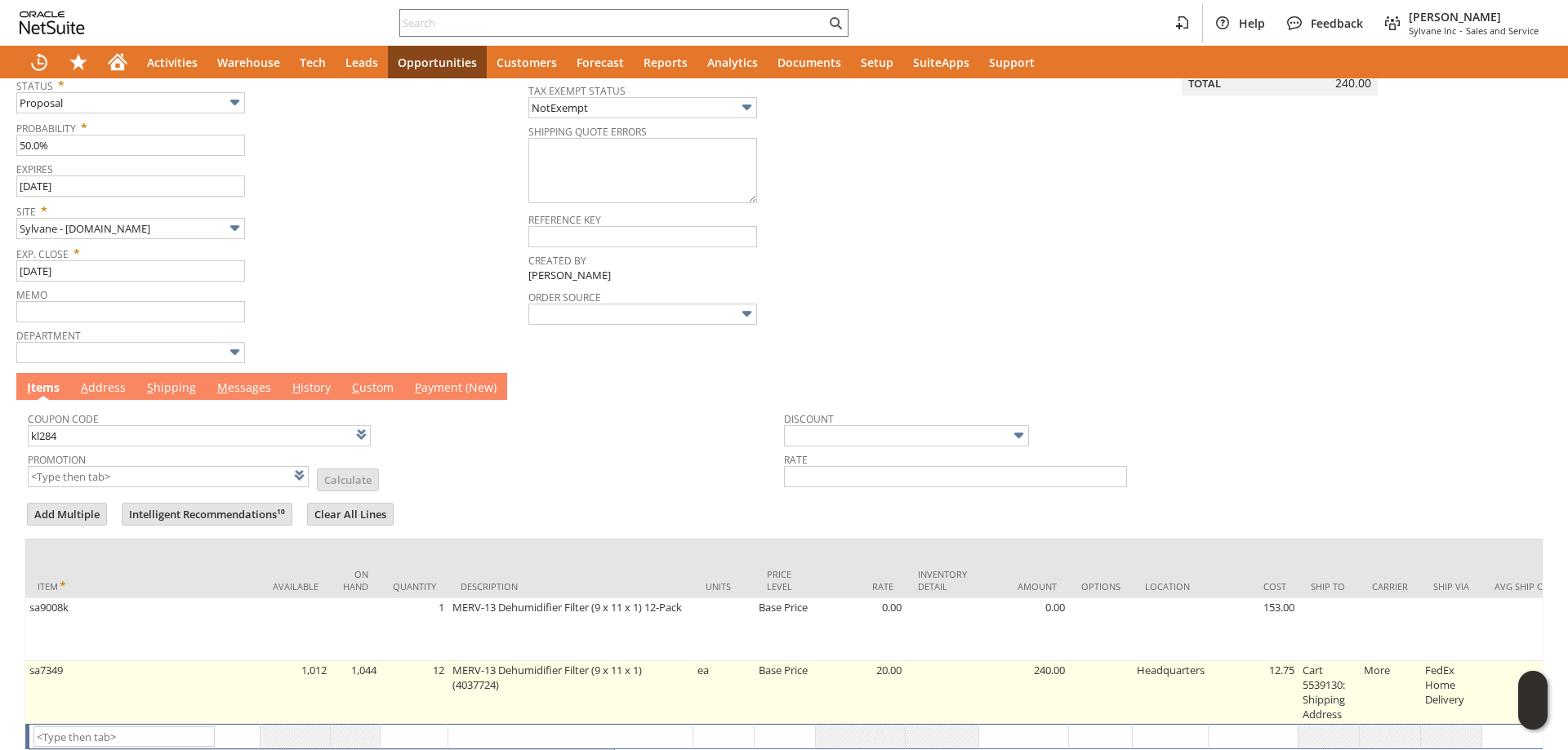
type input "KL284"
type input "Promo Code"
type input "-6.0%"
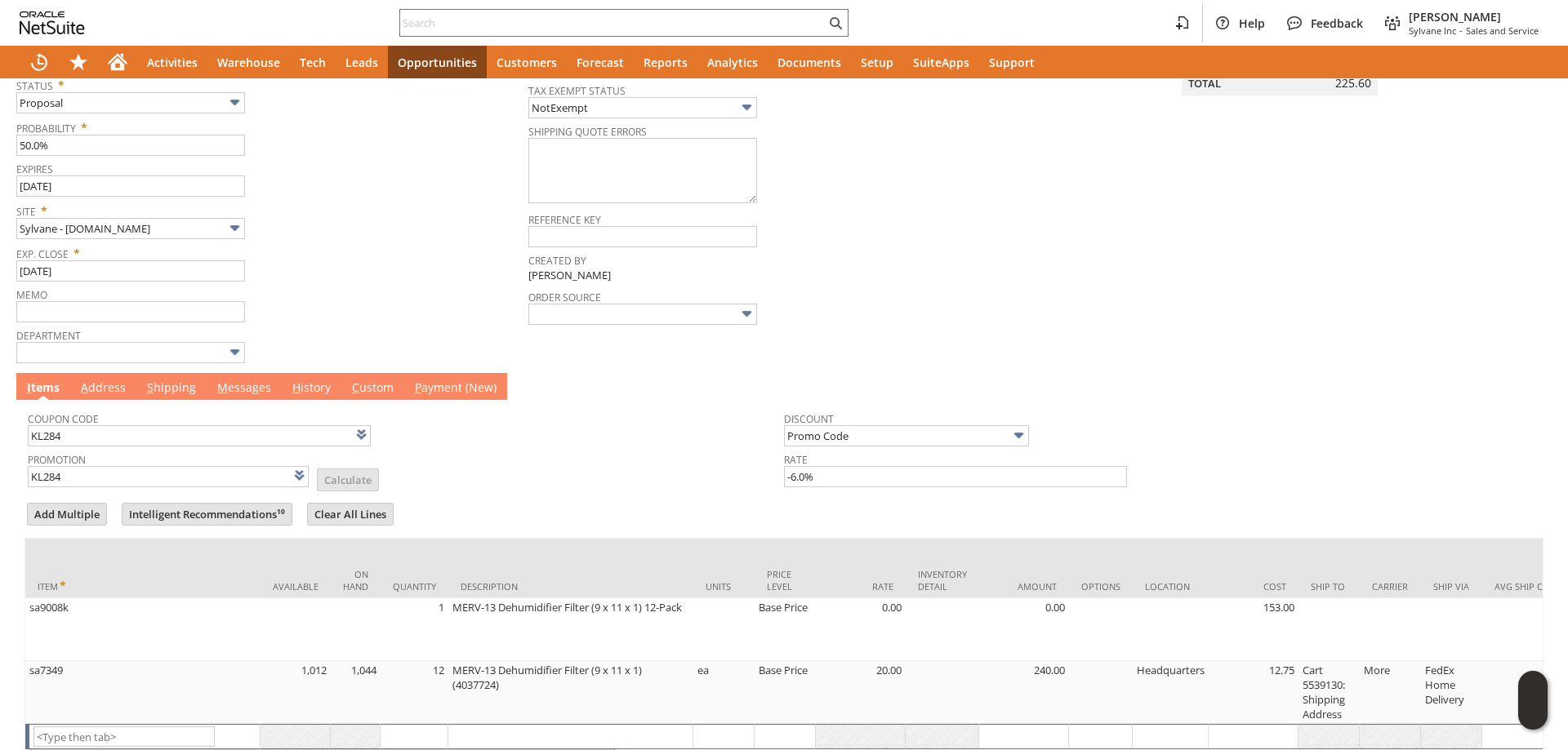
scroll to position [0, 0]
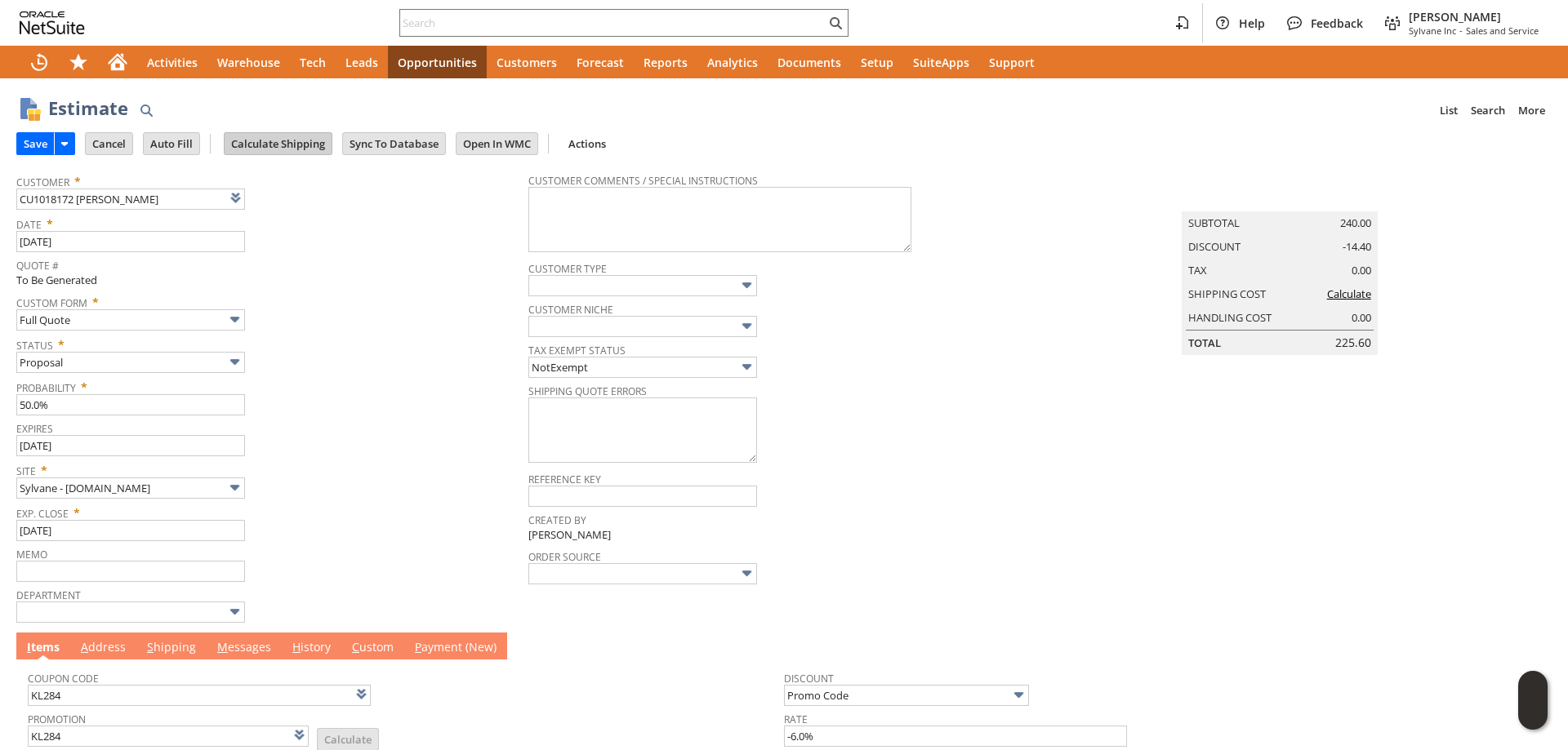
click at [280, 141] on input "Calculate Shipping" at bounding box center [277, 144] width 107 height 21
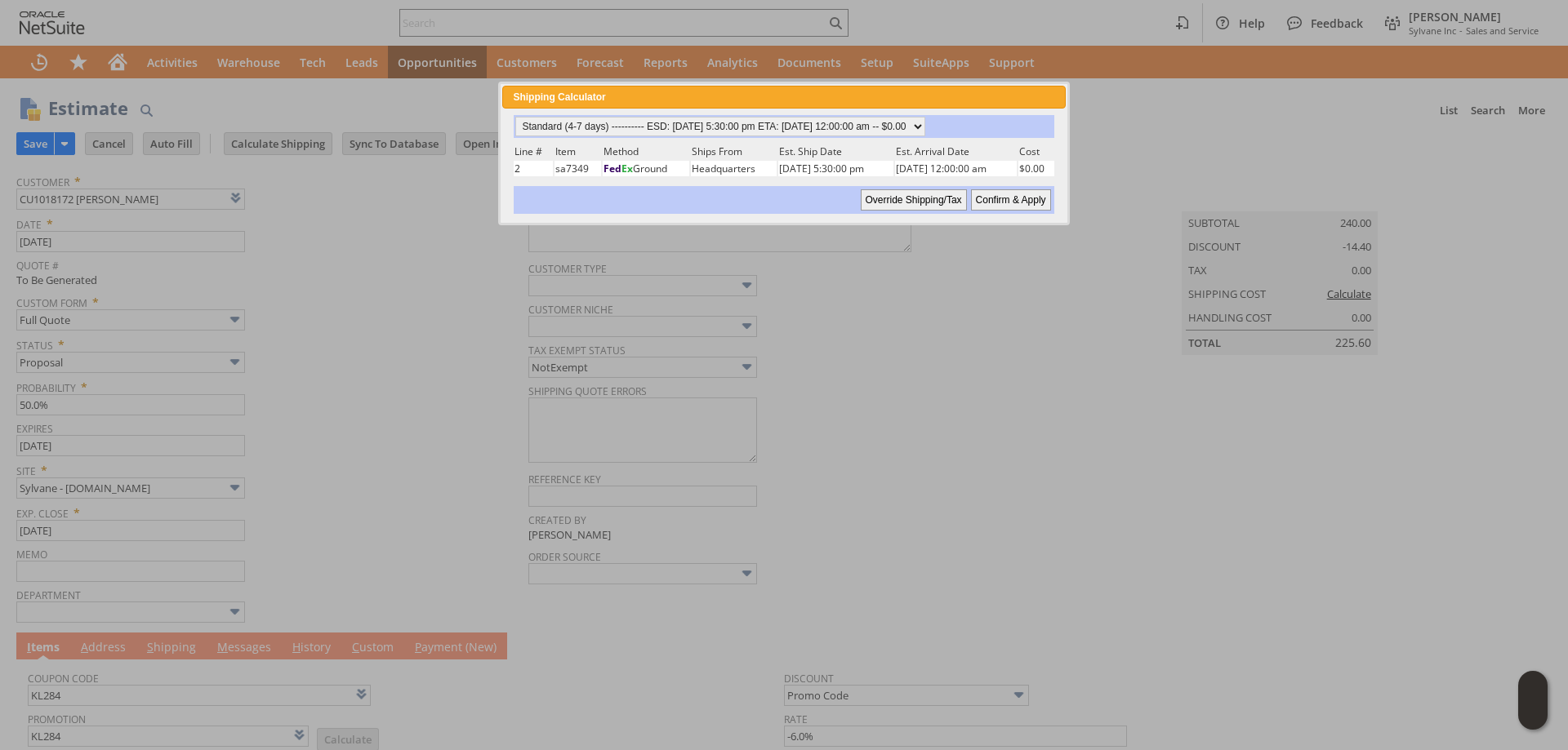
click at [1030, 201] on input "Confirm & Apply" at bounding box center [1011, 199] width 80 height 21
type input "Add"
type input "Copy Previous"
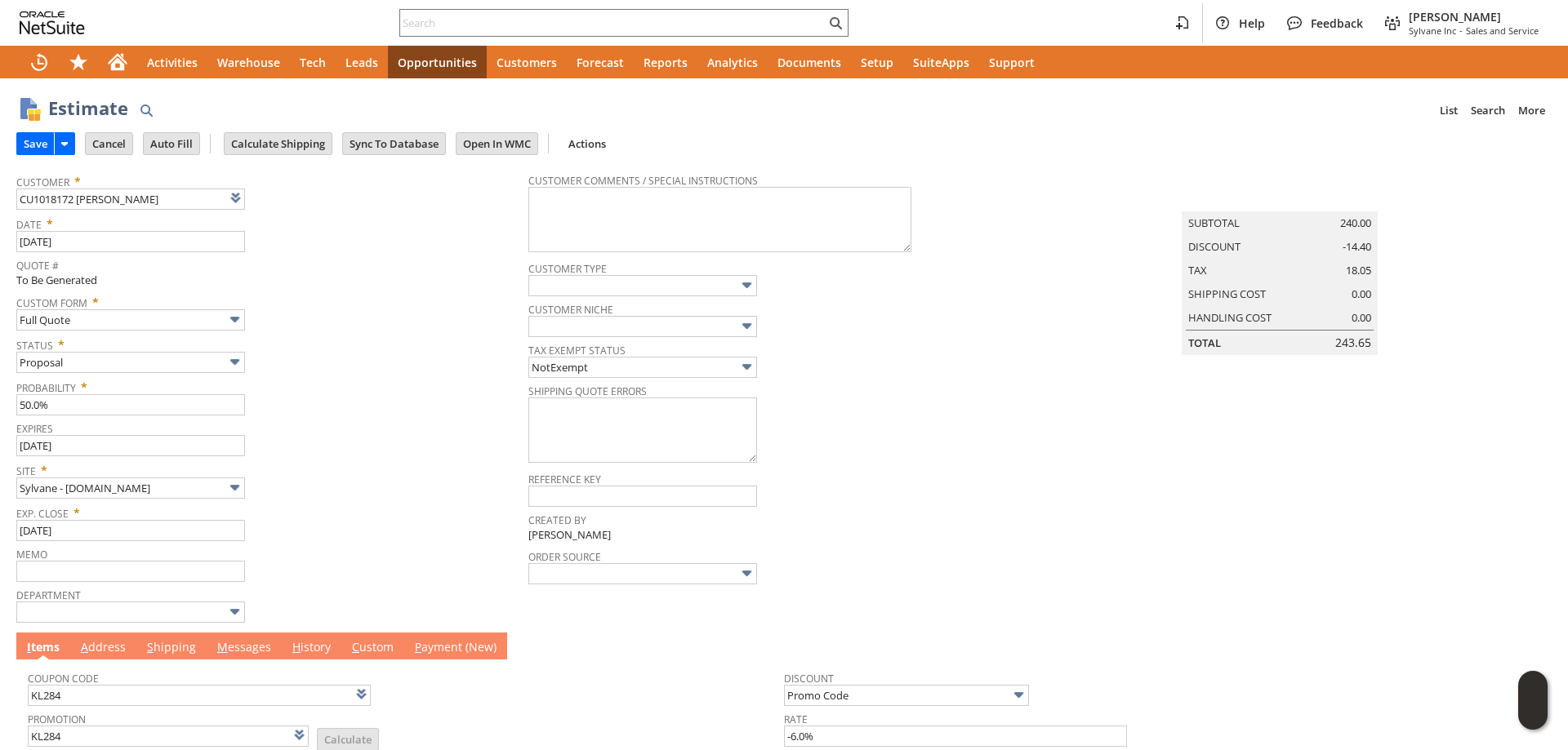
scroll to position [365, 0]
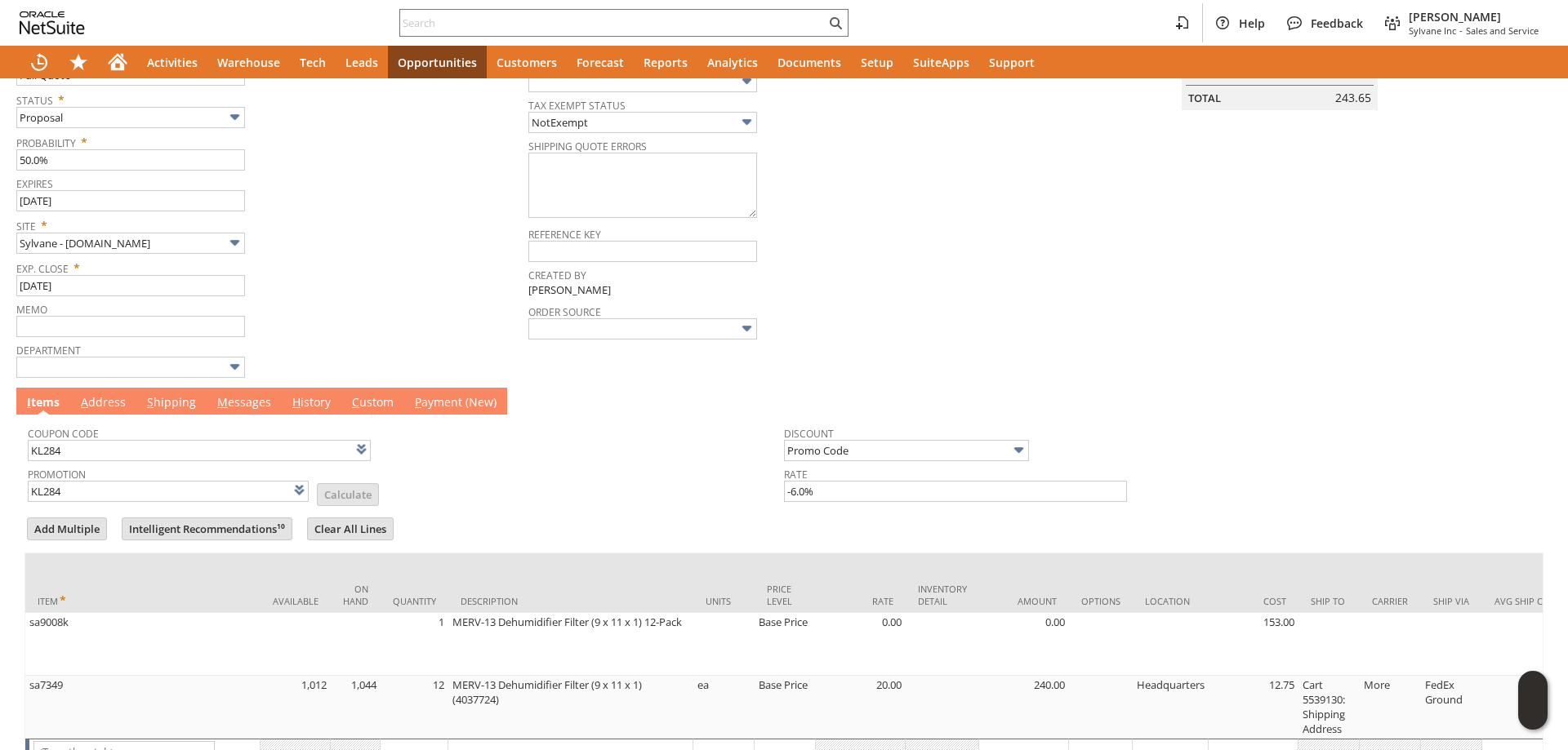
click at [231, 398] on link "M essages" at bounding box center [244, 402] width 62 height 18
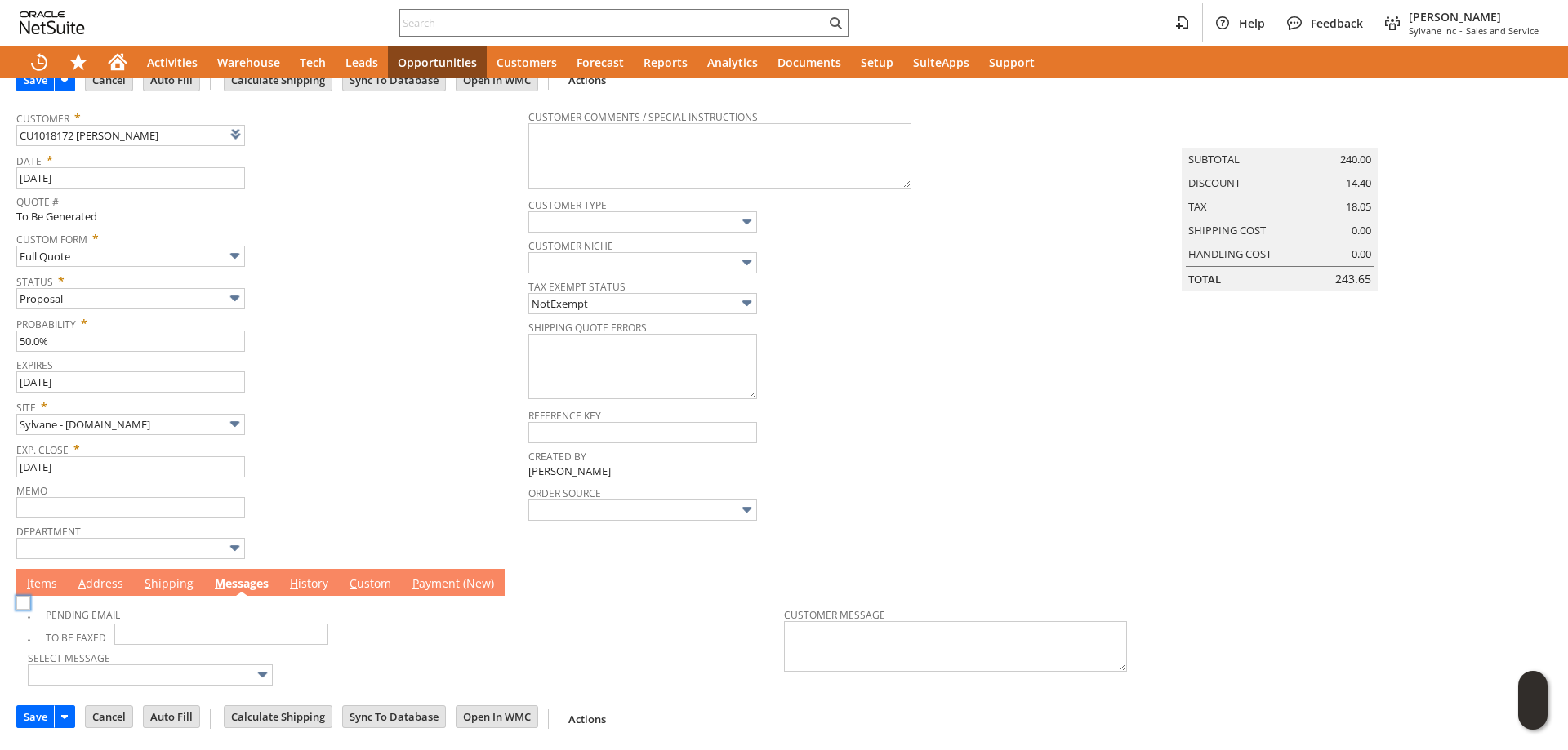
scroll to position [66, 0]
click at [31, 607] on img at bounding box center [23, 603] width 14 height 14
checkbox input "true"
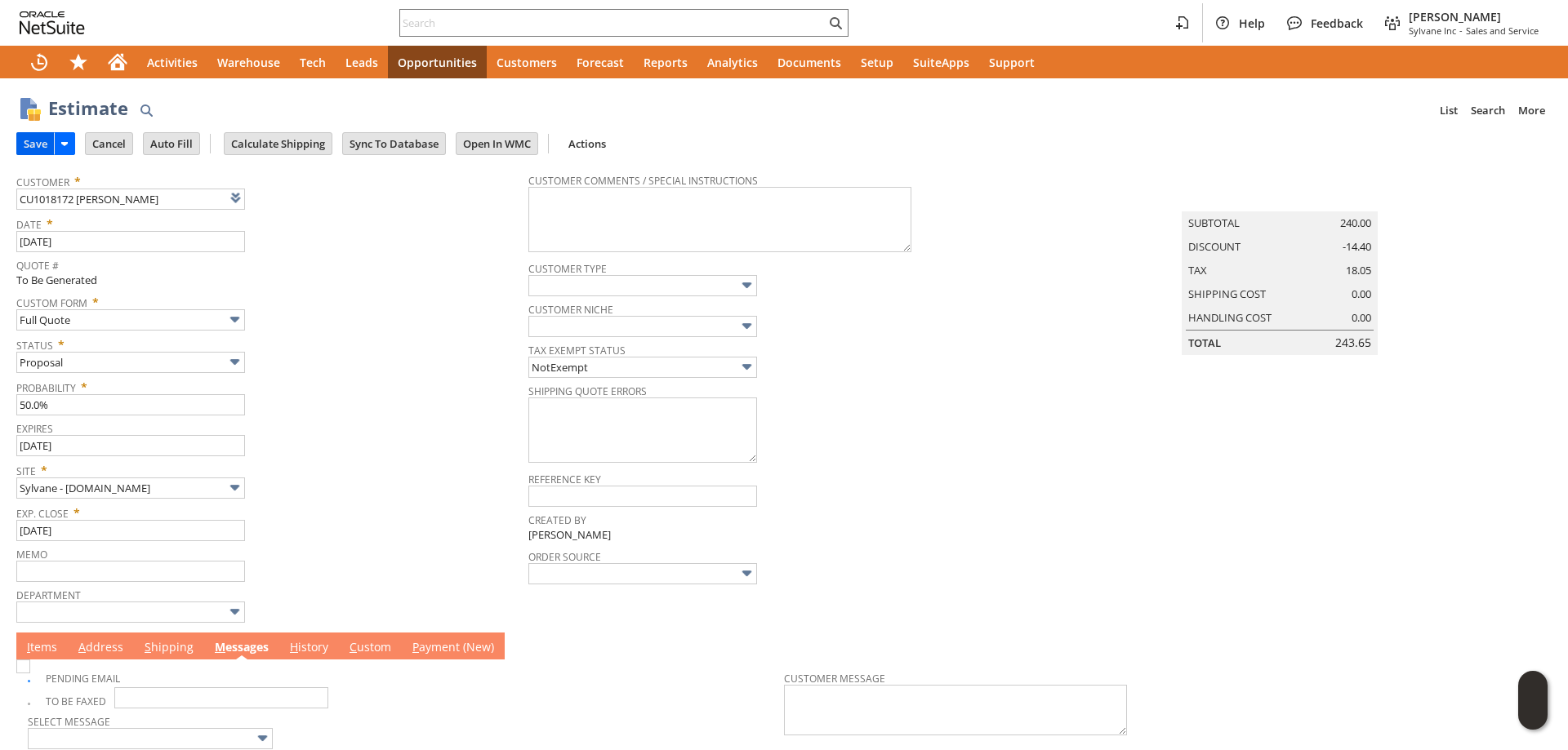
click at [38, 140] on input "Save" at bounding box center [35, 144] width 37 height 21
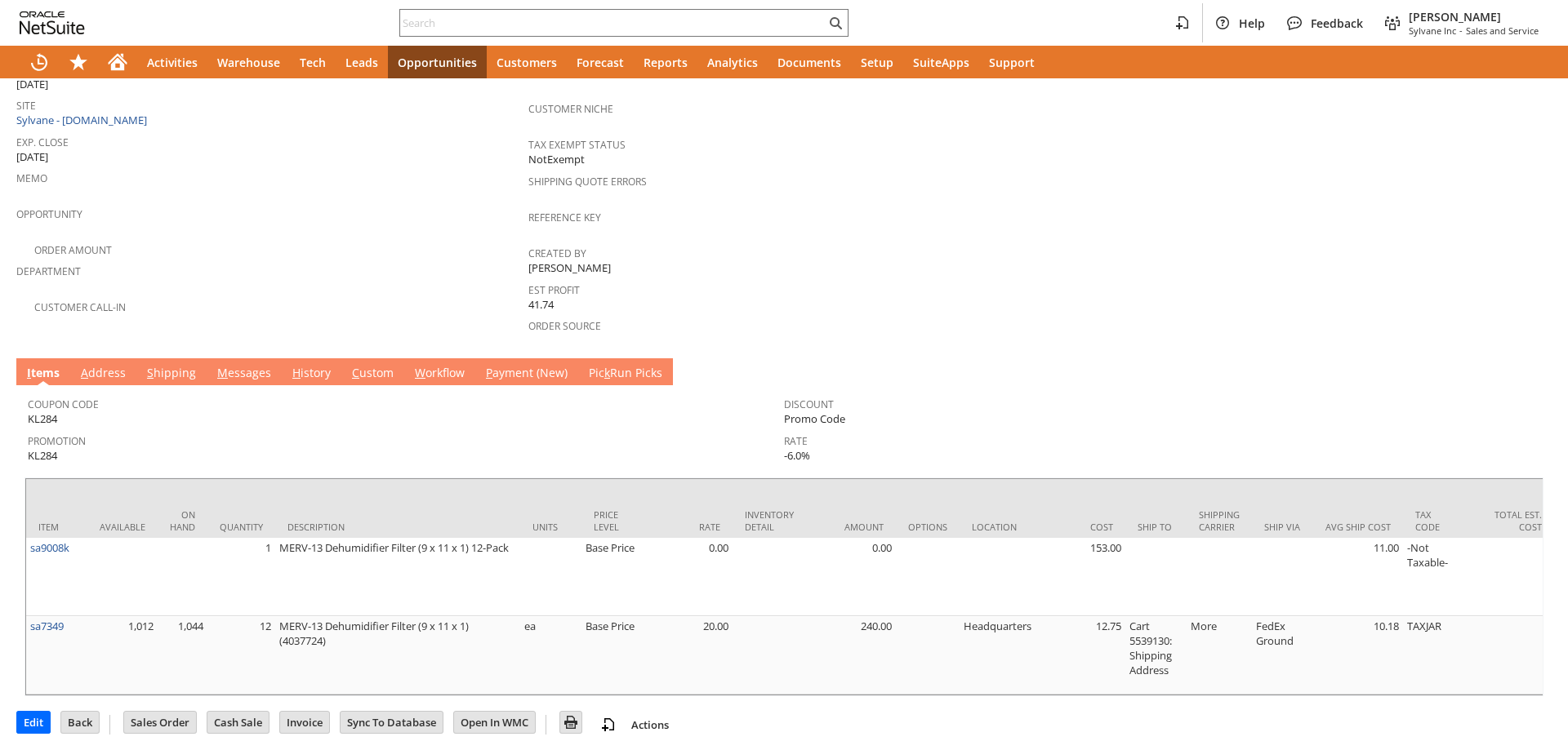
click at [241, 365] on link "M essages" at bounding box center [244, 374] width 62 height 18
